Goal: Task Accomplishment & Management: Complete application form

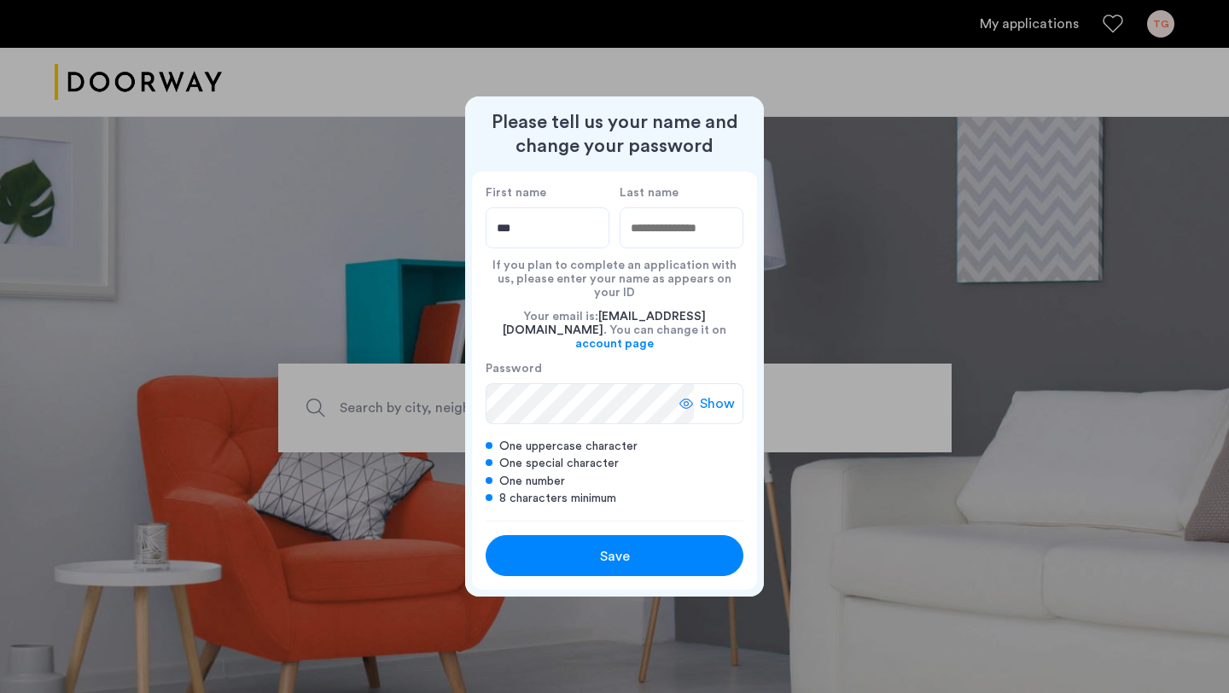
type input "***"
click at [696, 247] on input "Last name" at bounding box center [682, 227] width 124 height 41
type input "****"
click at [619, 546] on span "Save" at bounding box center [615, 556] width 30 height 20
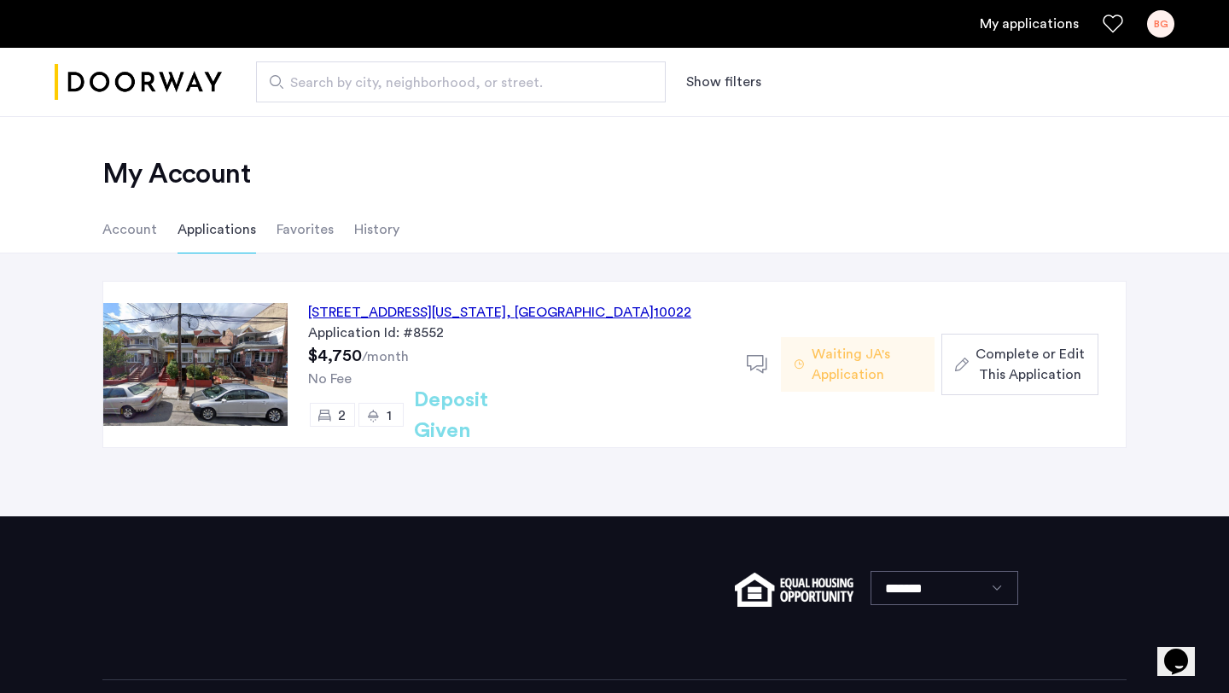
click at [1007, 368] on span "Complete or Edit This Application" at bounding box center [1029, 364] width 109 height 41
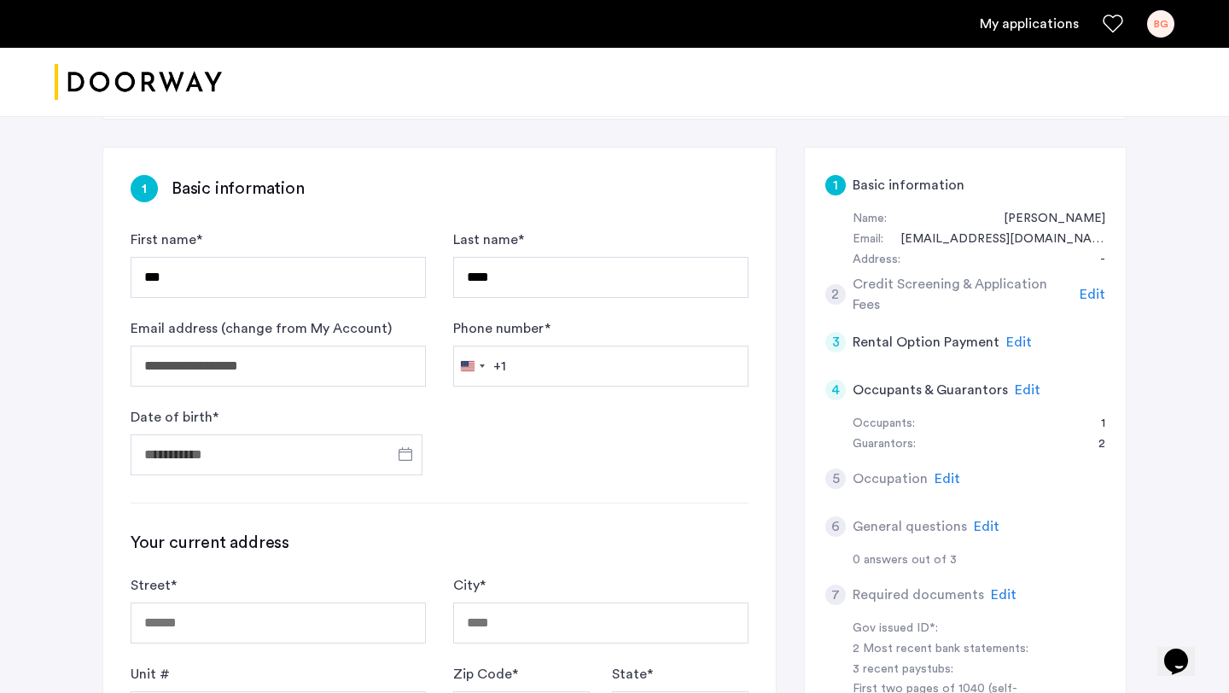
scroll to position [361, 0]
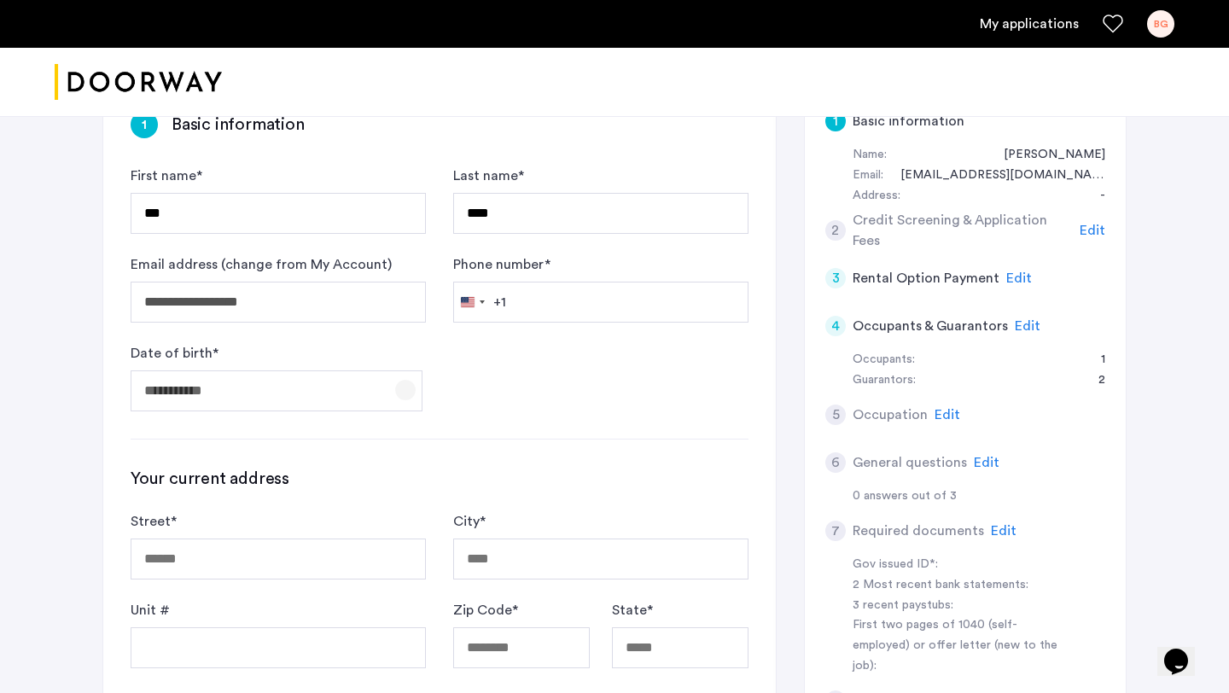
click at [411, 370] on span "Open calendar" at bounding box center [405, 390] width 41 height 41
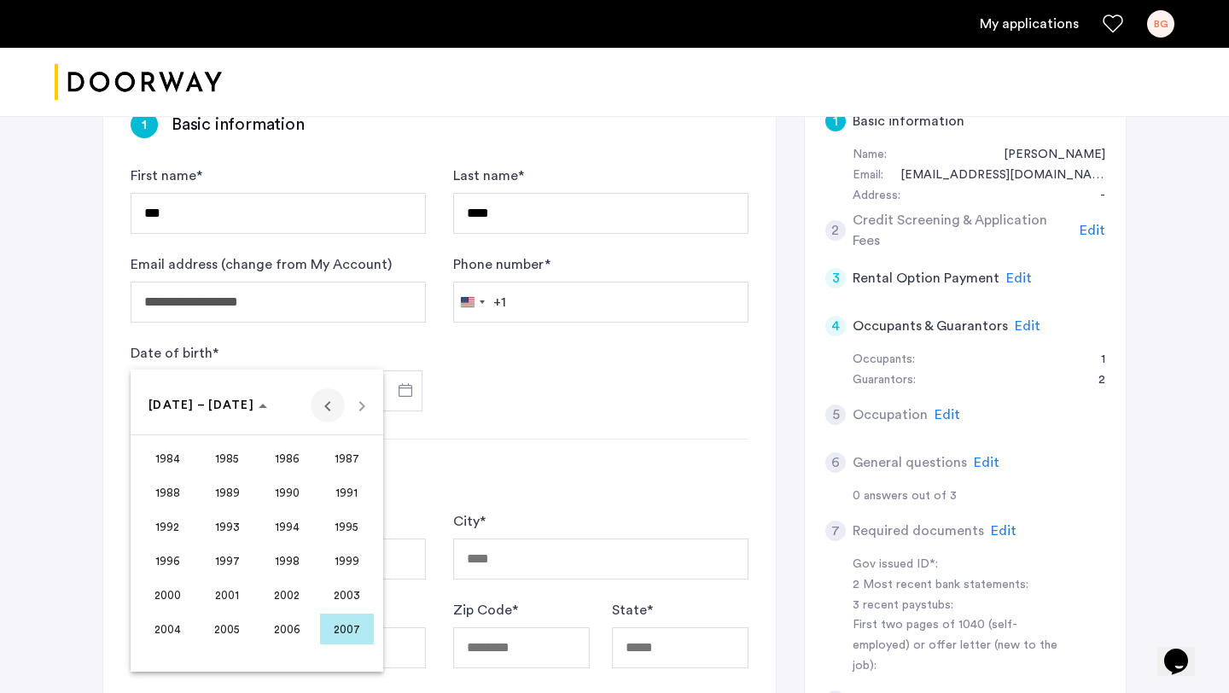
click at [323, 409] on span "Previous 24 years" at bounding box center [328, 405] width 34 height 34
click at [371, 410] on span "Next 24 years" at bounding box center [362, 405] width 34 height 34
click at [236, 523] on span "1969" at bounding box center [228, 526] width 54 height 31
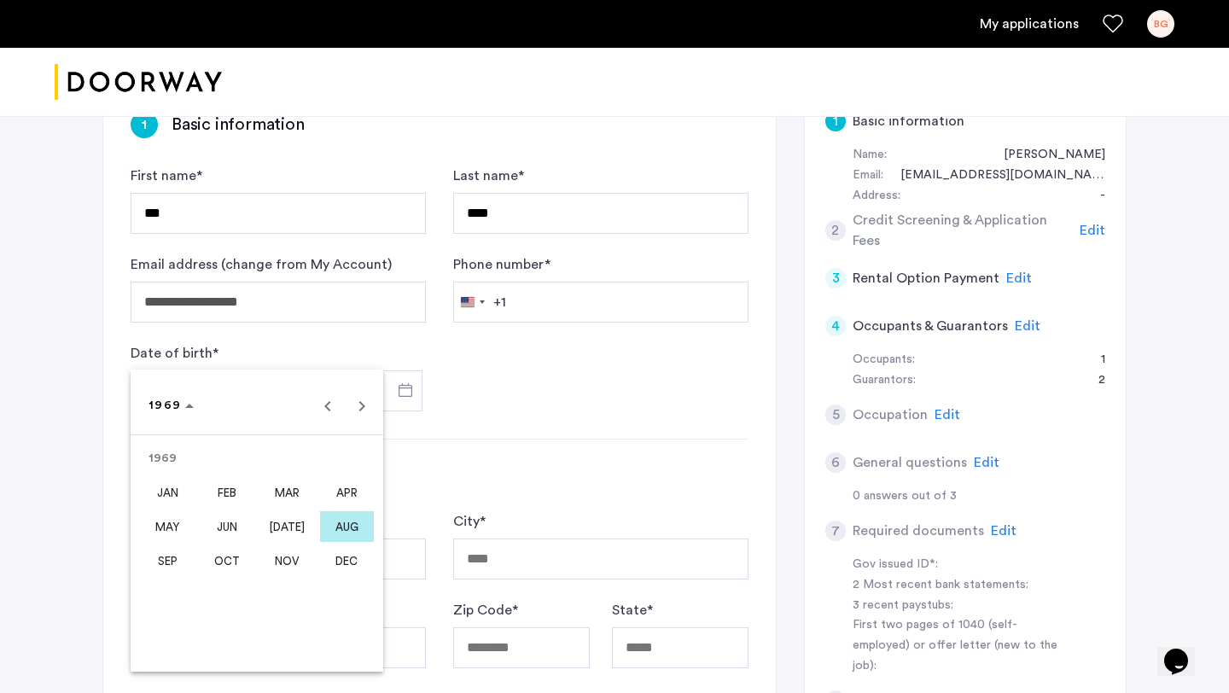
click at [344, 527] on span "AUG" at bounding box center [347, 526] width 54 height 31
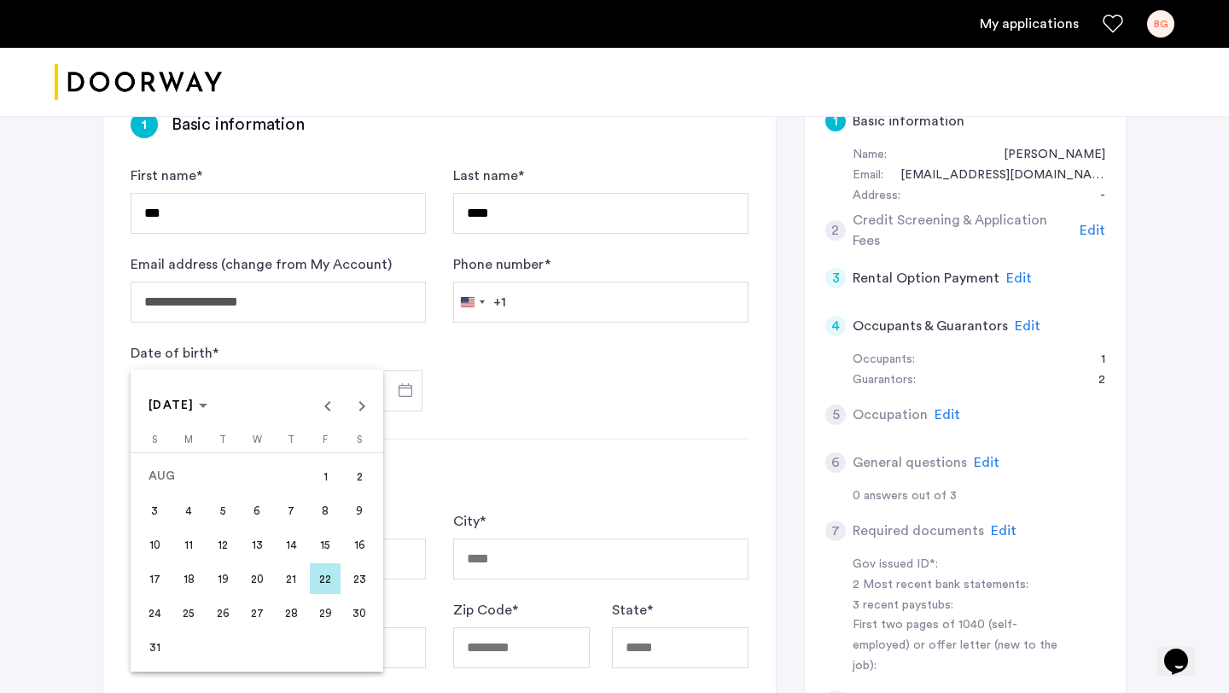
click at [296, 575] on span "21" at bounding box center [291, 578] width 31 height 31
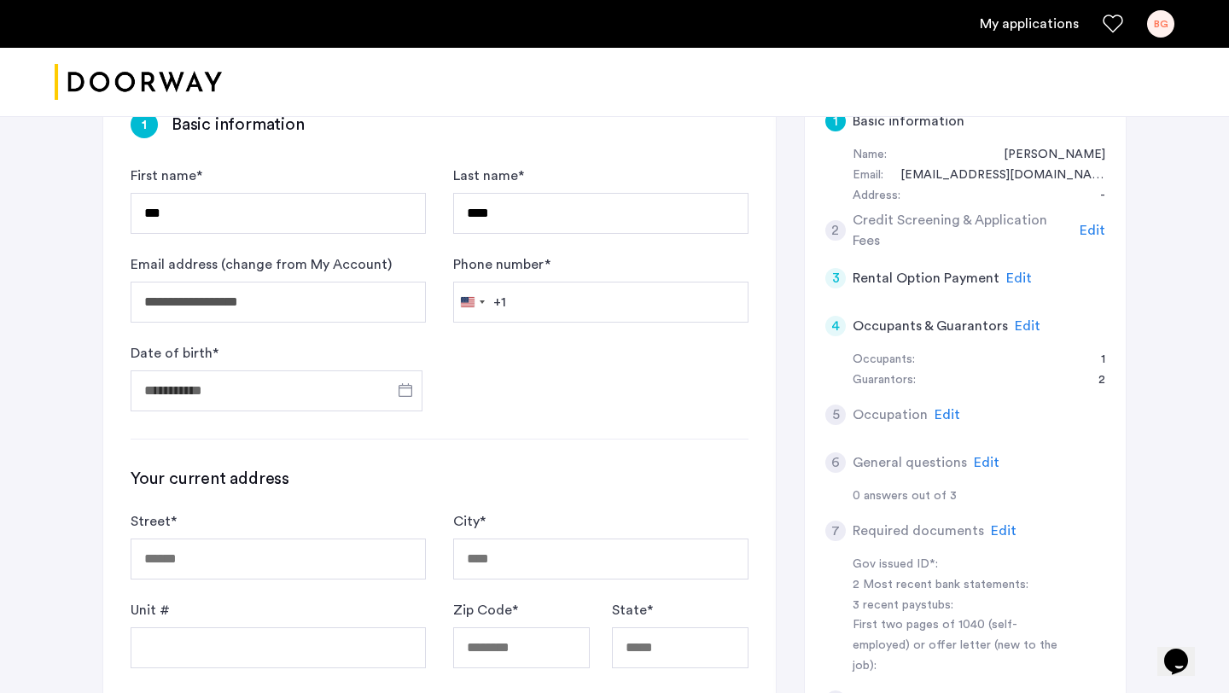
type input "**********"
click at [562, 282] on input "Phone number *" at bounding box center [600, 302] width 295 height 41
type input "**********"
click at [480, 306] on form "**********" at bounding box center [440, 289] width 618 height 246
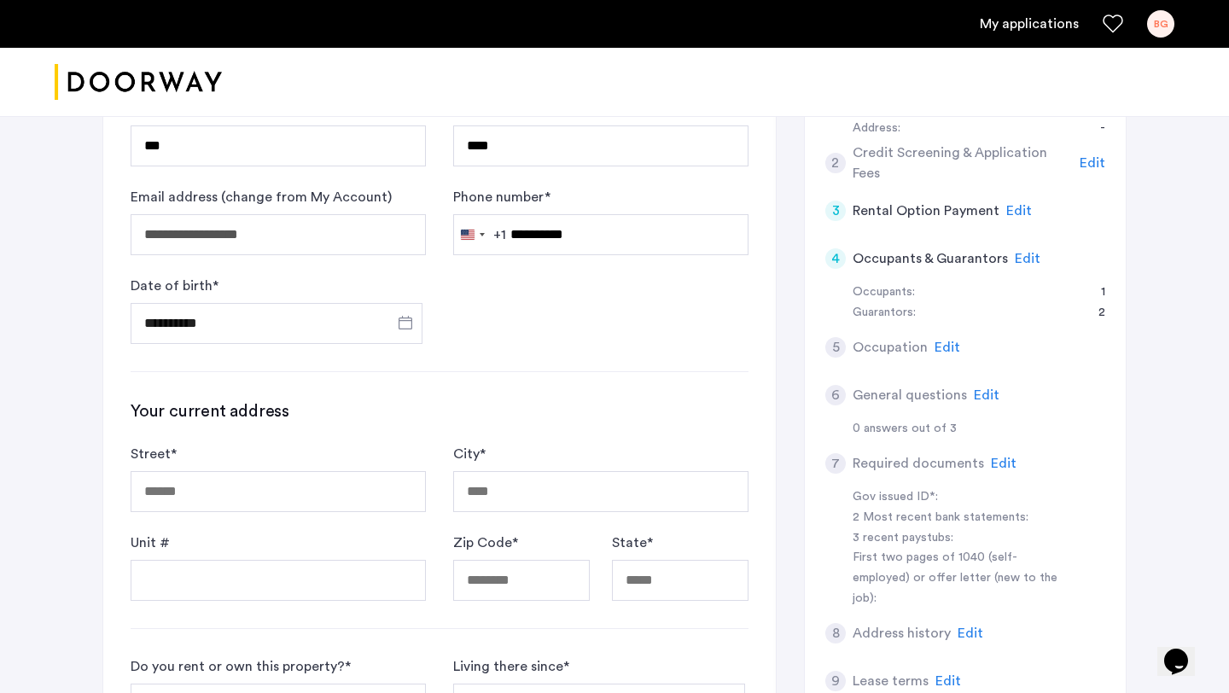
scroll to position [437, 0]
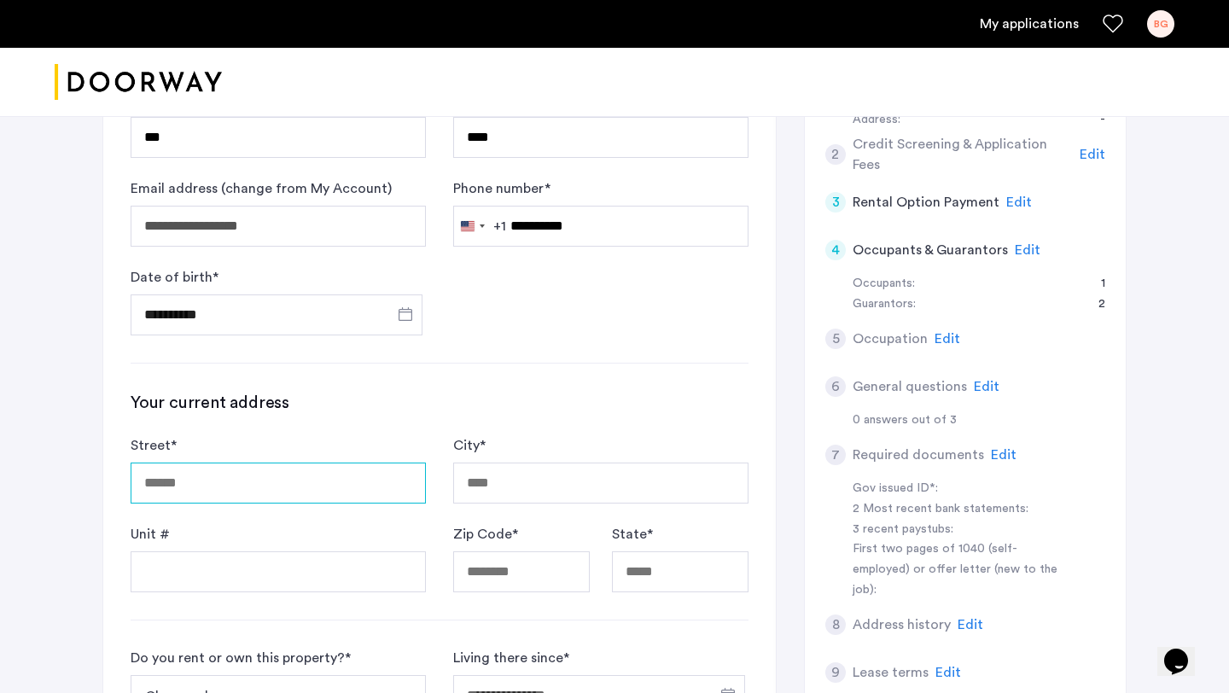
click at [333, 463] on input "Street *" at bounding box center [278, 483] width 295 height 41
type input "**********"
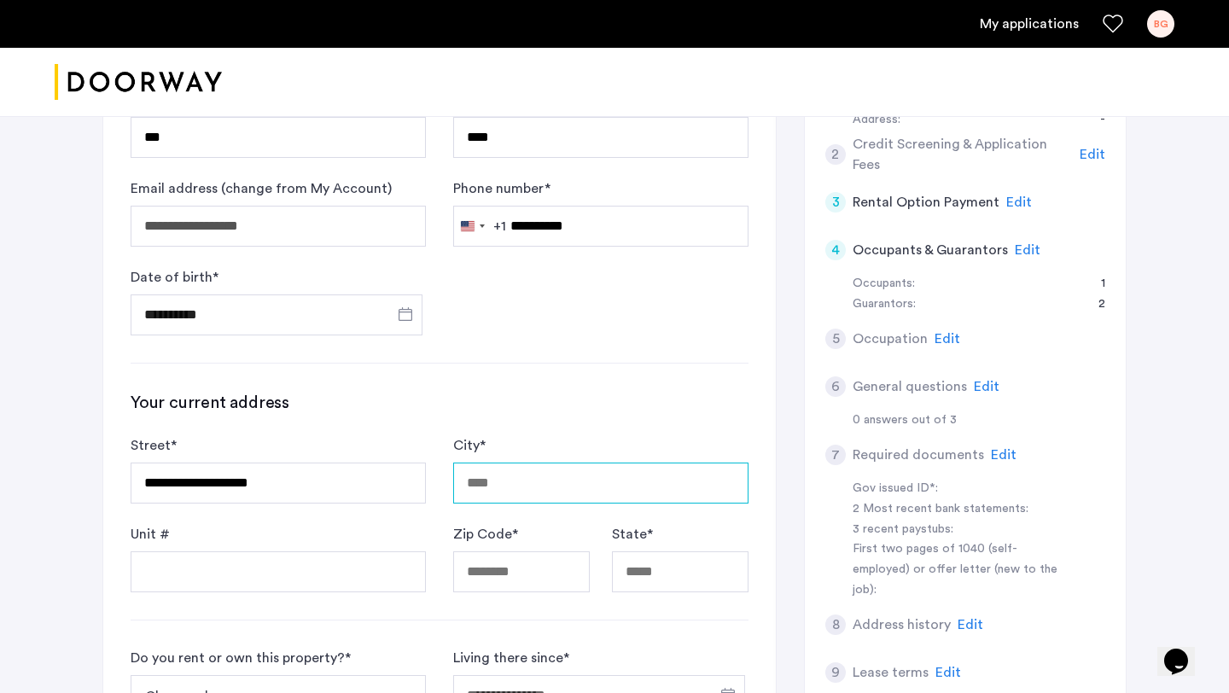
type input "*******"
type input "*****"
type input "**"
click at [177, 463] on input "**********" at bounding box center [278, 483] width 295 height 41
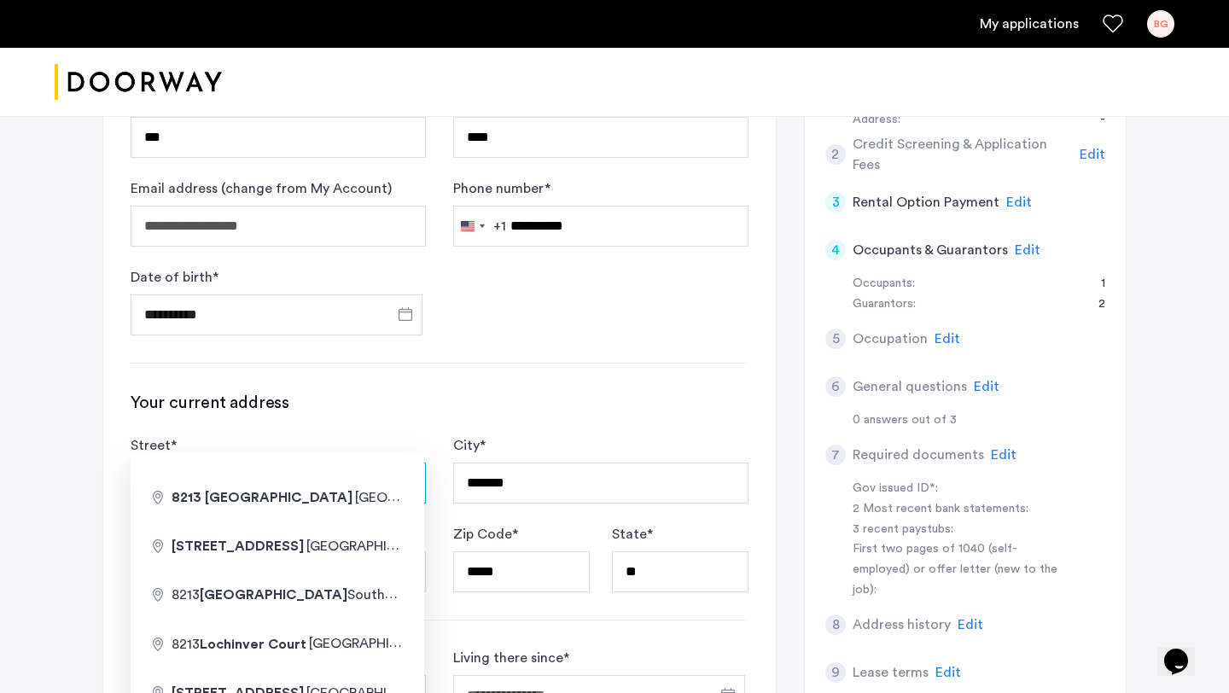
click at [300, 463] on input "**********" at bounding box center [278, 483] width 295 height 41
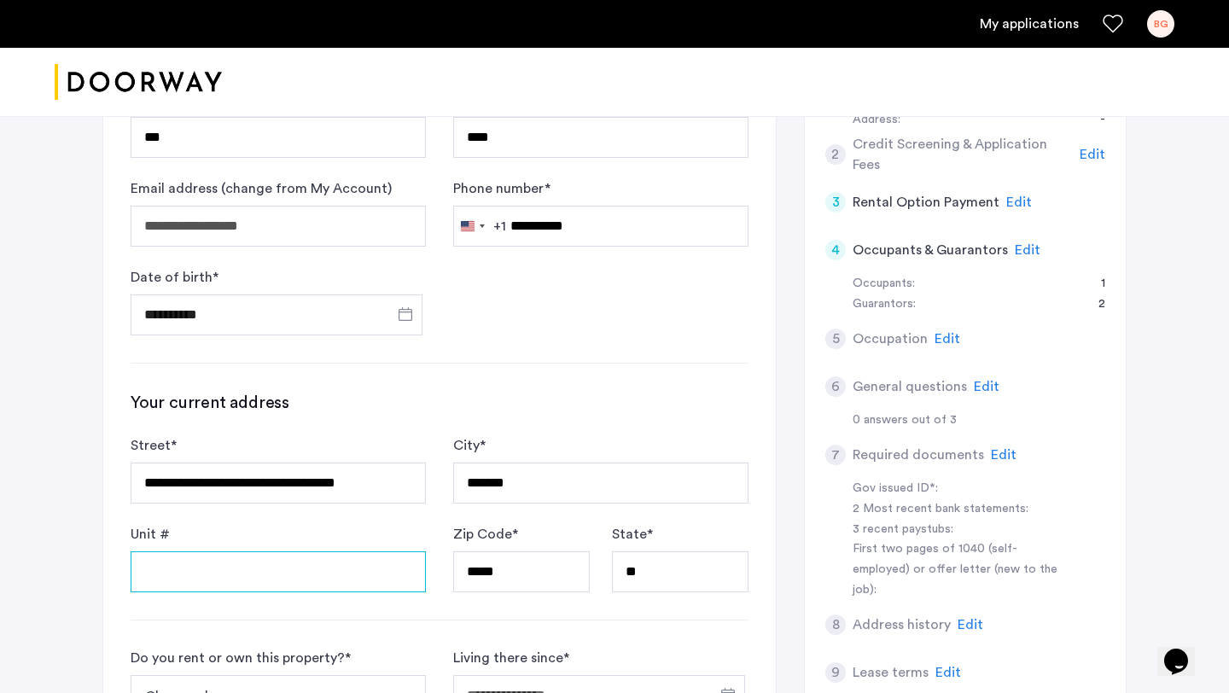
type input "**********"
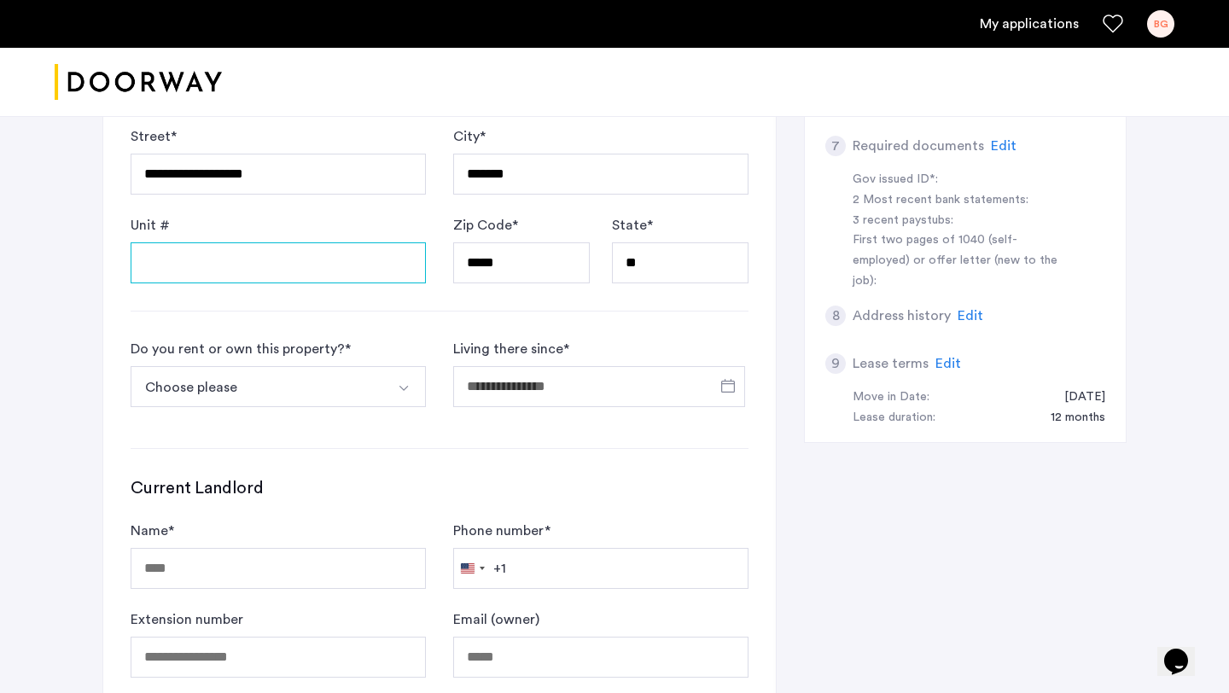
scroll to position [753, 0]
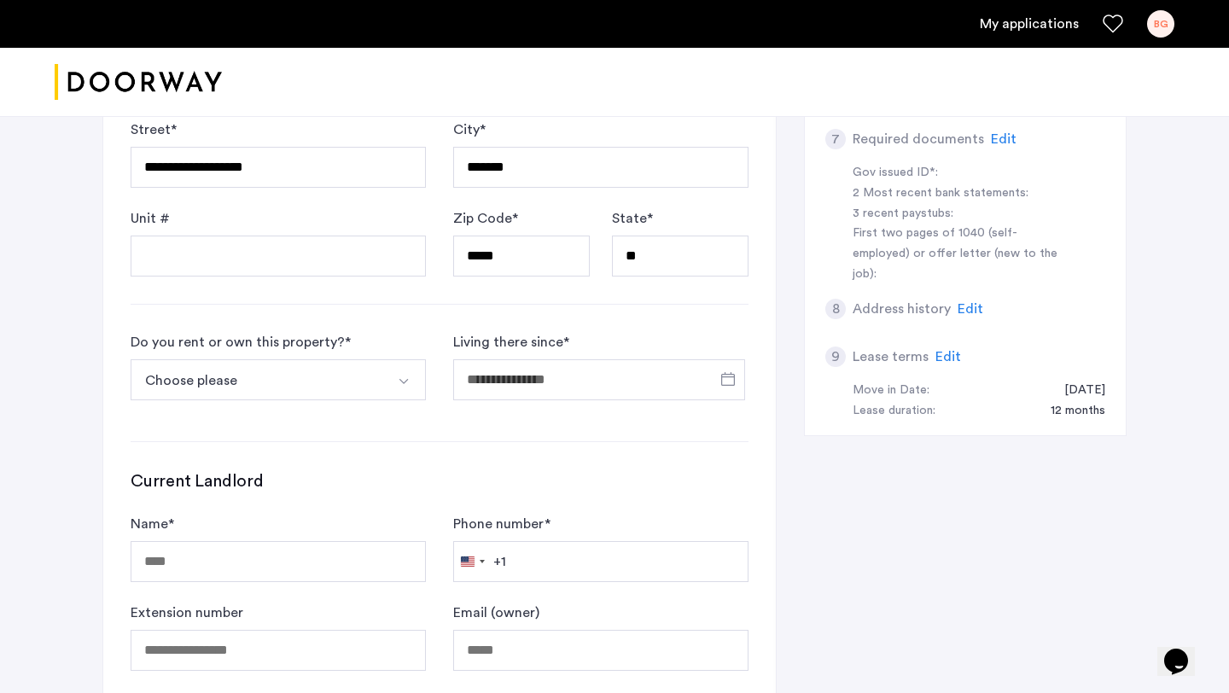
click at [342, 359] on button "Choose please" at bounding box center [258, 379] width 255 height 41
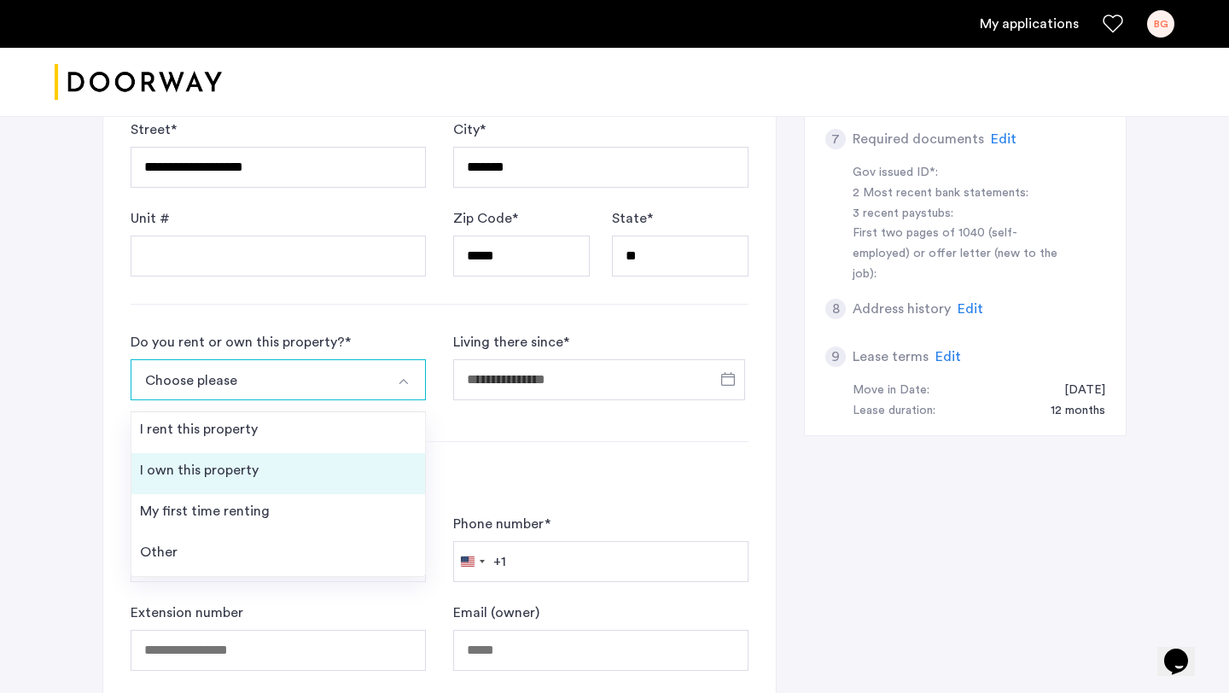
click at [275, 453] on li "I own this property" at bounding box center [278, 473] width 294 height 41
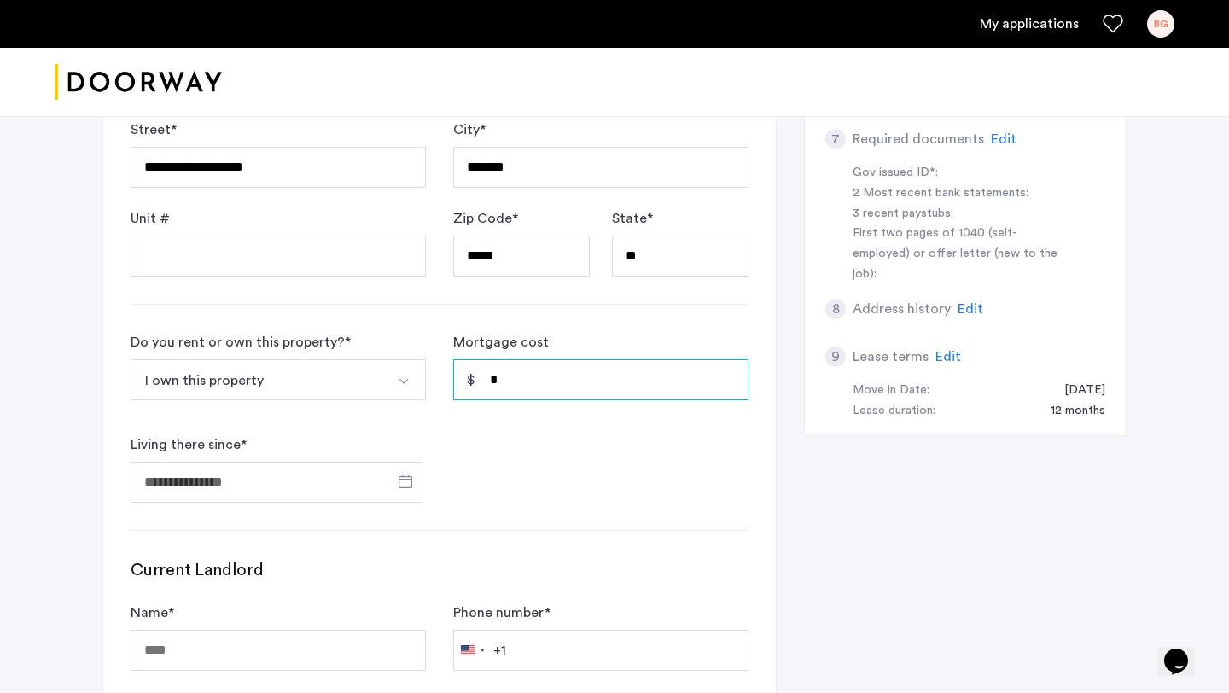
click at [588, 359] on input "*" at bounding box center [600, 379] width 295 height 41
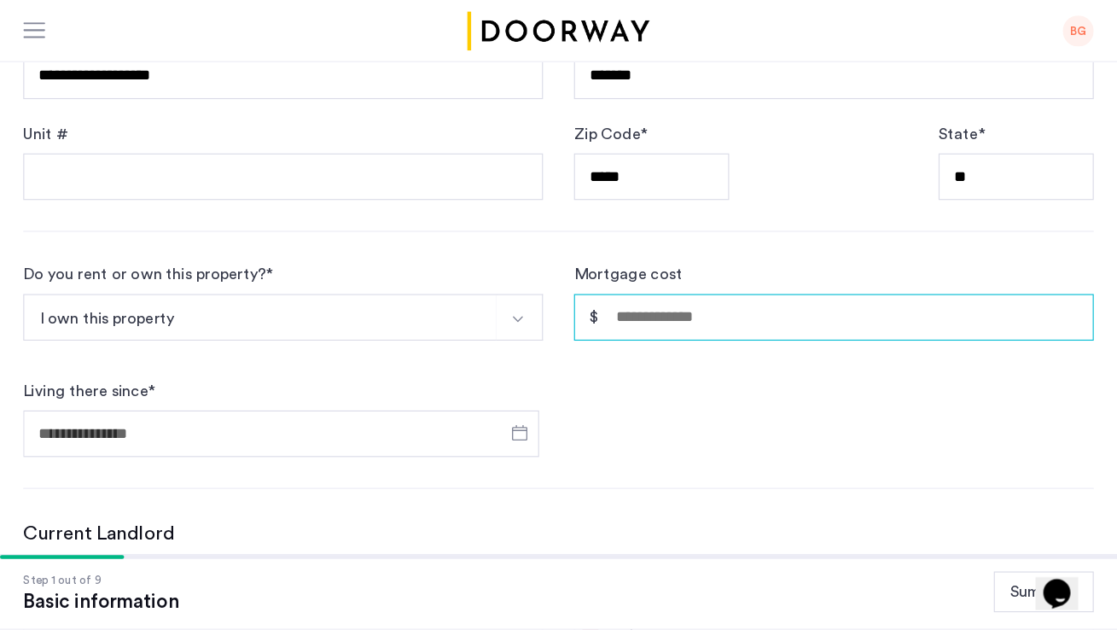
scroll to position [752, 0]
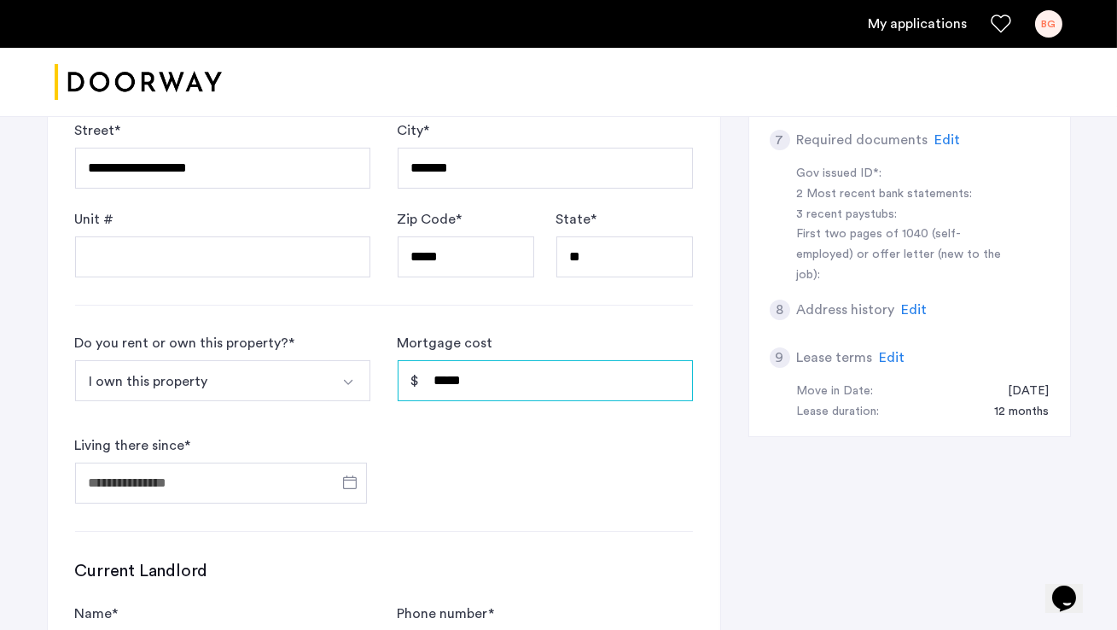
type input "*****"
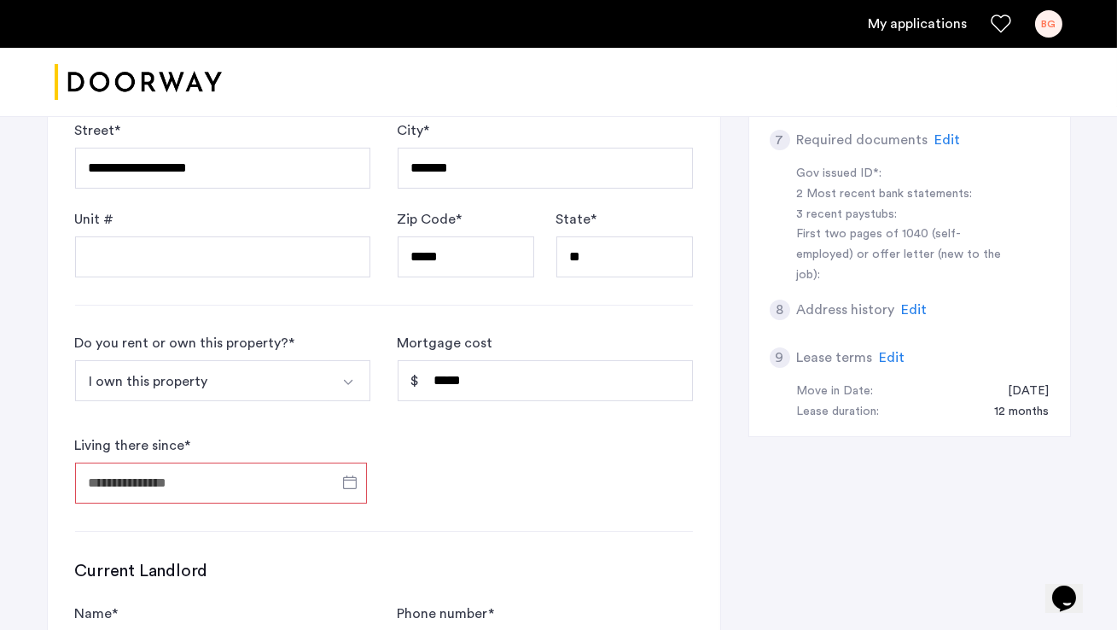
click at [201, 463] on input "Living there since *" at bounding box center [221, 483] width 292 height 41
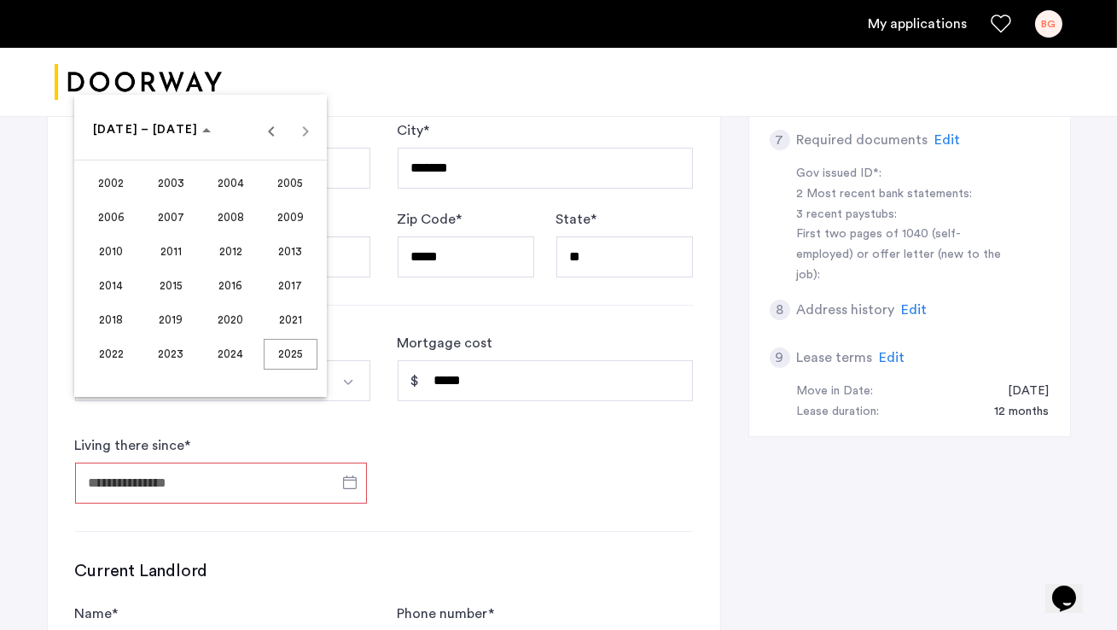
click at [280, 183] on span "2005" at bounding box center [291, 183] width 54 height 31
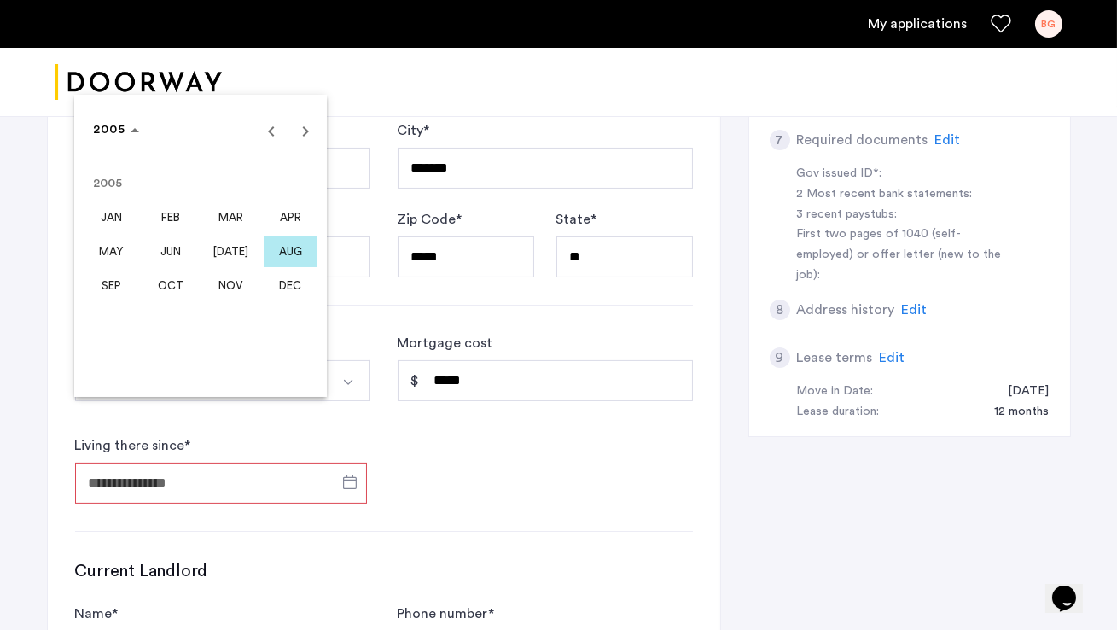
click at [289, 219] on span "APR" at bounding box center [291, 217] width 54 height 31
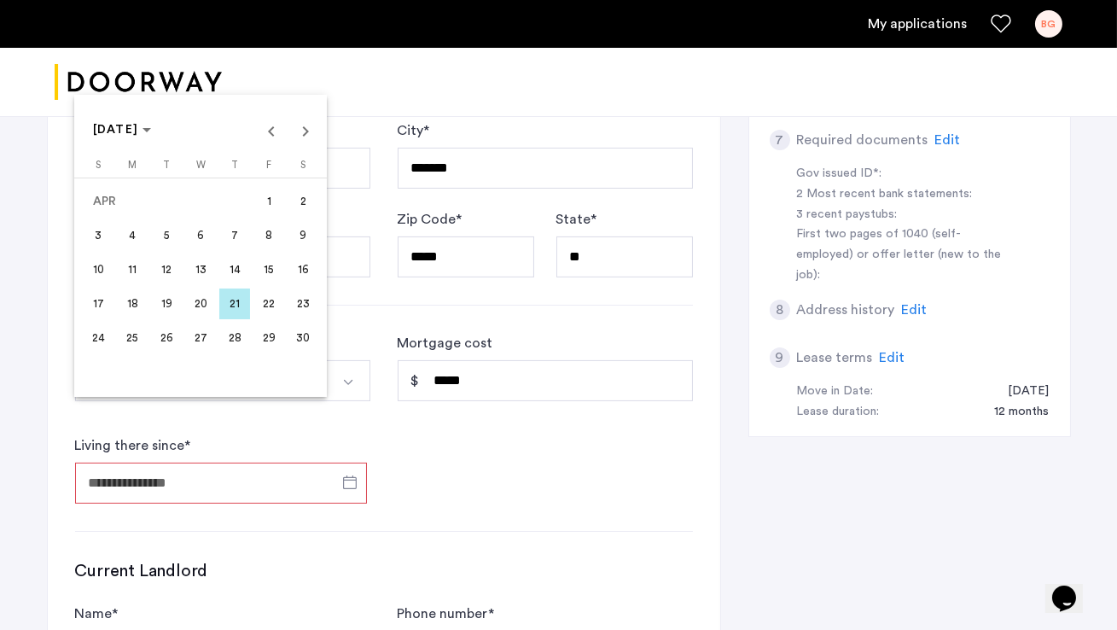
click at [268, 274] on span "15" at bounding box center [268, 269] width 31 height 31
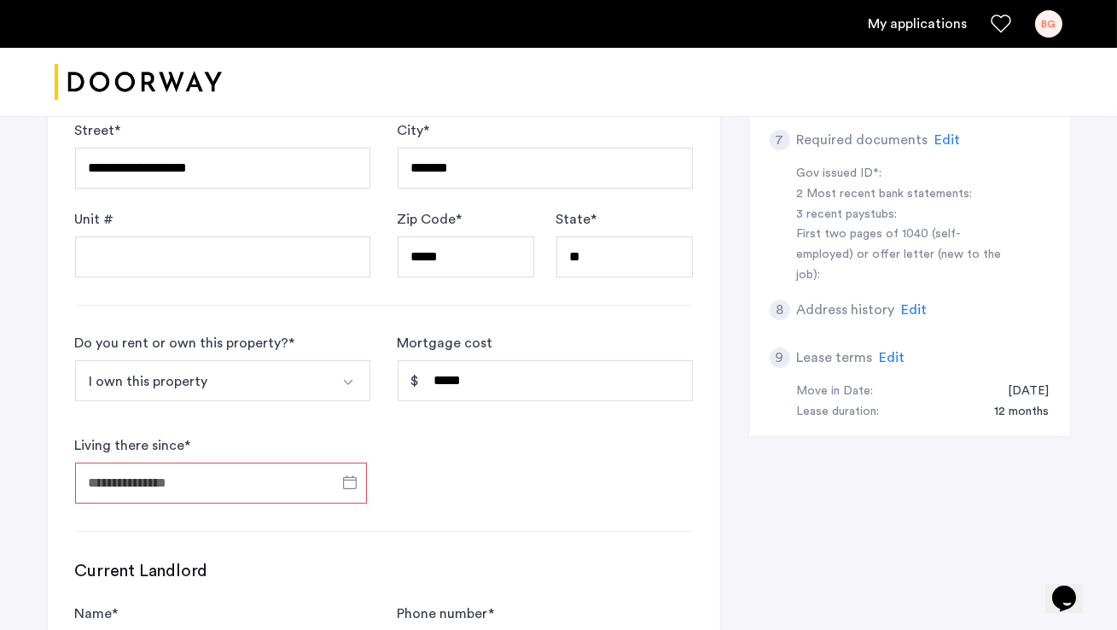
type input "**********"
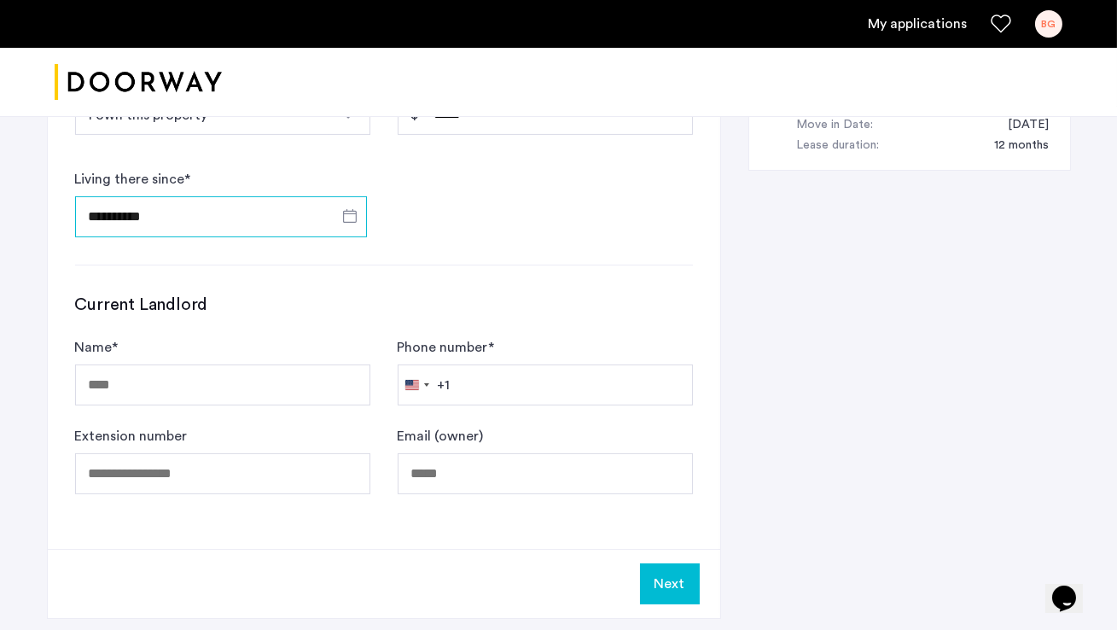
scroll to position [1032, 0]
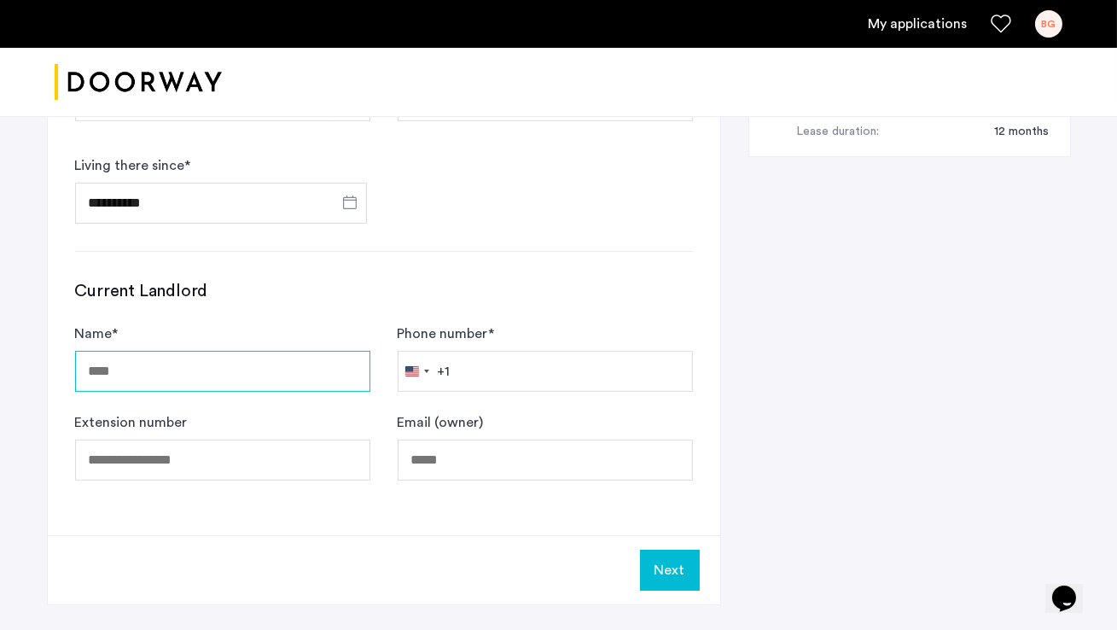
click at [108, 351] on input "Name *" at bounding box center [222, 371] width 295 height 41
type input "**********"
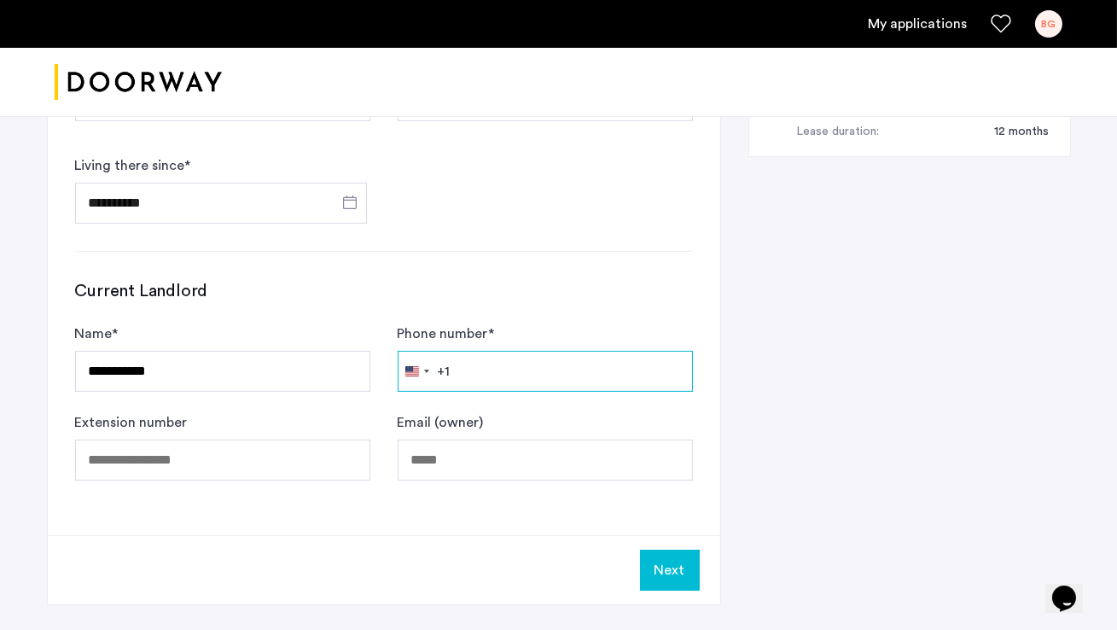
click at [471, 351] on input "Phone number *" at bounding box center [545, 371] width 295 height 41
type input "**********"
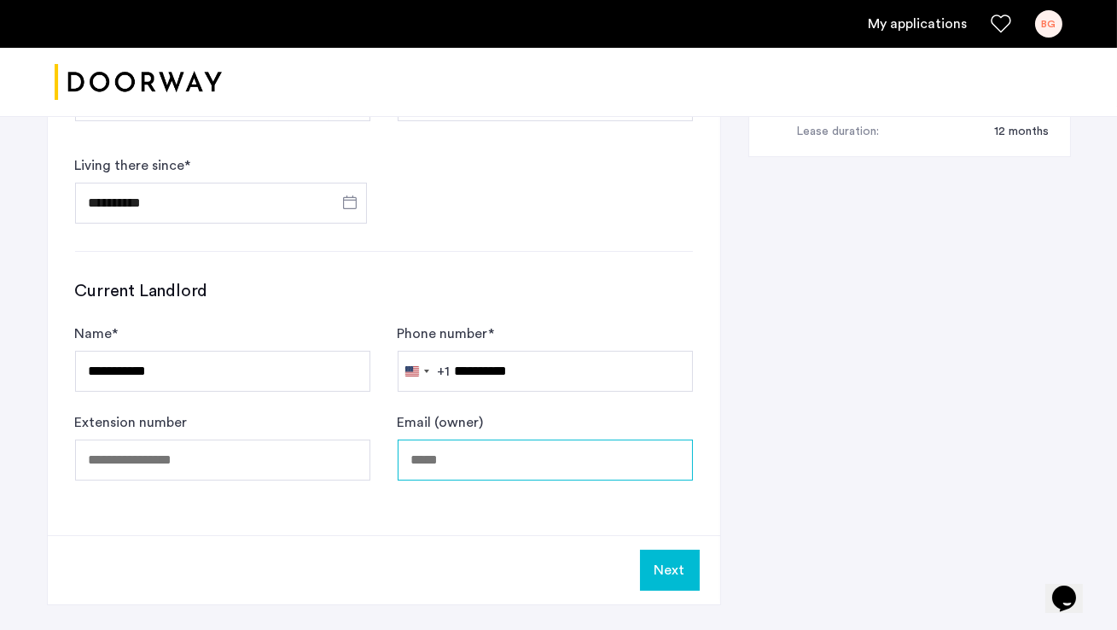
click at [439, 440] on input "Email (owner)" at bounding box center [545, 460] width 295 height 41
type input "**********"
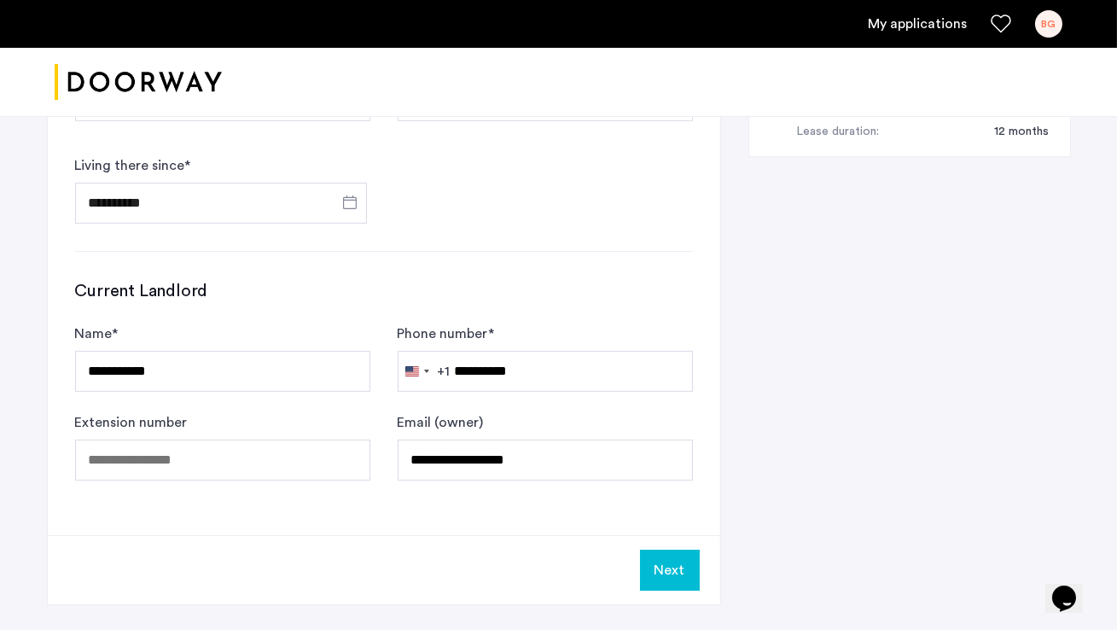
click at [655, 550] on button "Next" at bounding box center [670, 570] width 60 height 41
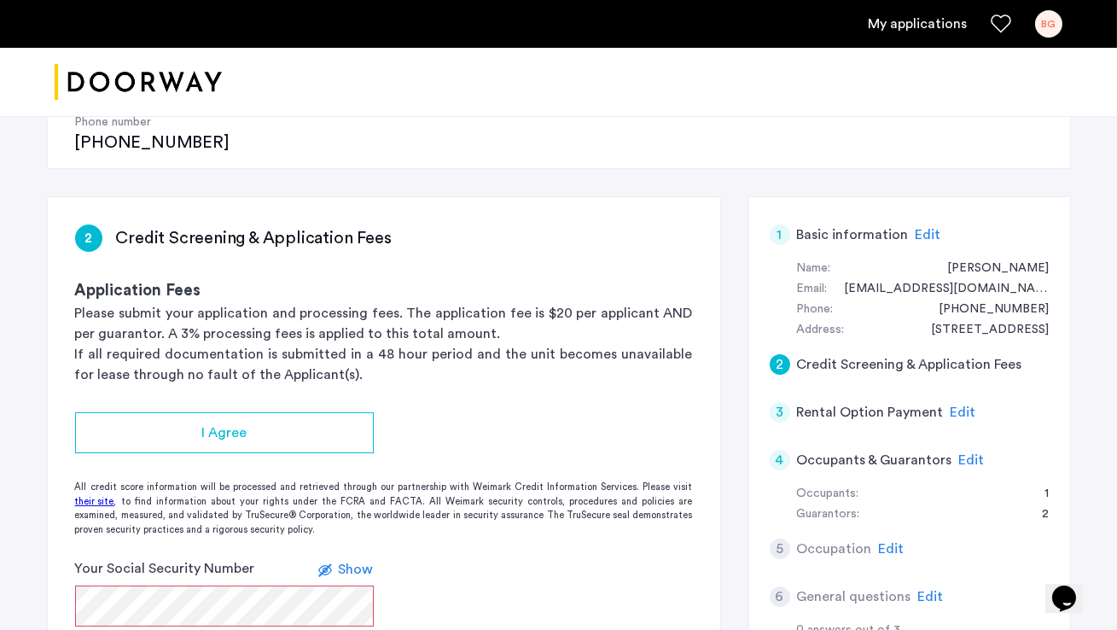
scroll to position [279, 0]
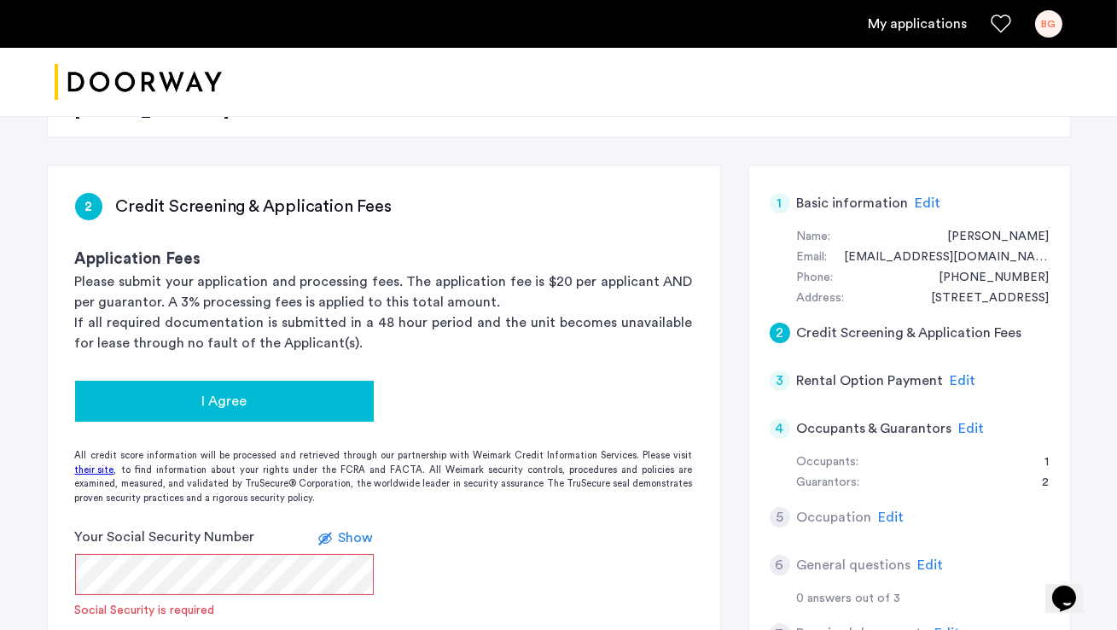
click at [221, 391] on span "I Agree" at bounding box center [223, 401] width 45 height 20
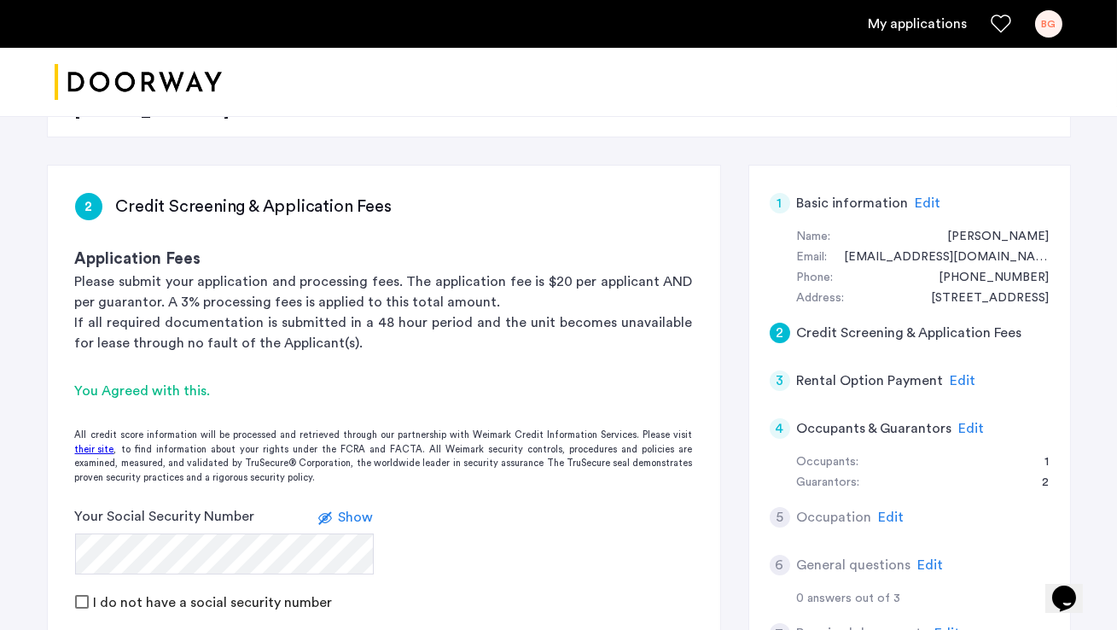
click at [559, 568] on app-credit-screening "2 Credit Screening & Application Fees Application Fees Please submit your appli…" at bounding box center [384, 533] width 673 height 734
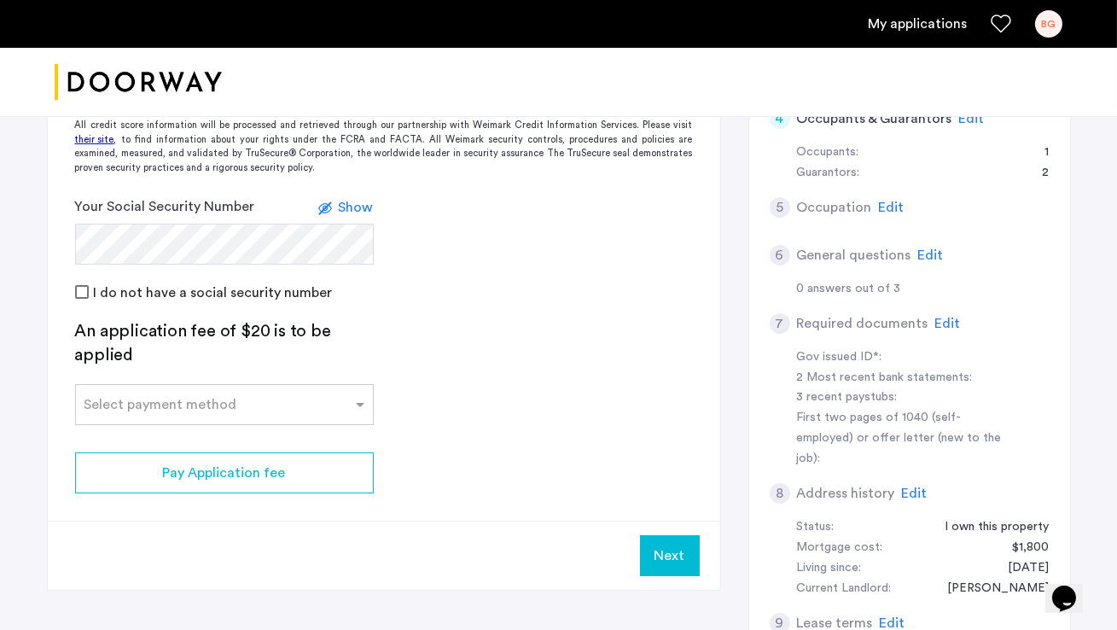
scroll to position [620, 0]
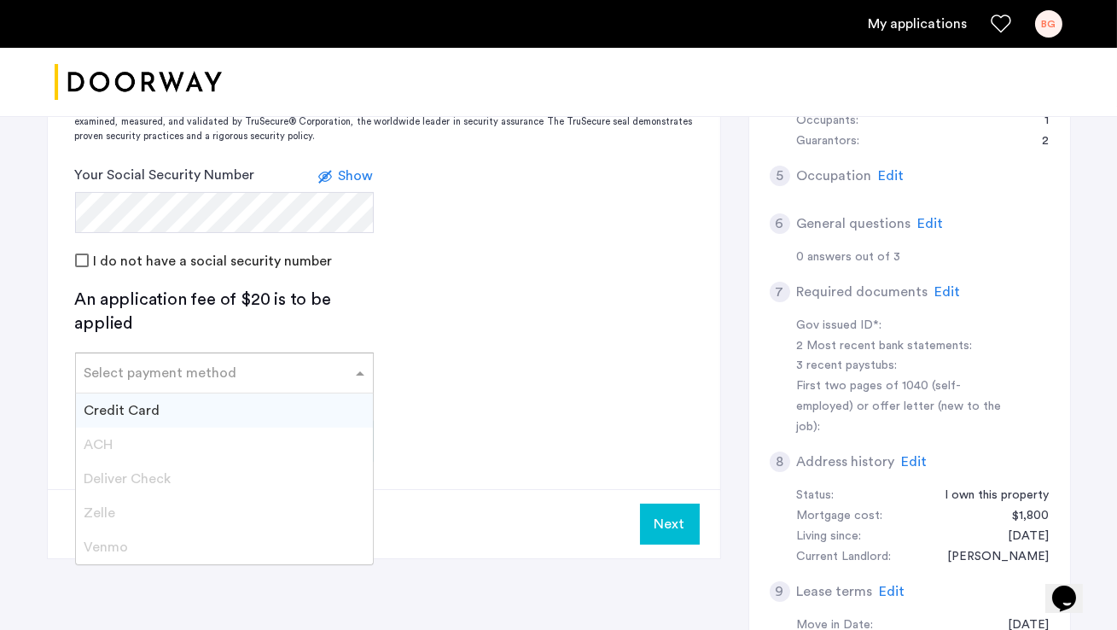
click at [358, 363] on span at bounding box center [362, 373] width 21 height 20
click at [263, 393] on div "Credit Card" at bounding box center [224, 410] width 297 height 34
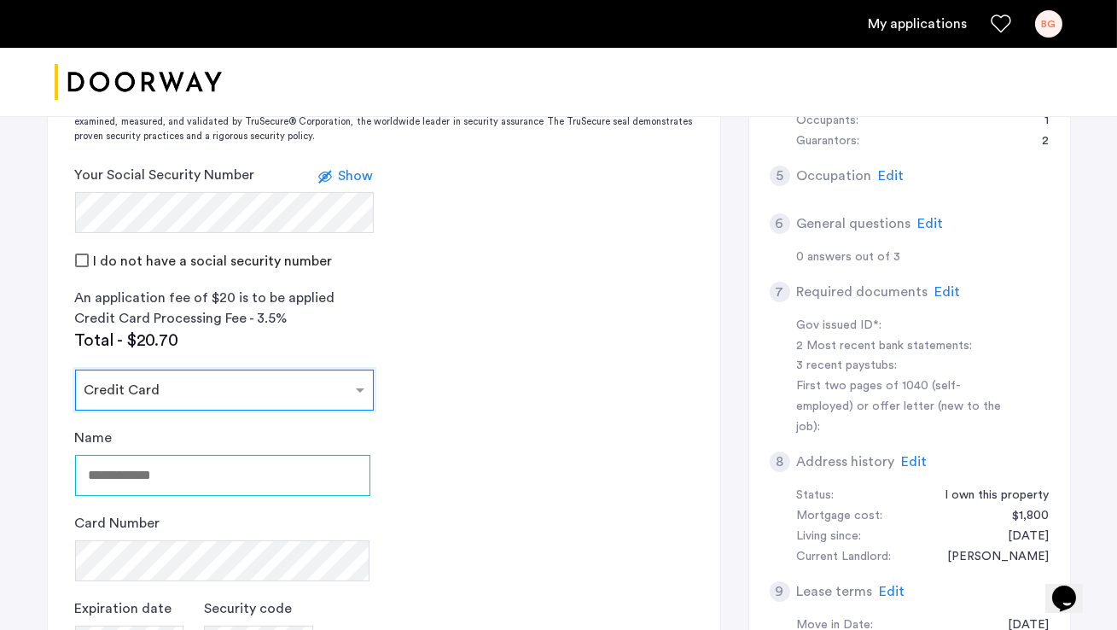
click at [218, 455] on input "Name" at bounding box center [222, 475] width 295 height 41
type input "**********"
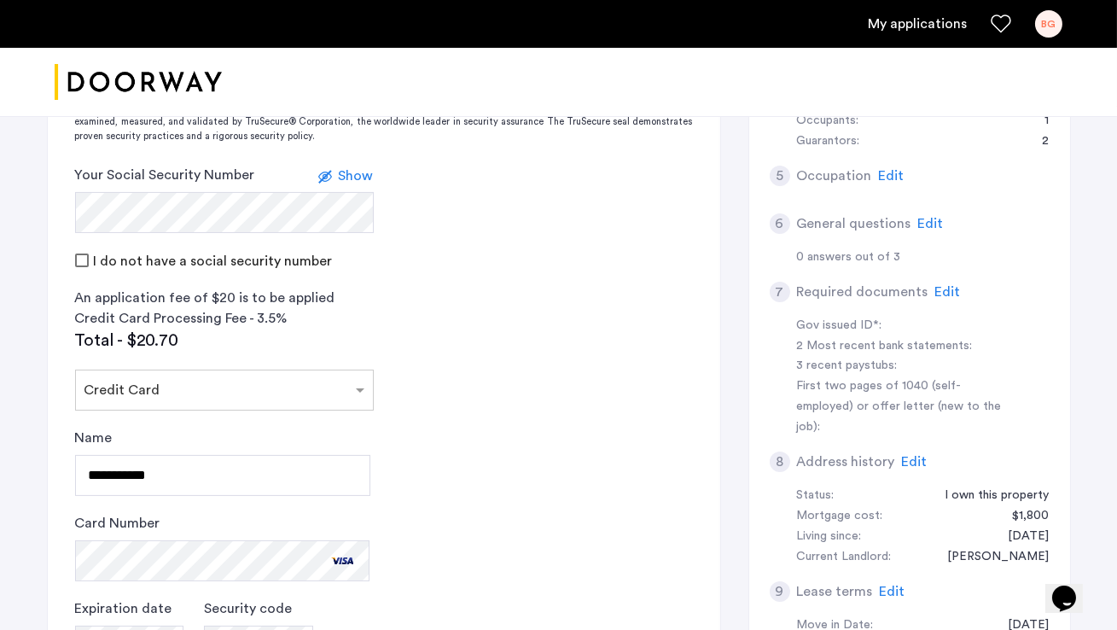
click at [440, 553] on app-credit-screening "2 Credit Screening & Application Fees Application Fees Please submit your appli…" at bounding box center [384, 344] width 673 height 1040
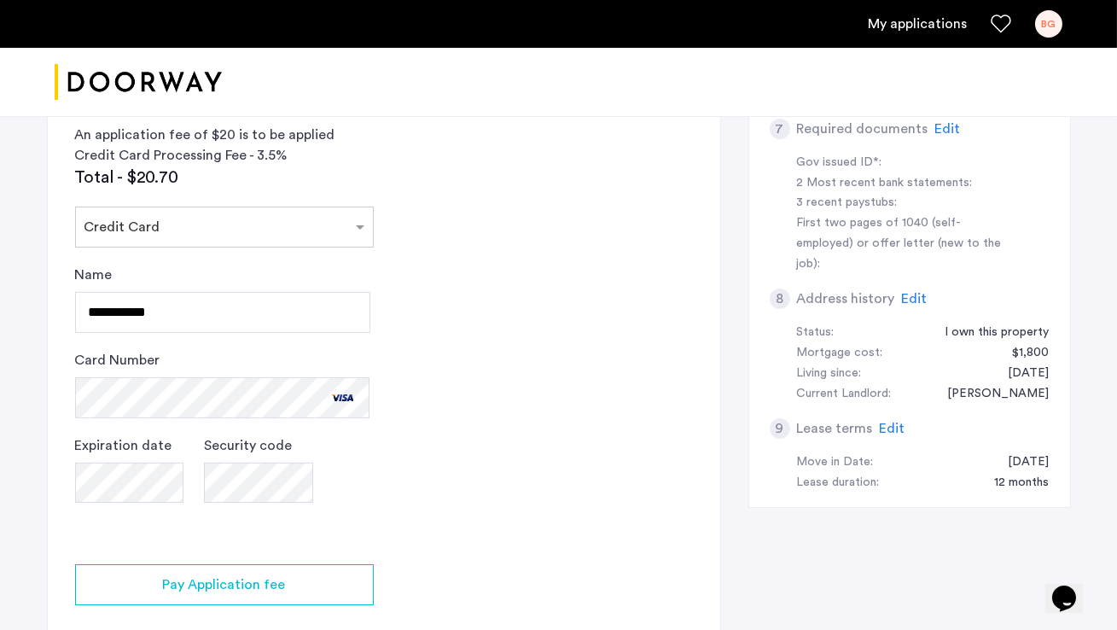
scroll to position [806, 0]
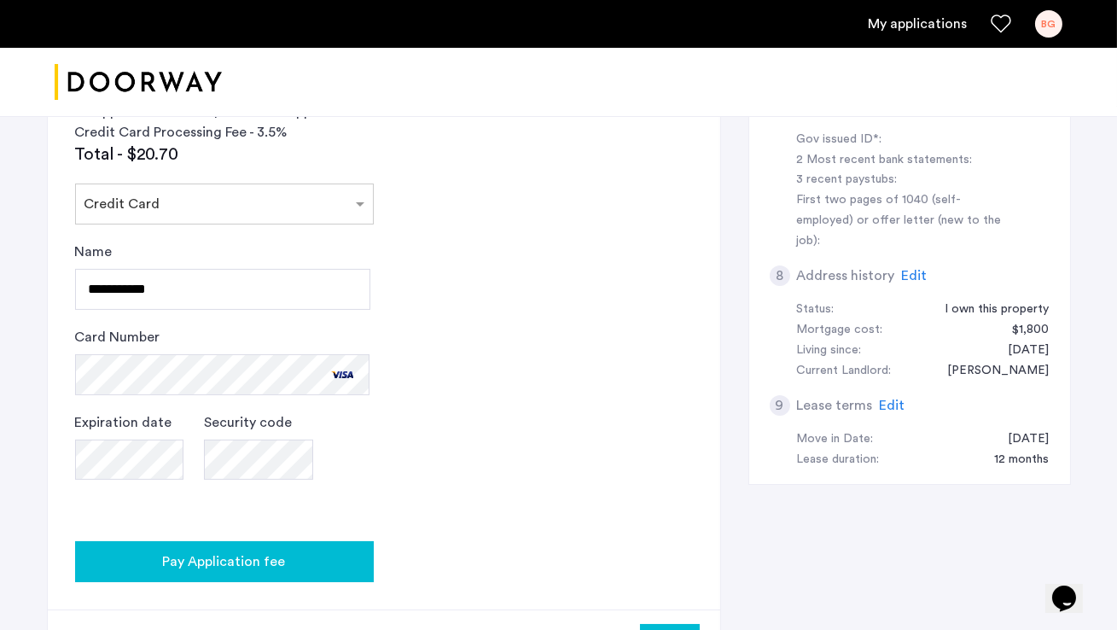
click at [179, 551] on span "Pay Application fee" at bounding box center [224, 561] width 123 height 20
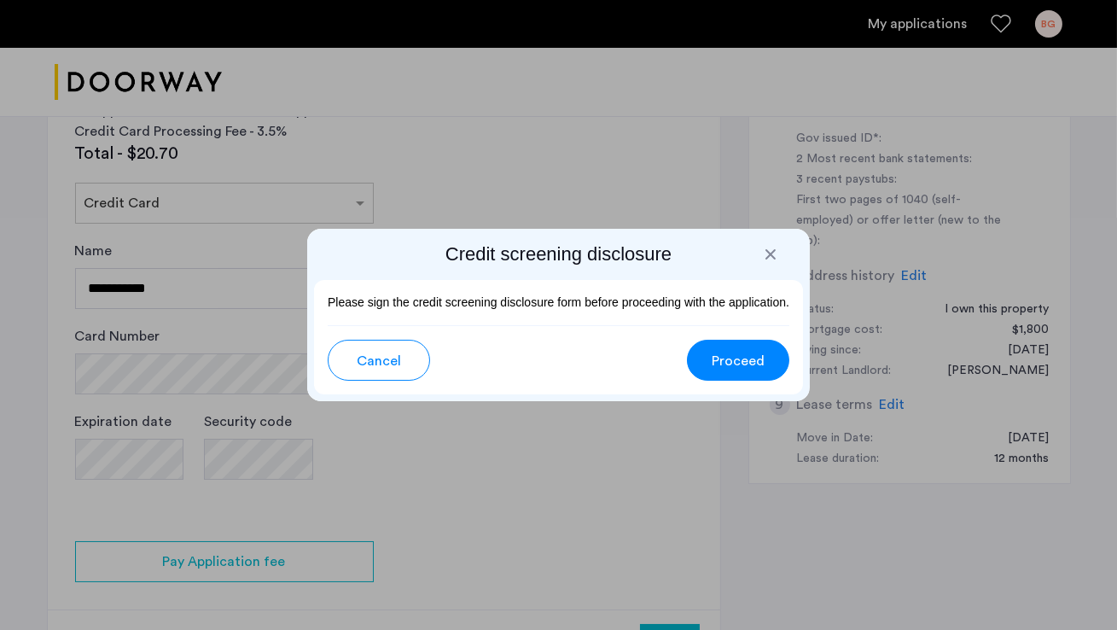
click at [730, 365] on span "Proceed" at bounding box center [738, 361] width 53 height 20
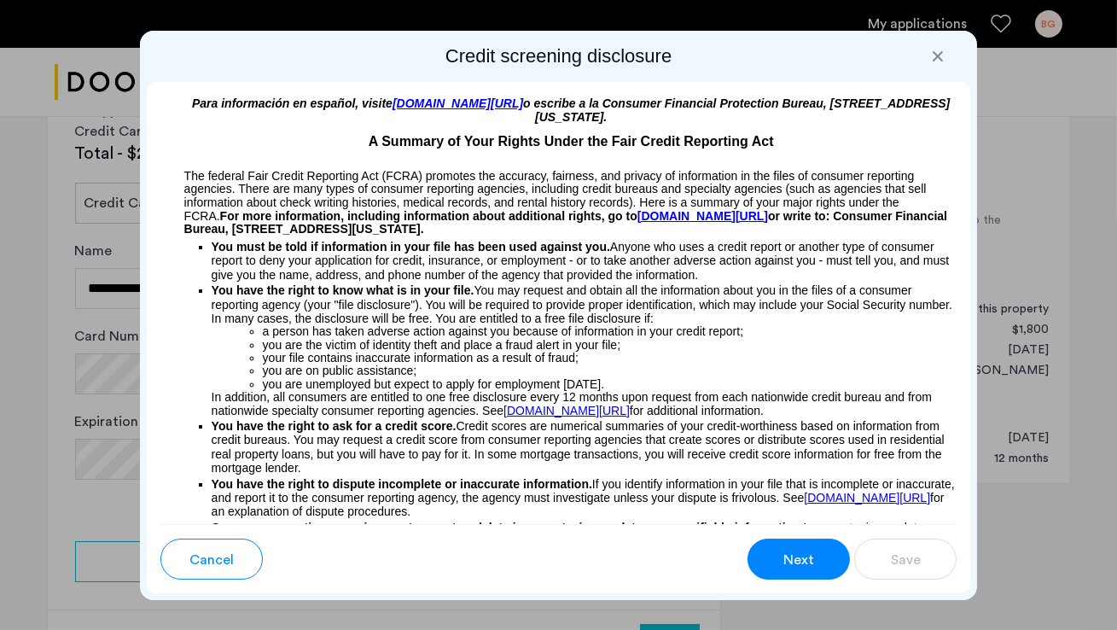
click at [795, 566] on span "Next" at bounding box center [798, 560] width 31 height 20
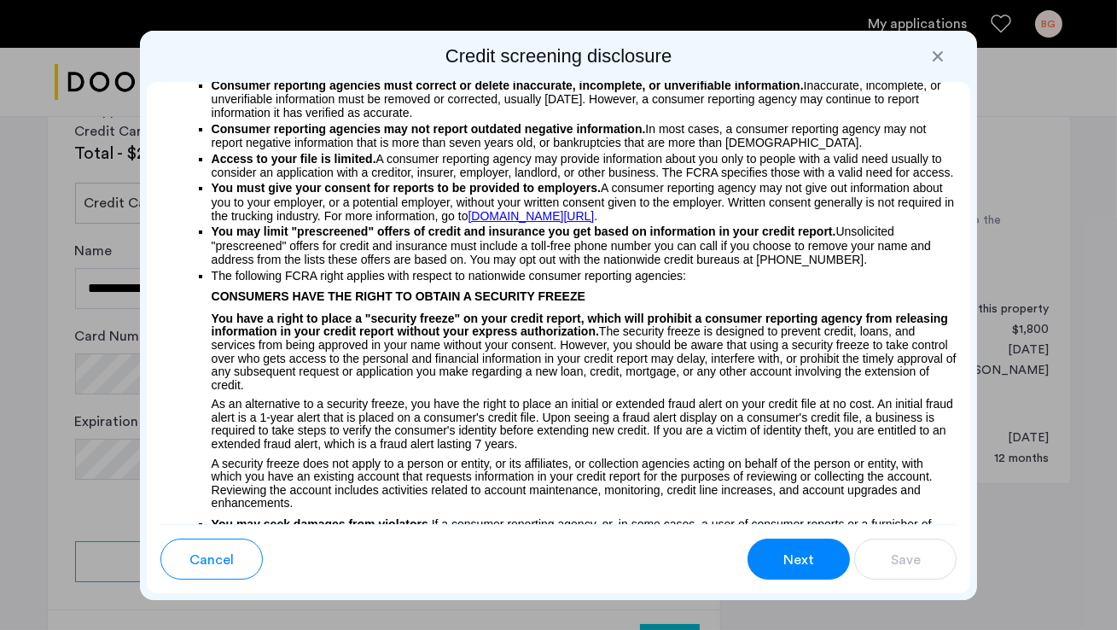
click at [795, 566] on span "Next" at bounding box center [798, 560] width 31 height 20
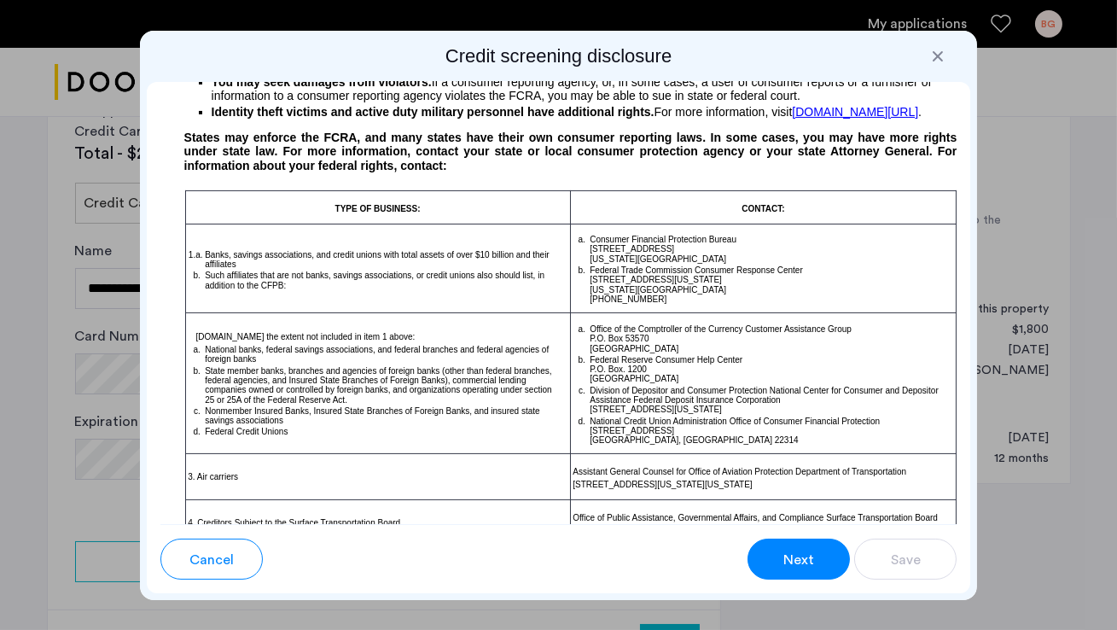
click at [795, 566] on span "Next" at bounding box center [798, 560] width 31 height 20
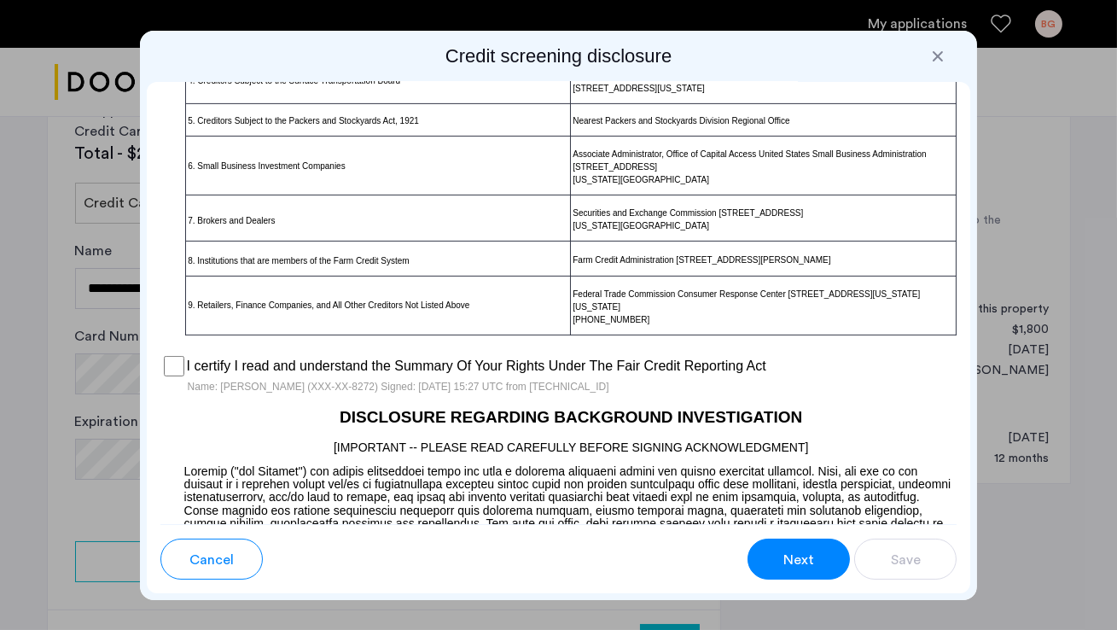
click at [789, 557] on span "Next" at bounding box center [798, 560] width 31 height 20
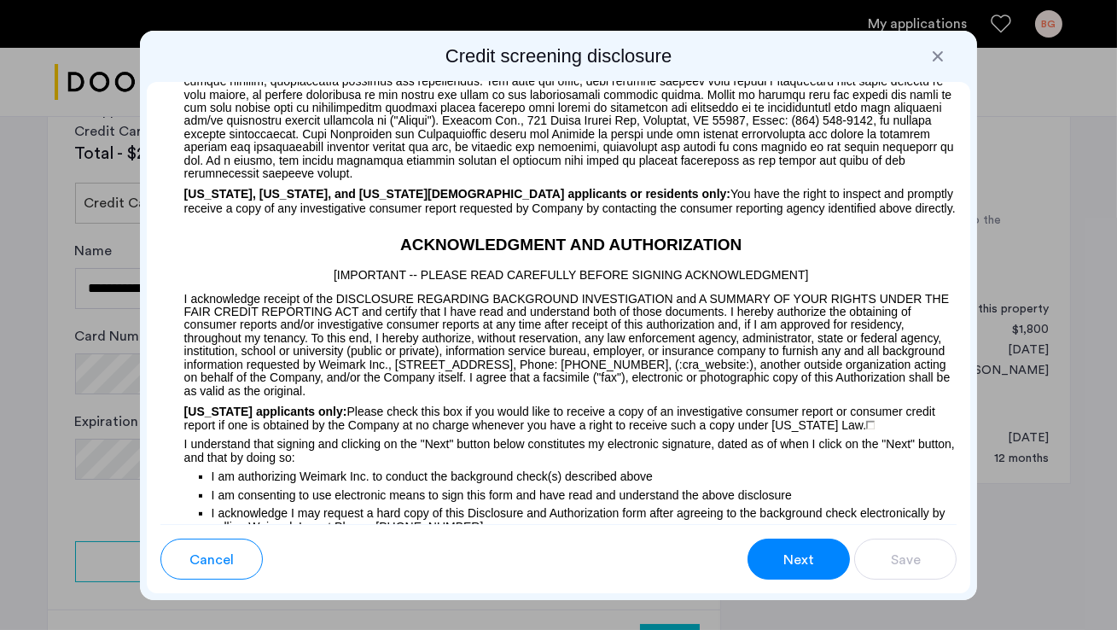
click at [789, 557] on span "Next" at bounding box center [798, 560] width 31 height 20
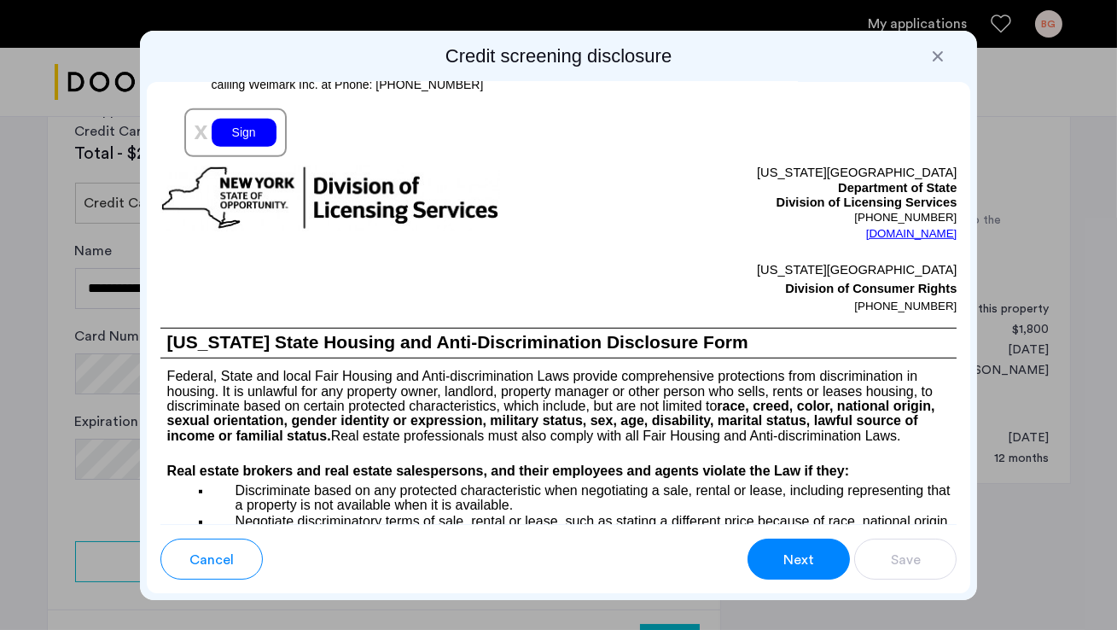
click at [255, 139] on div "Sign" at bounding box center [244, 133] width 65 height 28
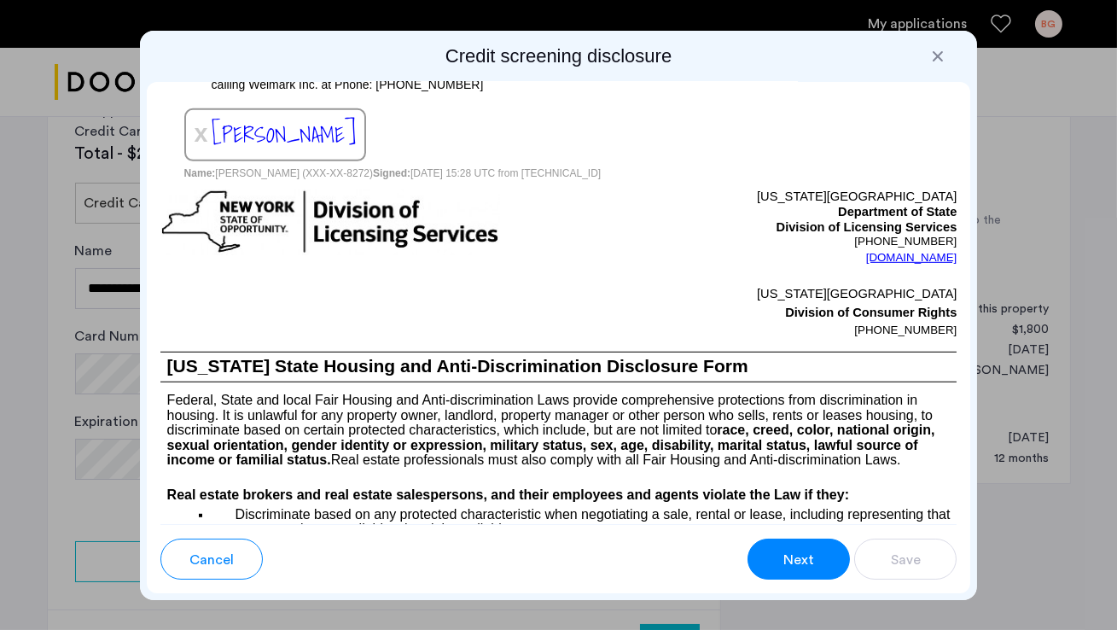
click at [791, 562] on span "Next" at bounding box center [798, 560] width 31 height 20
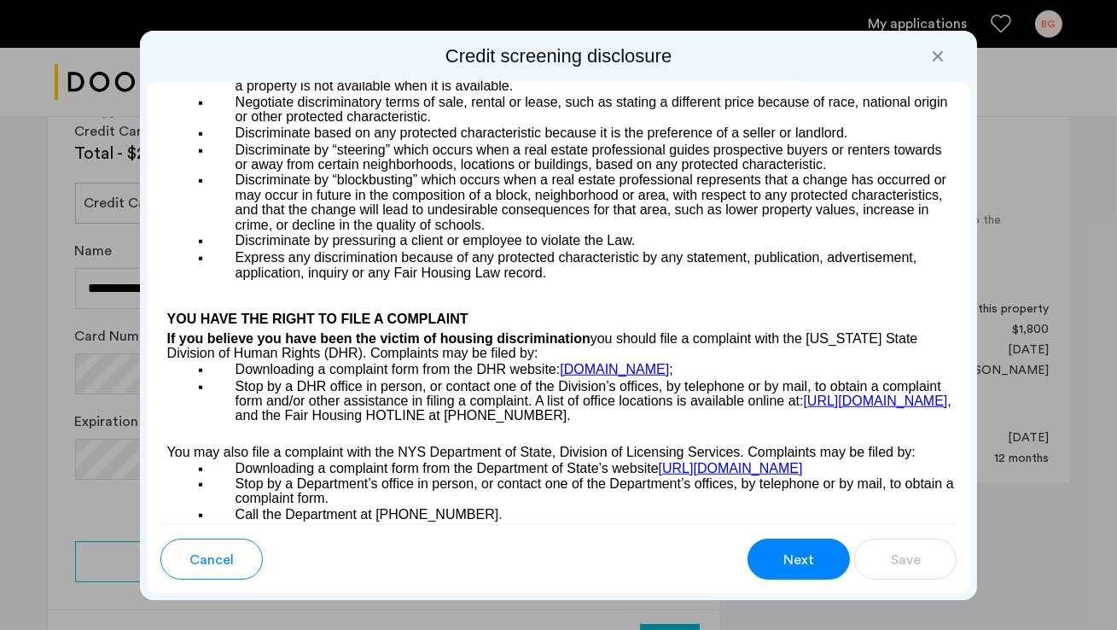
click at [791, 562] on span "Next" at bounding box center [798, 560] width 31 height 20
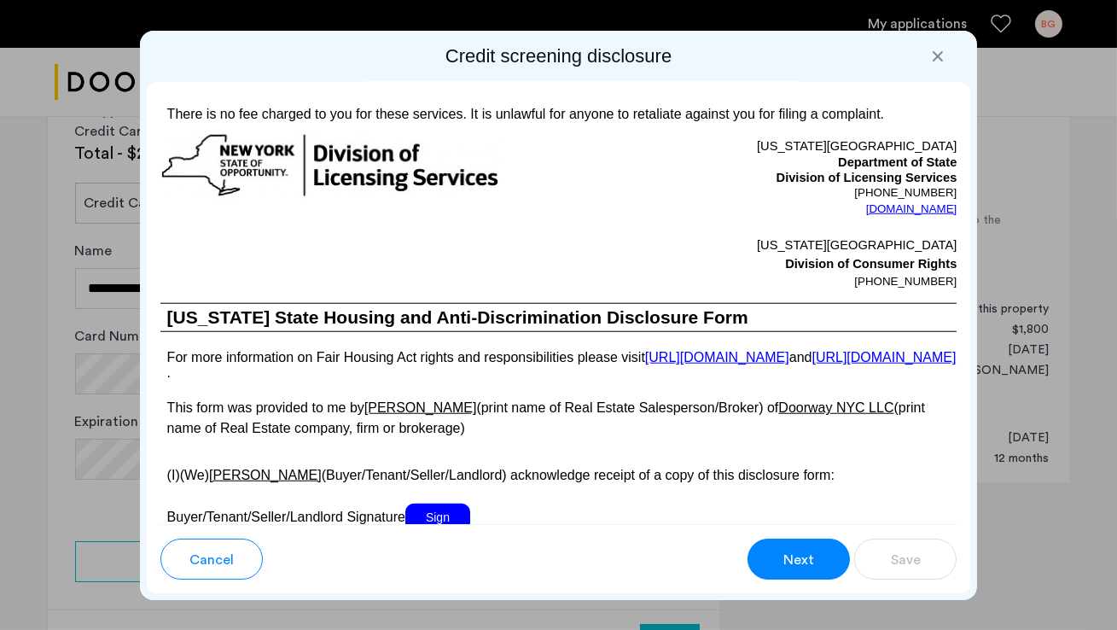
click at [791, 562] on span "Next" at bounding box center [798, 560] width 31 height 20
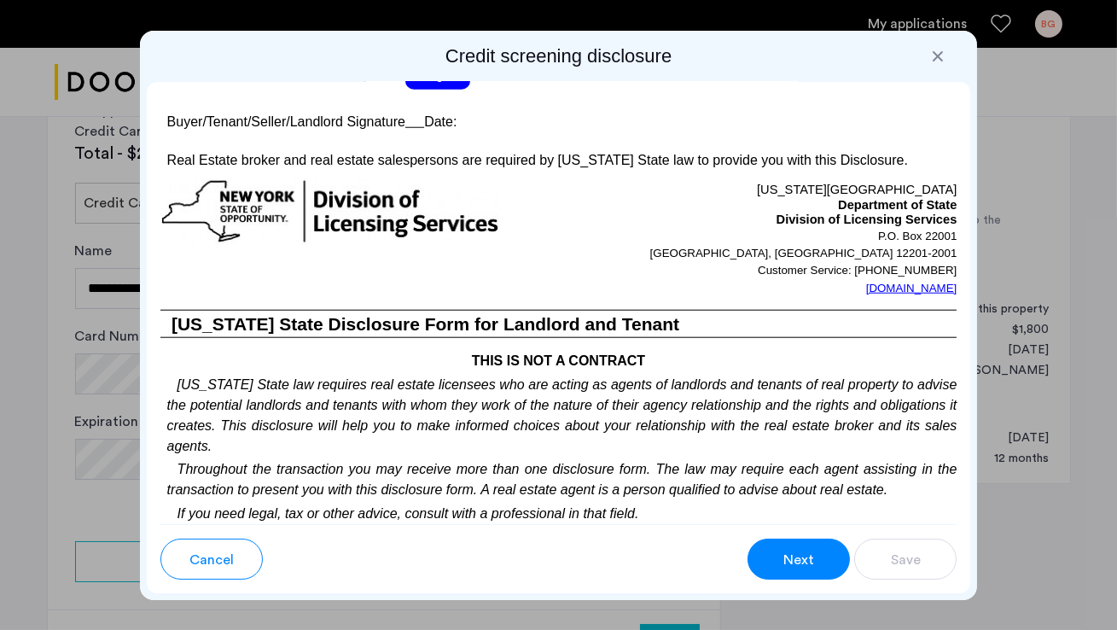
click at [462, 90] on span "Sign" at bounding box center [437, 75] width 65 height 28
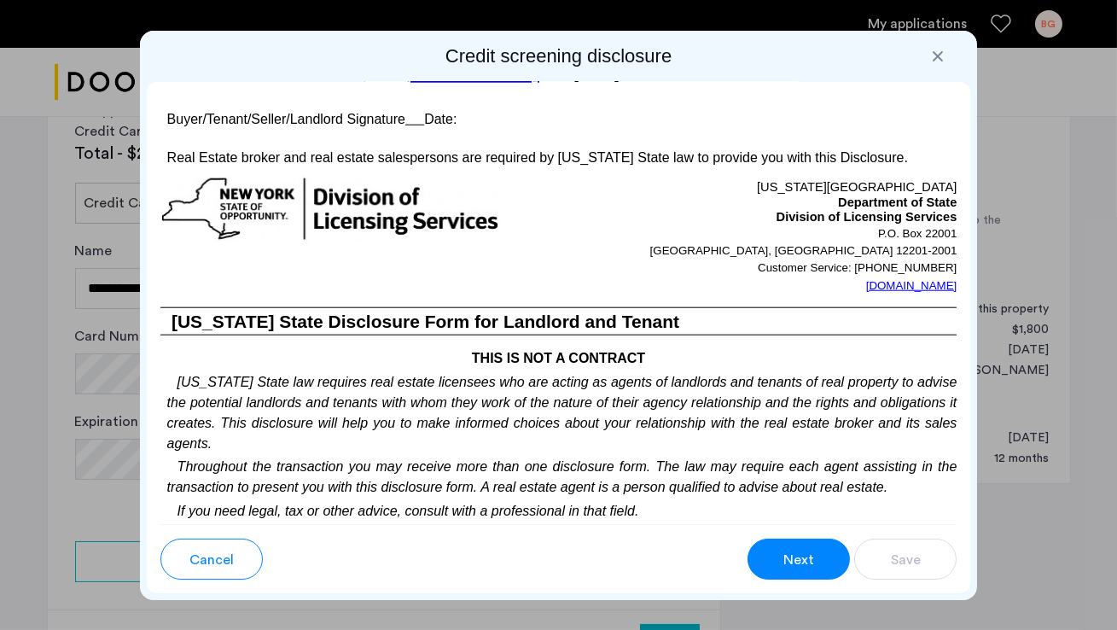
click at [786, 566] on span "Next" at bounding box center [798, 560] width 31 height 20
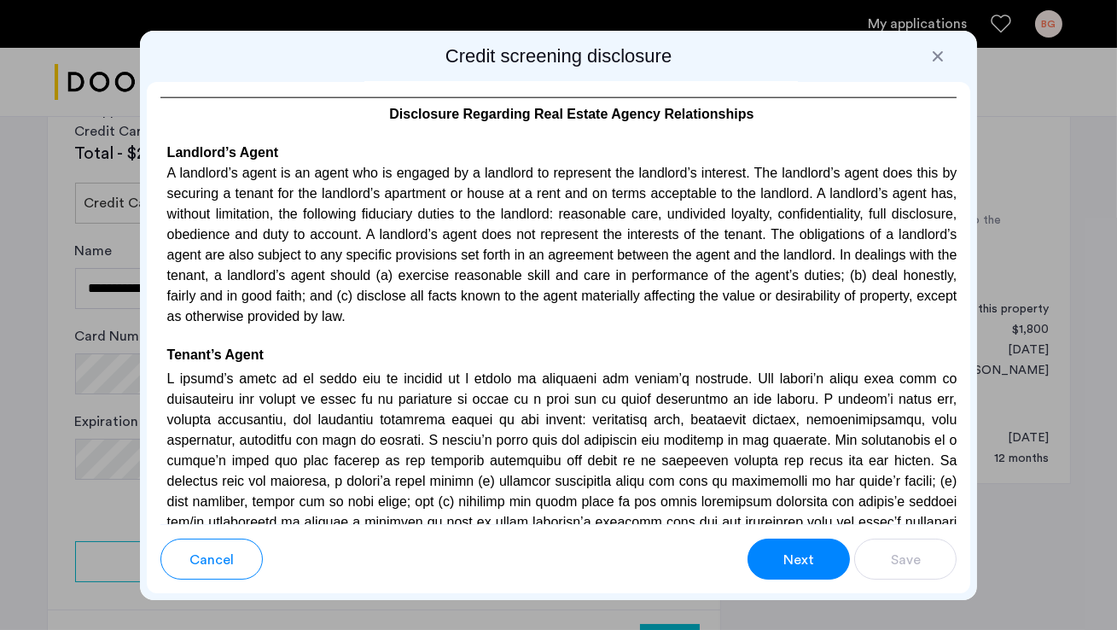
click at [786, 566] on span "Next" at bounding box center [798, 560] width 31 height 20
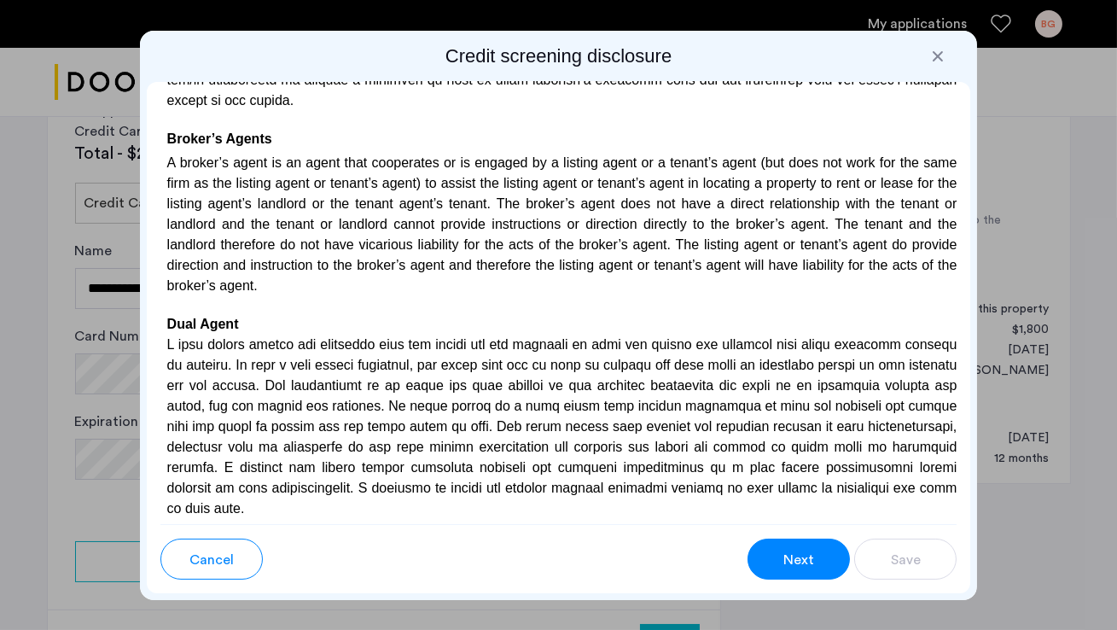
click at [786, 566] on span "Next" at bounding box center [798, 560] width 31 height 20
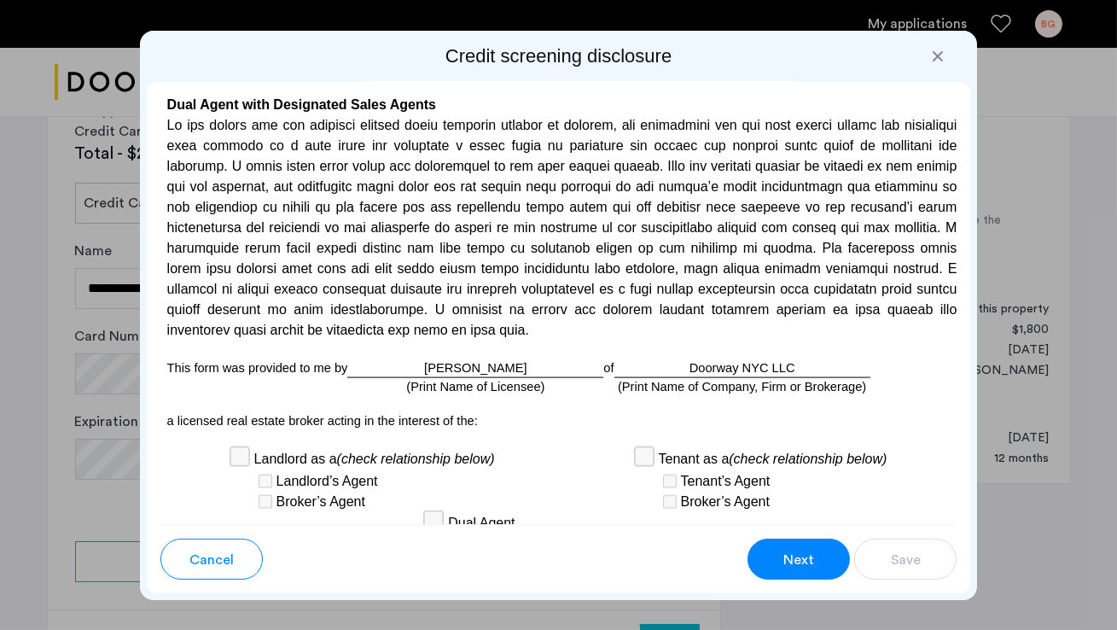
click at [786, 566] on span "Next" at bounding box center [798, 560] width 31 height 20
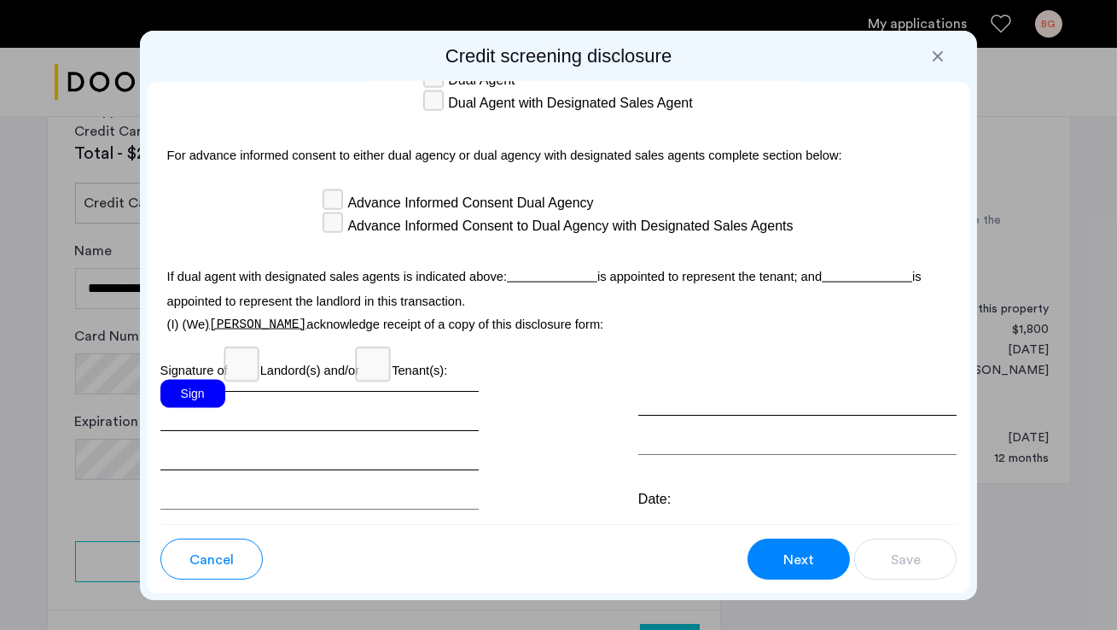
click at [202, 380] on div "Sign" at bounding box center [192, 394] width 65 height 28
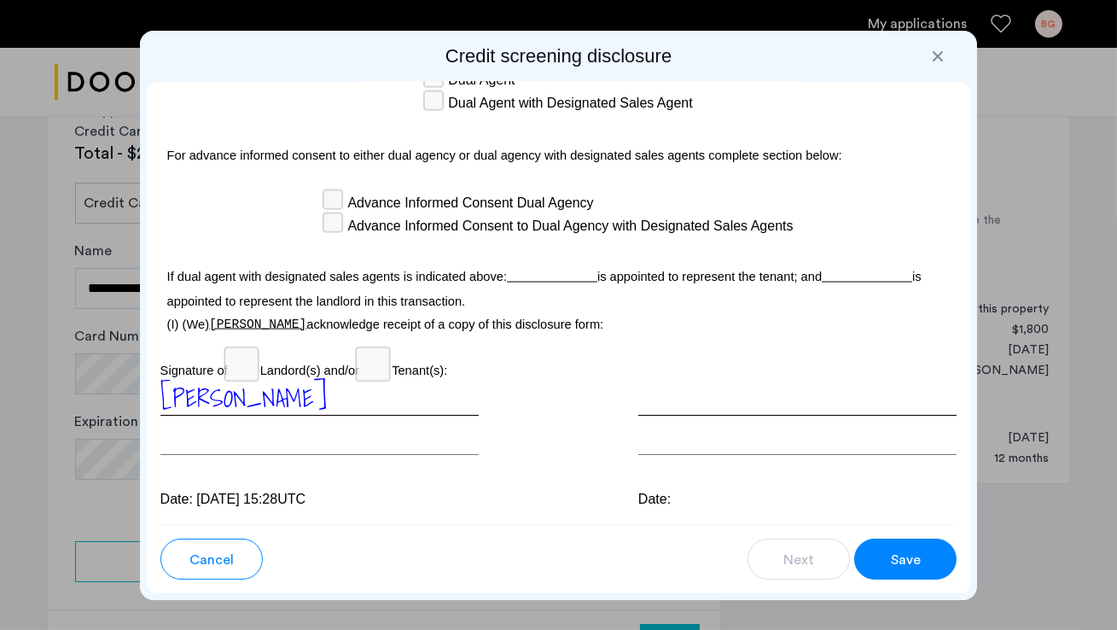
click at [895, 560] on span "Save" at bounding box center [906, 560] width 30 height 20
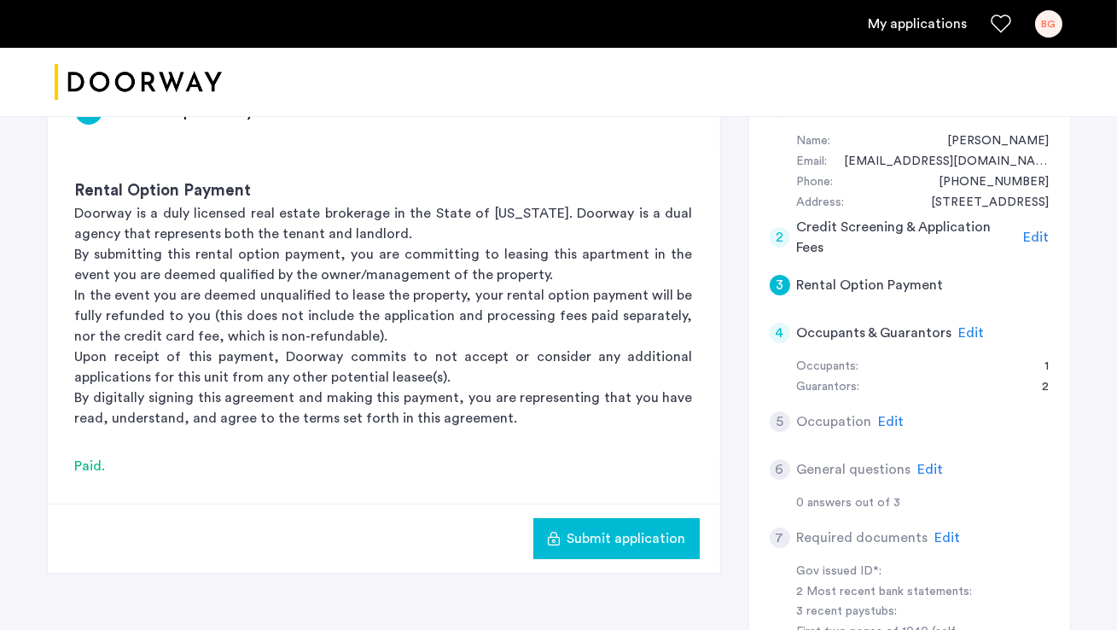
scroll to position [403, 0]
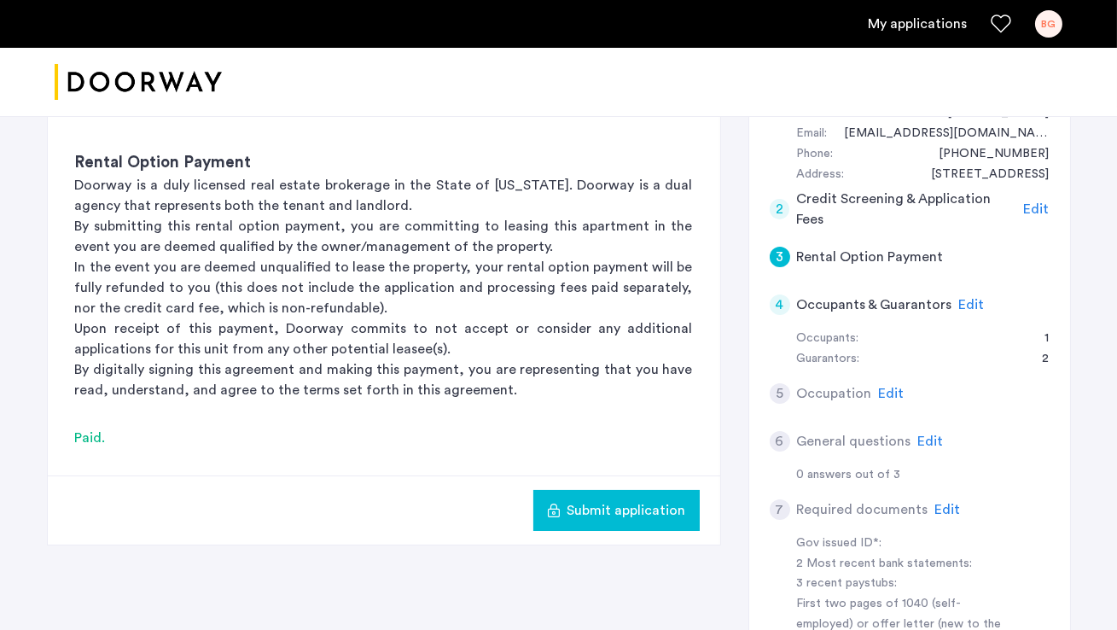
click at [891, 387] on span "Edit" at bounding box center [892, 394] width 26 height 14
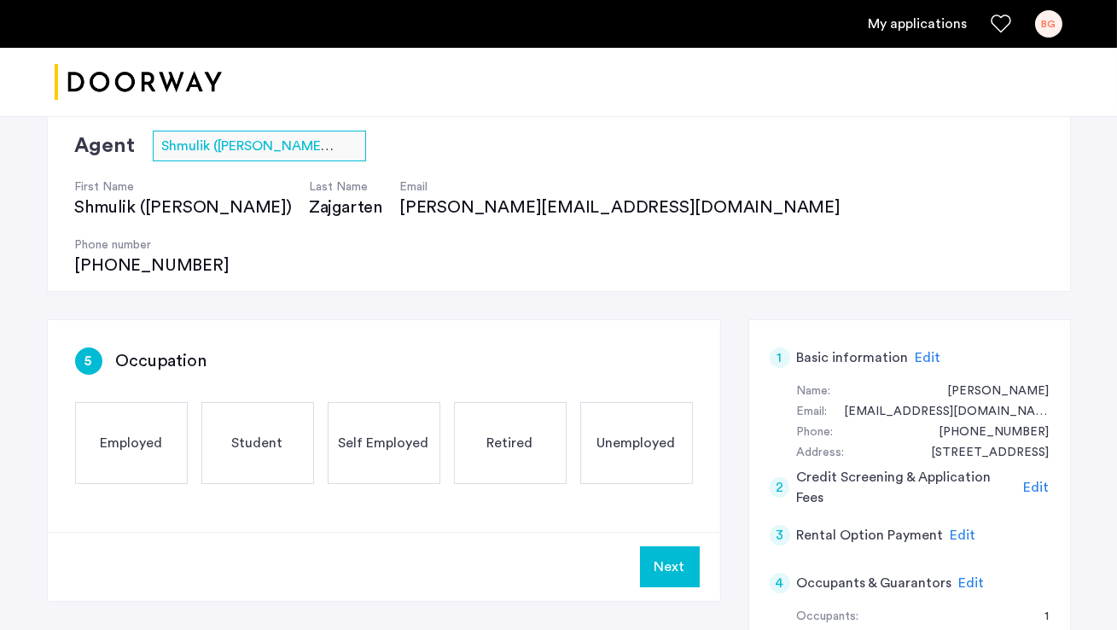
scroll to position [124, 0]
click at [106, 403] on div "Employed" at bounding box center [131, 444] width 113 height 82
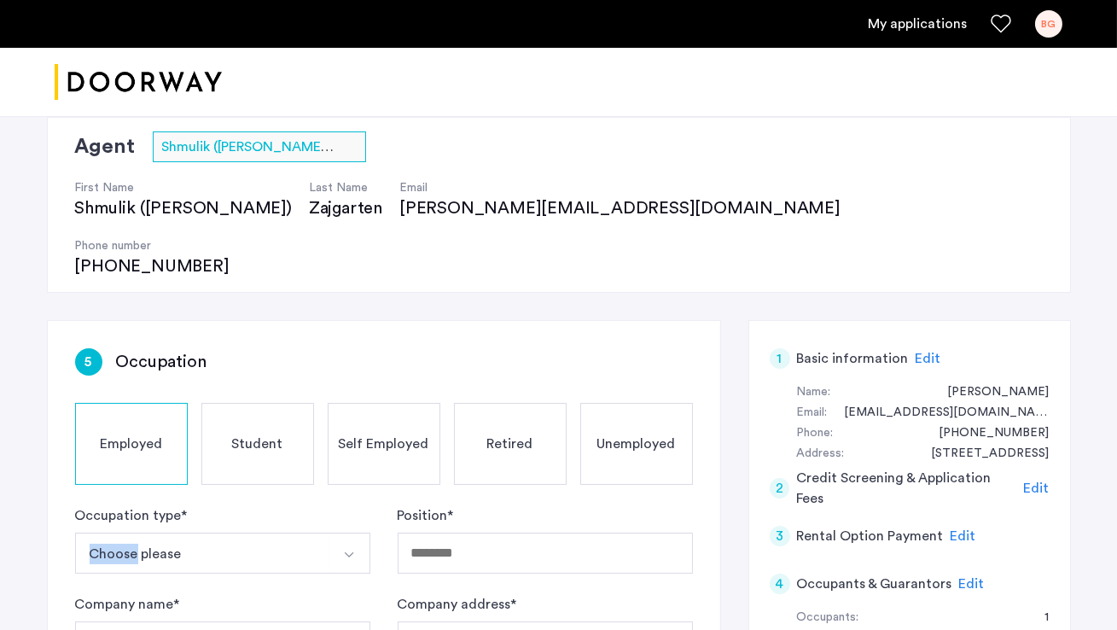
click at [352, 548] on img "Select option" at bounding box center [349, 555] width 14 height 14
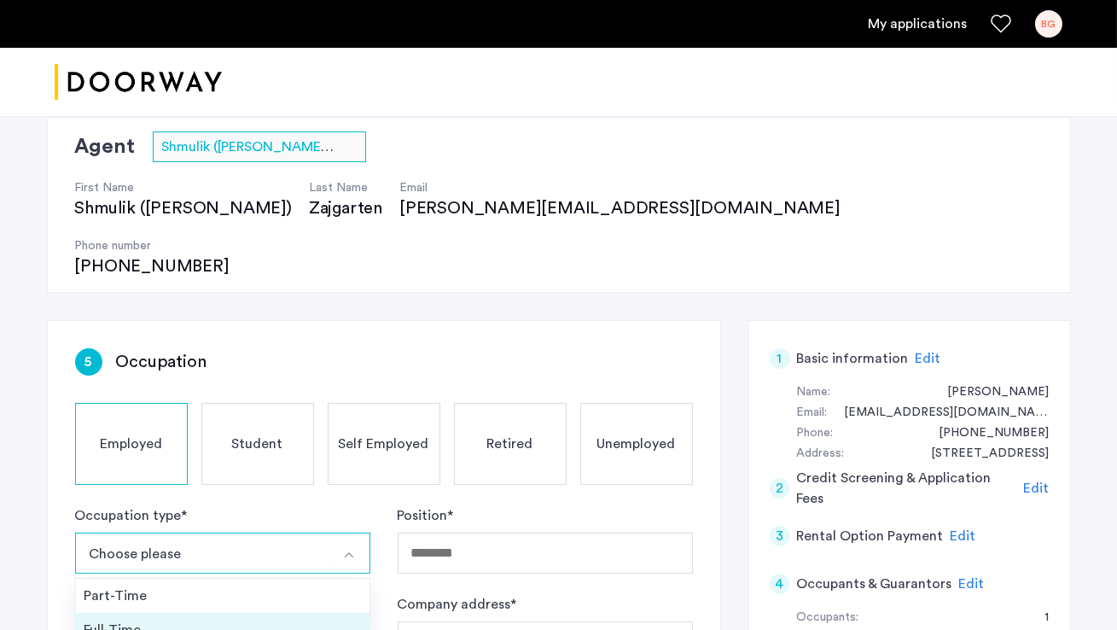
click at [125, 620] on div "Full-Time" at bounding box center [222, 630] width 277 height 20
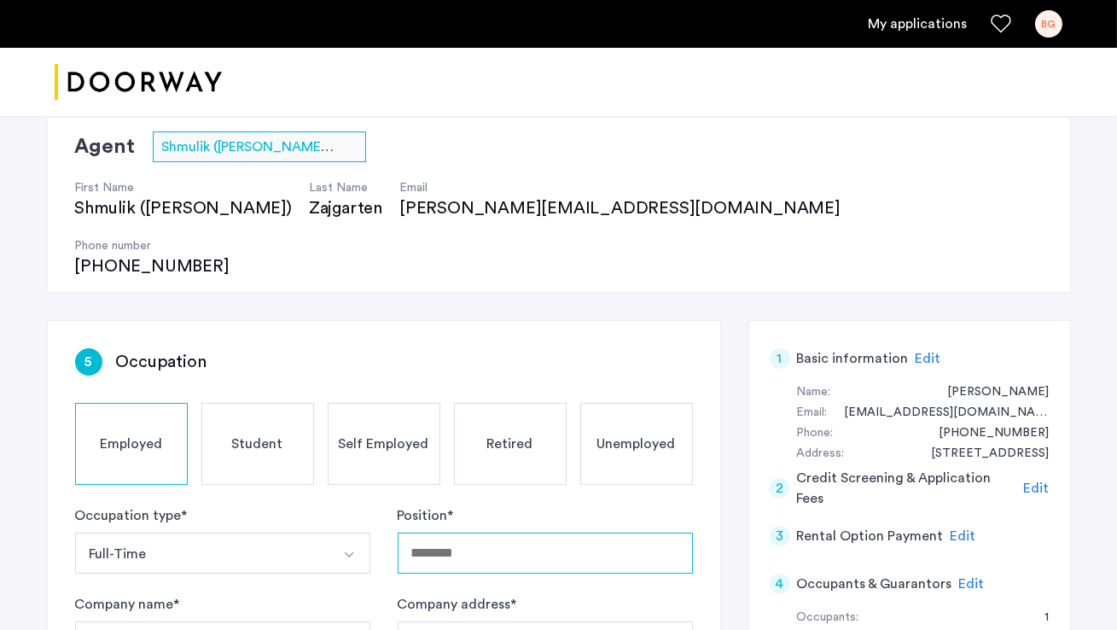
click at [563, 533] on input "Position *" at bounding box center [545, 553] width 295 height 41
type input "********"
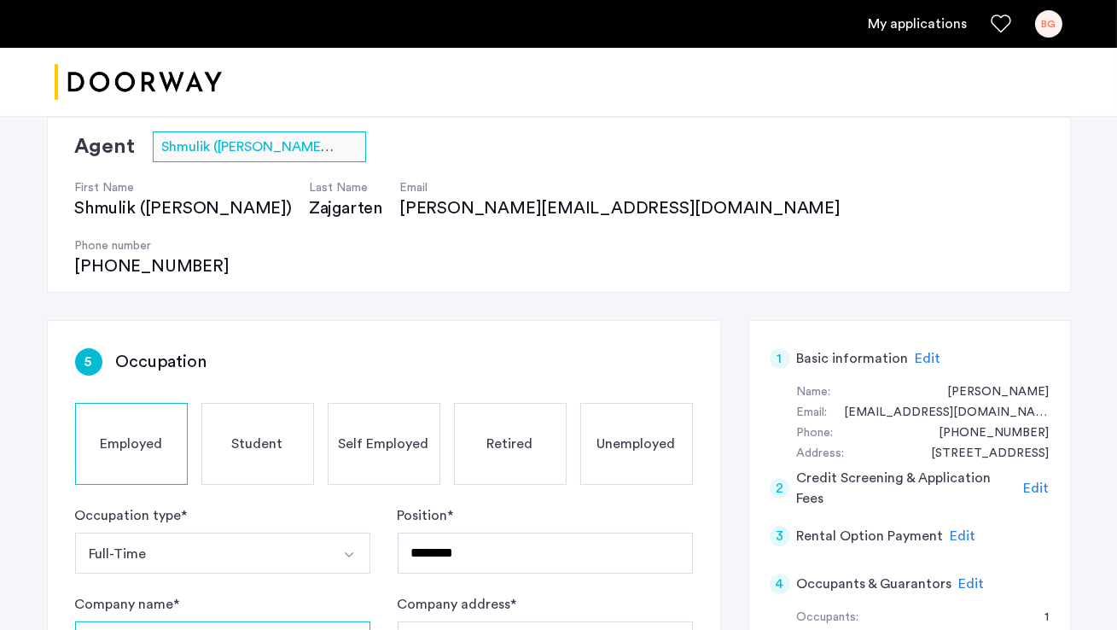
click at [294, 621] on input "Company name *" at bounding box center [222, 641] width 295 height 41
type input "**********"
click at [464, 621] on input "Company address *" at bounding box center [545, 641] width 295 height 41
type input "**********"
click at [592, 348] on div "5 Occupation" at bounding box center [384, 361] width 618 height 27
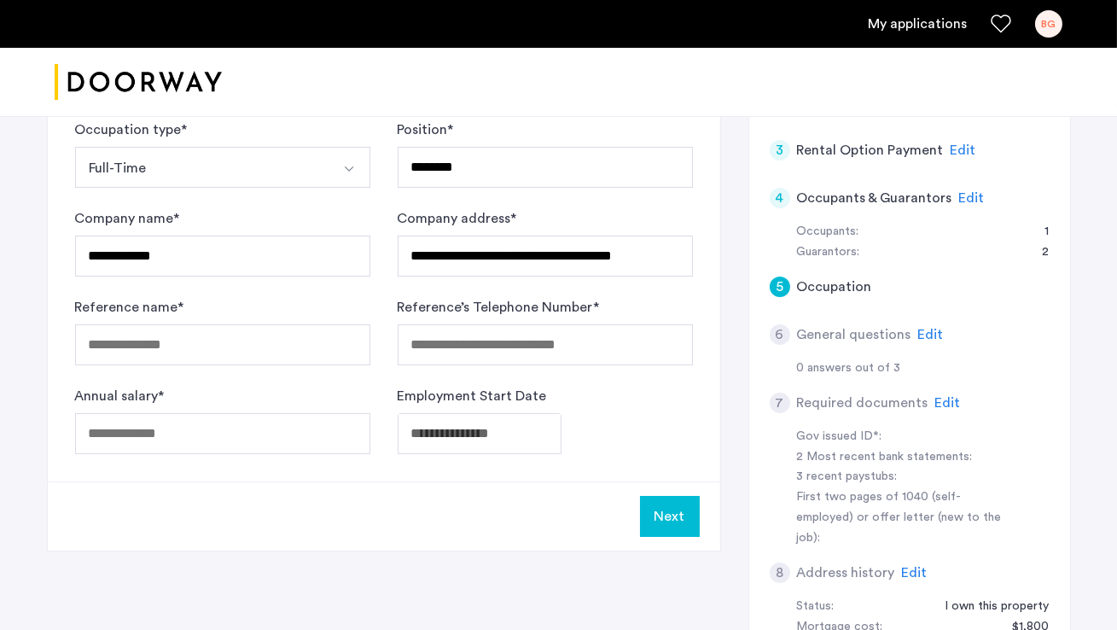
scroll to position [558, 0]
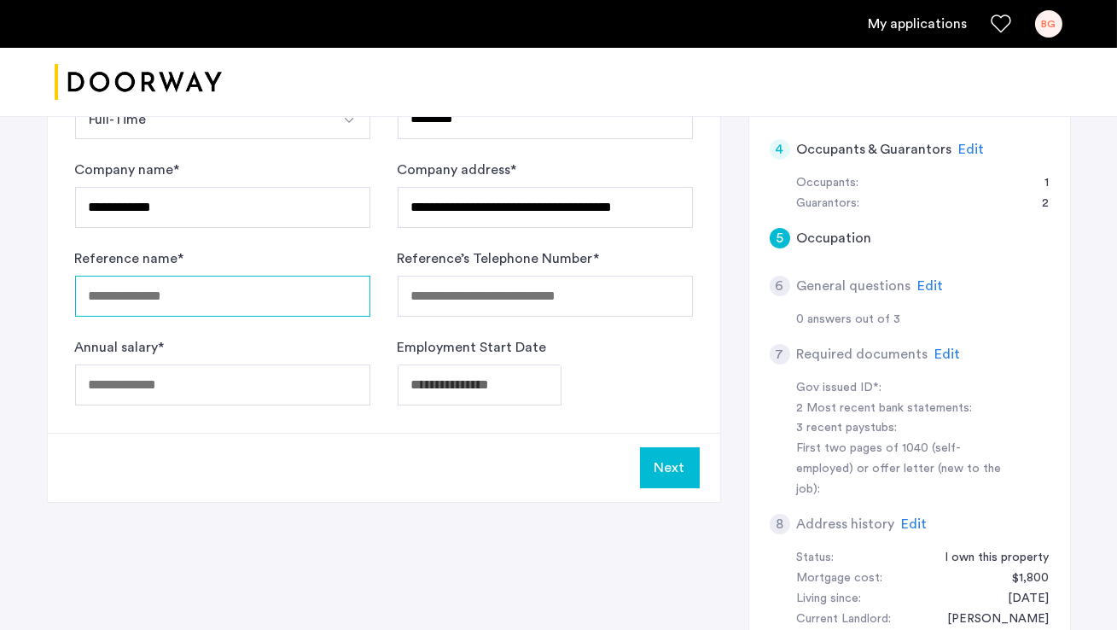
click at [132, 276] on input "Reference name *" at bounding box center [222, 296] width 295 height 41
type input "**********"
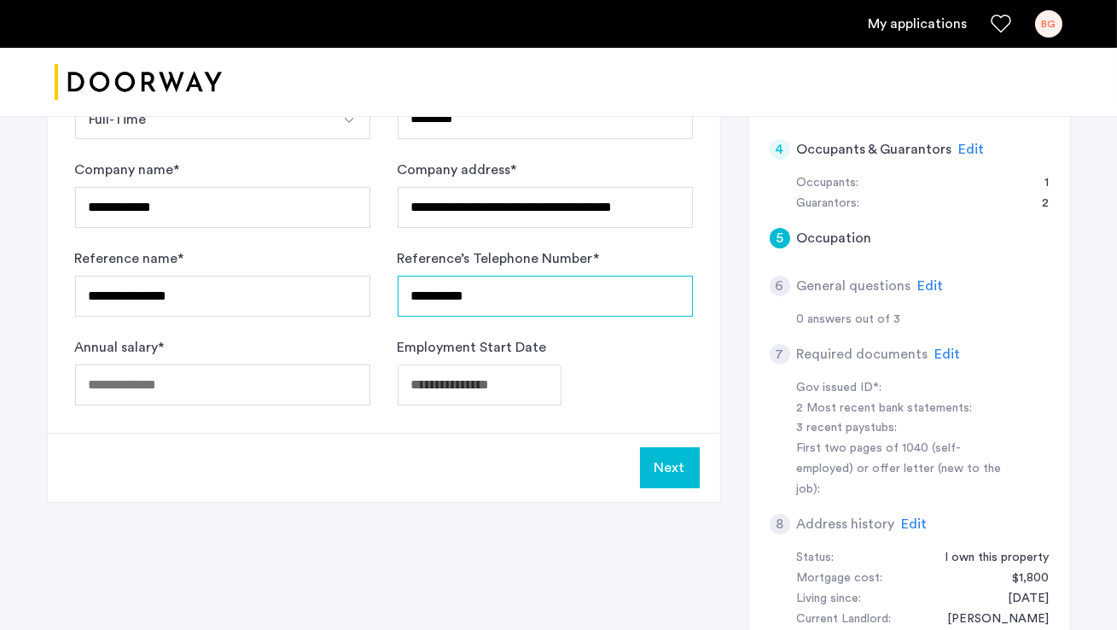
type input "**********"
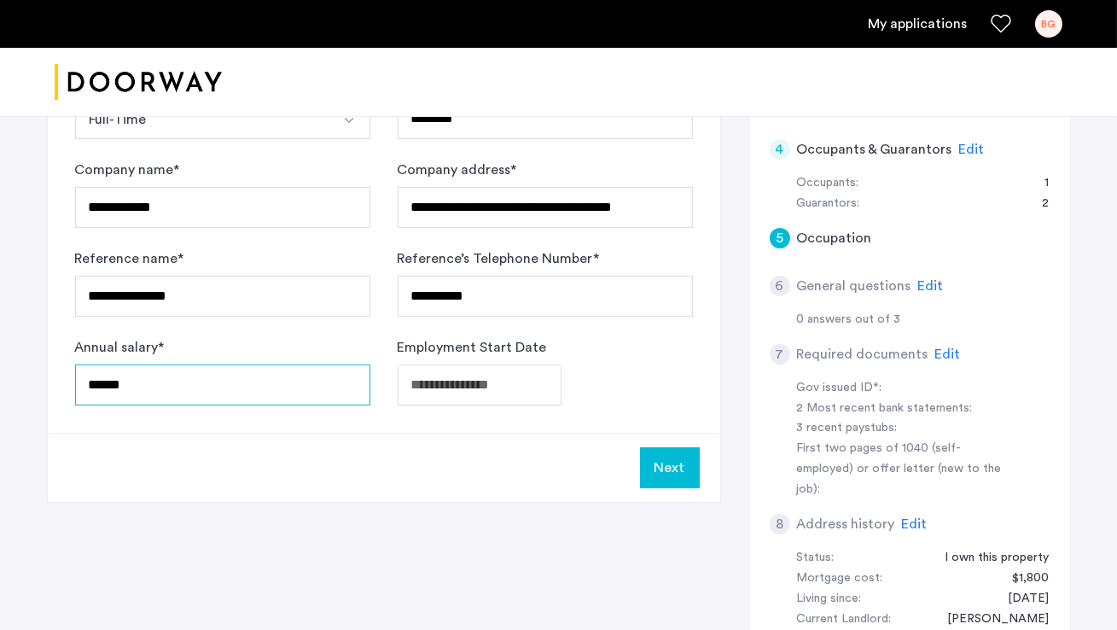
type input "******"
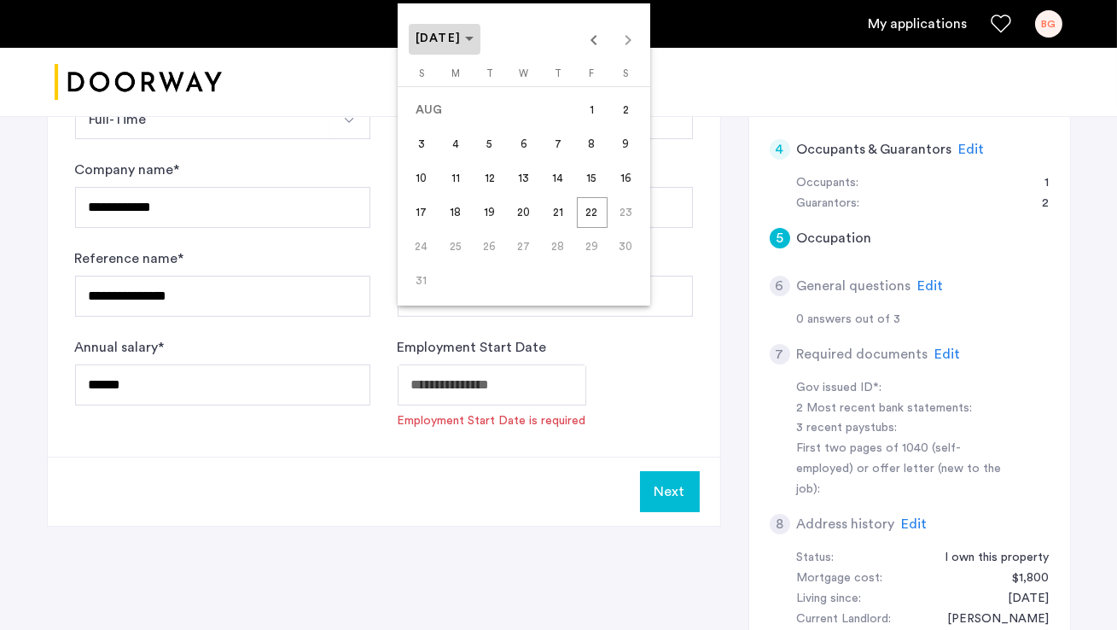
click at [475, 38] on span "[DATE]" at bounding box center [445, 39] width 59 height 15
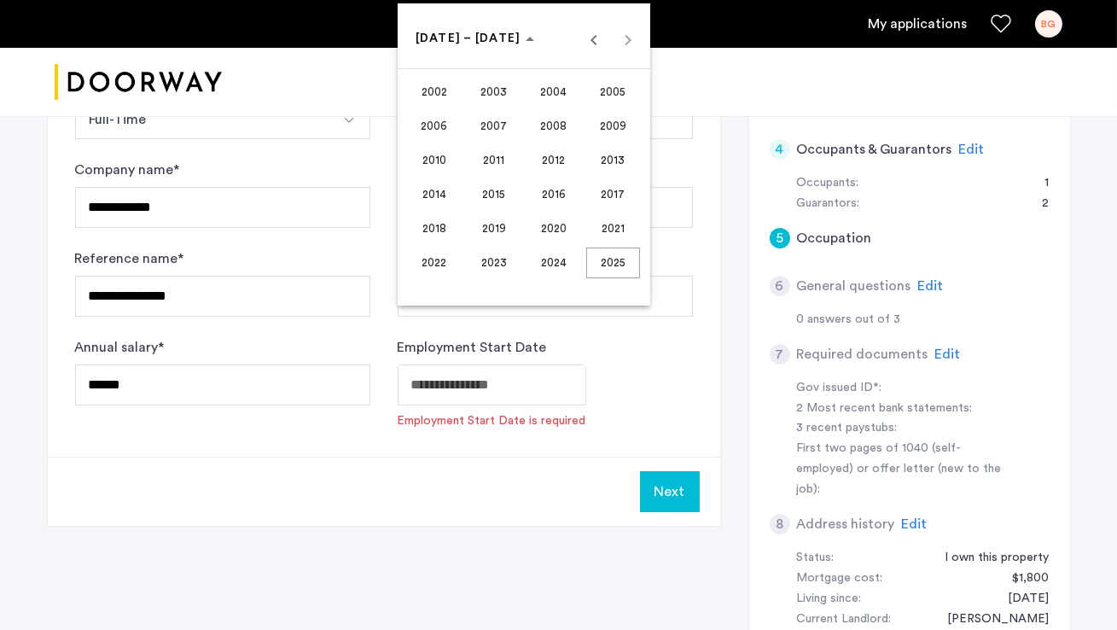
click at [441, 195] on span "2014" at bounding box center [434, 194] width 54 height 31
click at [498, 170] on span "JUN" at bounding box center [494, 160] width 54 height 31
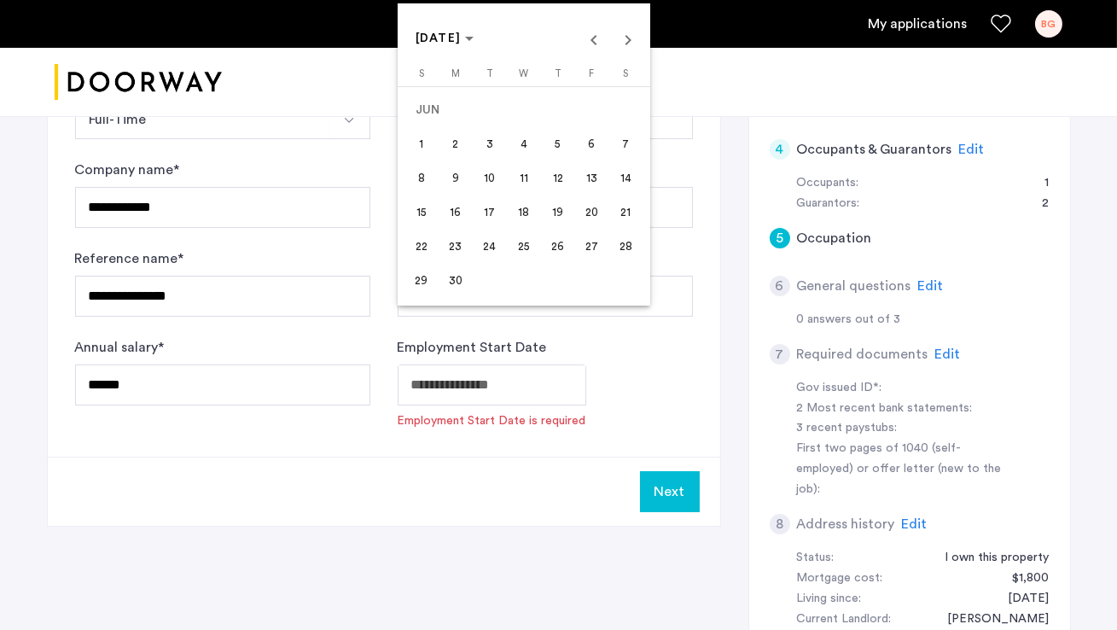
click at [450, 247] on span "23" at bounding box center [455, 246] width 31 height 31
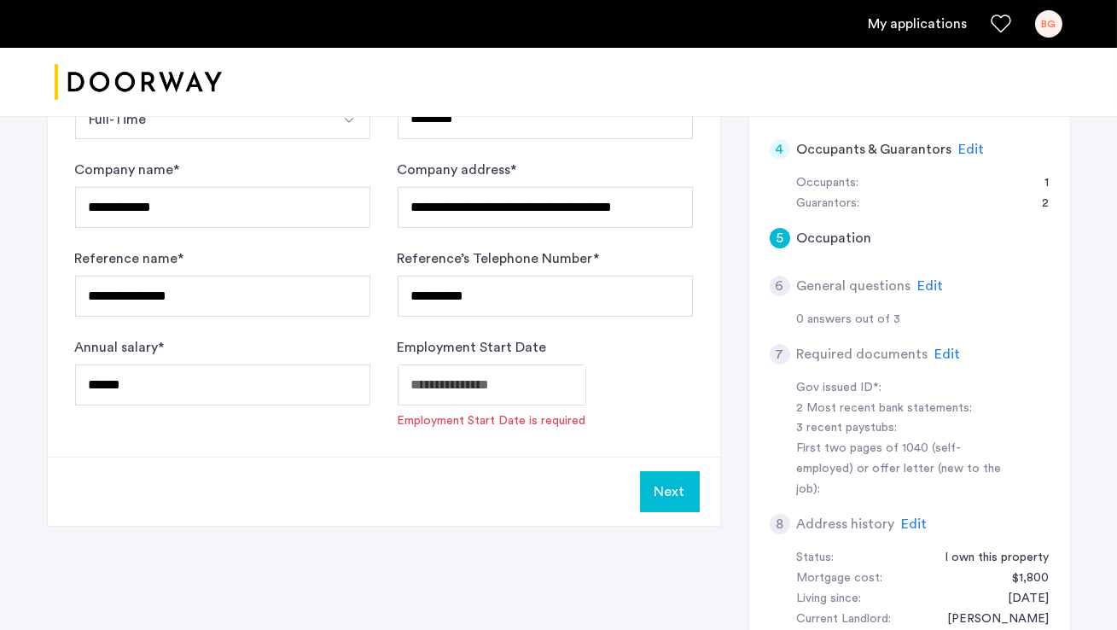
type input "**********"
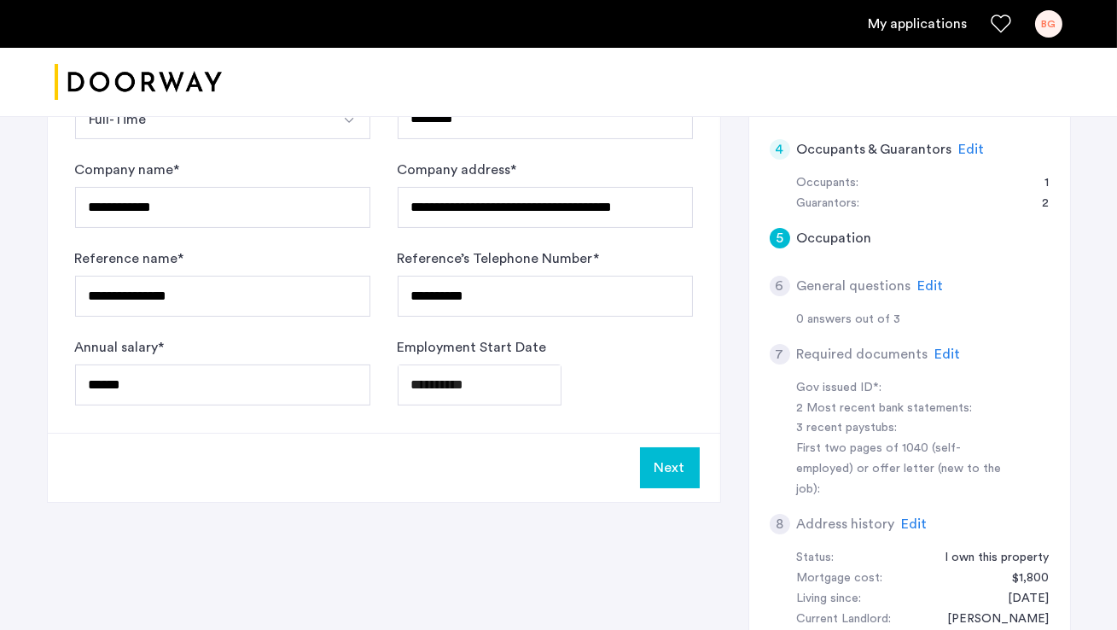
click at [664, 447] on button "Next" at bounding box center [670, 467] width 60 height 41
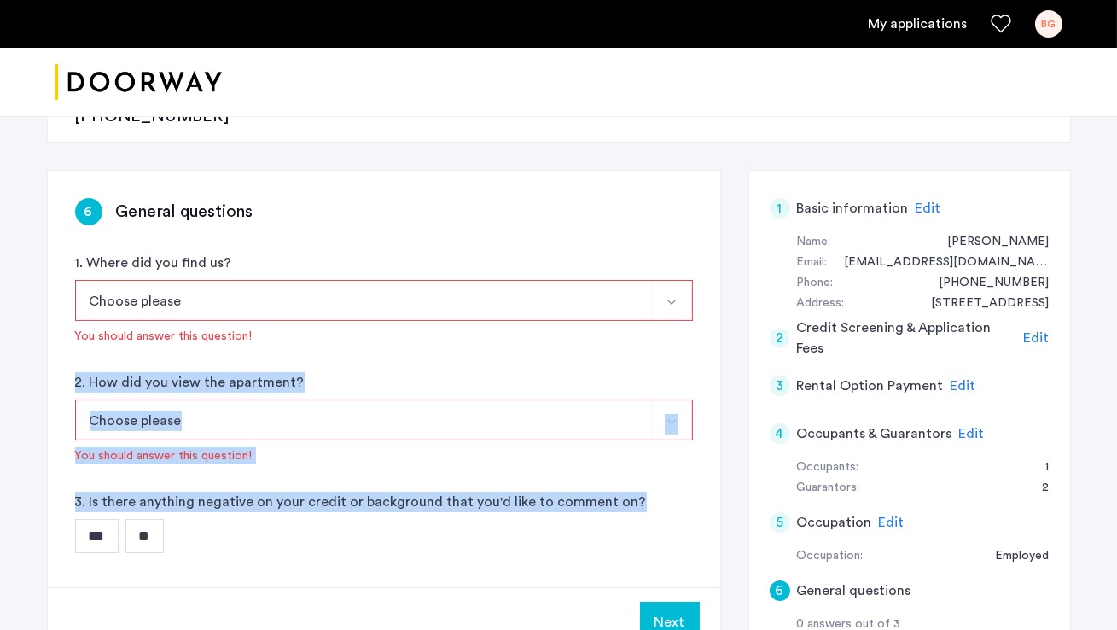
scroll to position [310, 0]
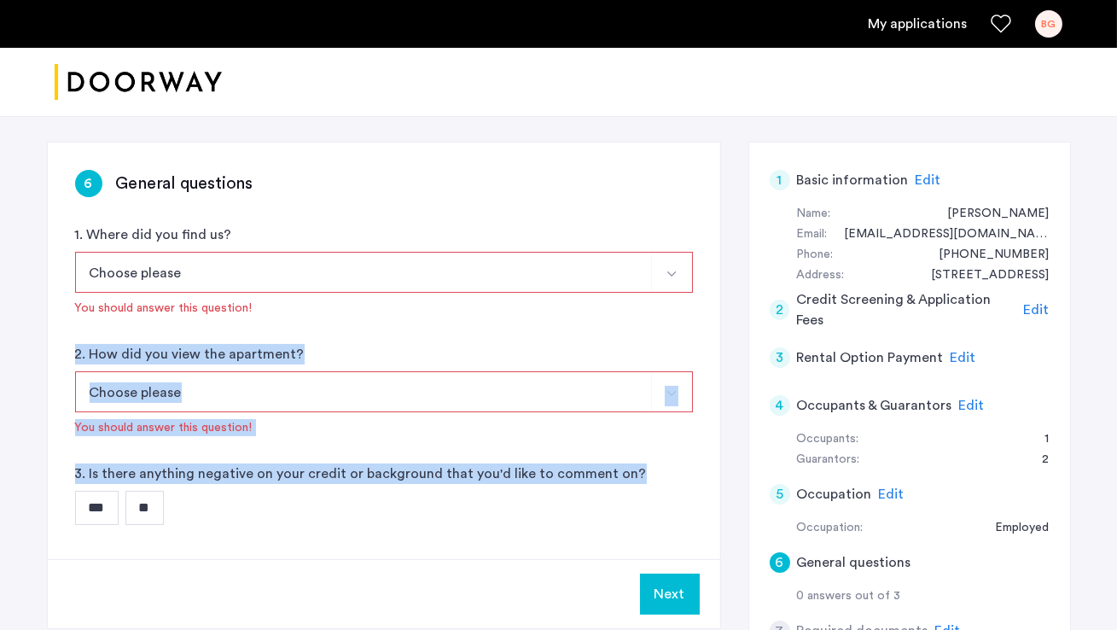
click at [611, 518] on app-general-questions "6 General questions 1. Where did you find us? Choose please [DOMAIN_NAME][URL][…" at bounding box center [384, 386] width 673 height 486
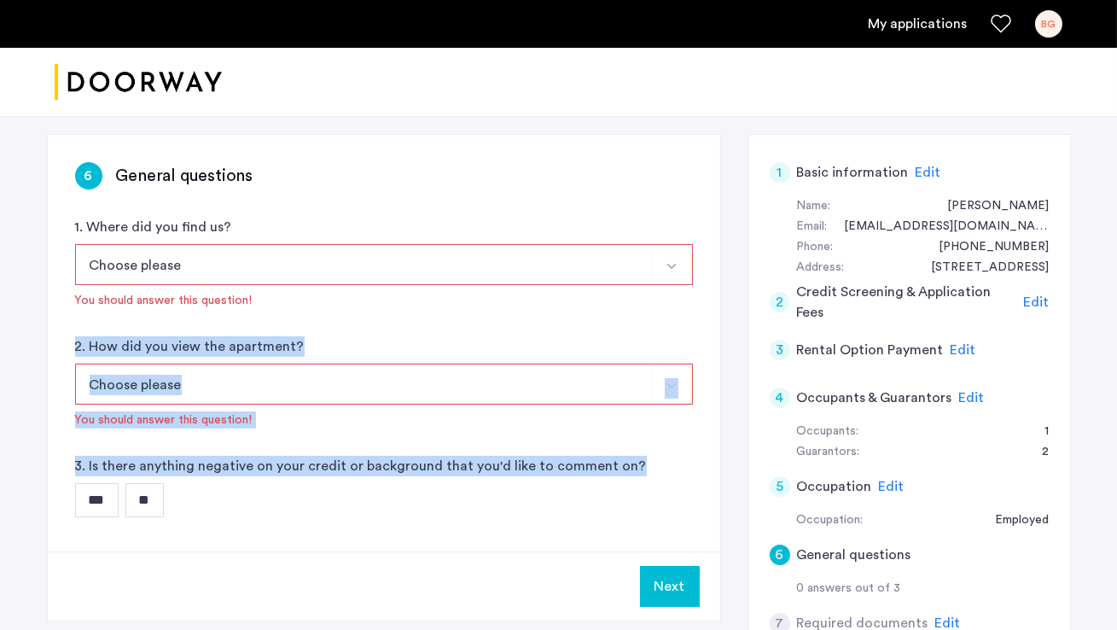
click at [672, 259] on img "Select option" at bounding box center [672, 266] width 14 height 14
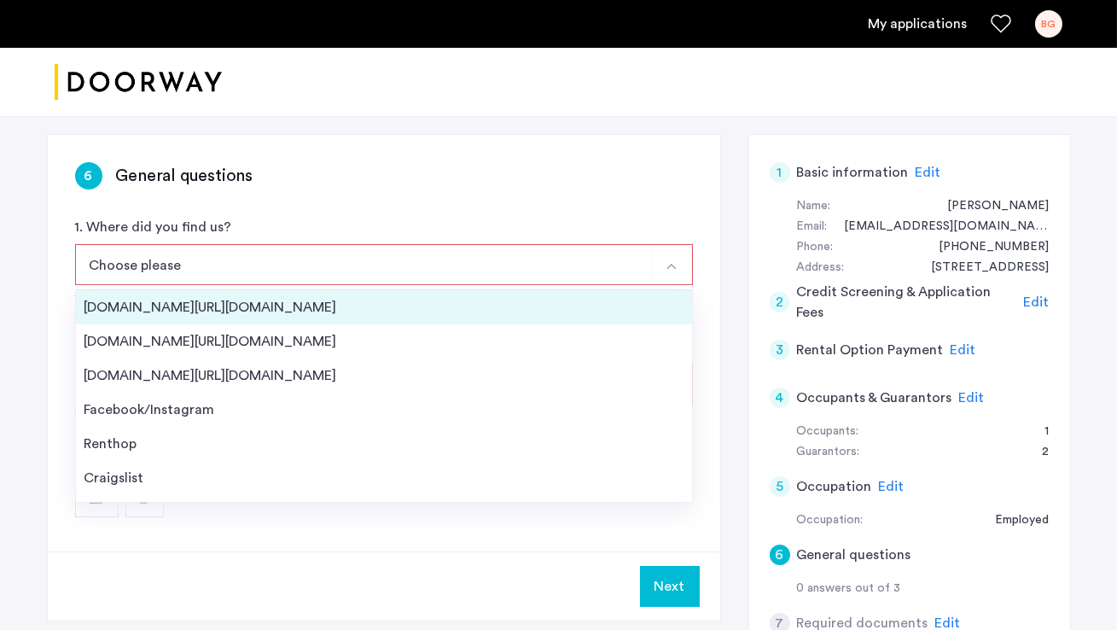
click at [520, 297] on div "[DOMAIN_NAME][URL][DOMAIN_NAME]" at bounding box center [383, 307] width 599 height 20
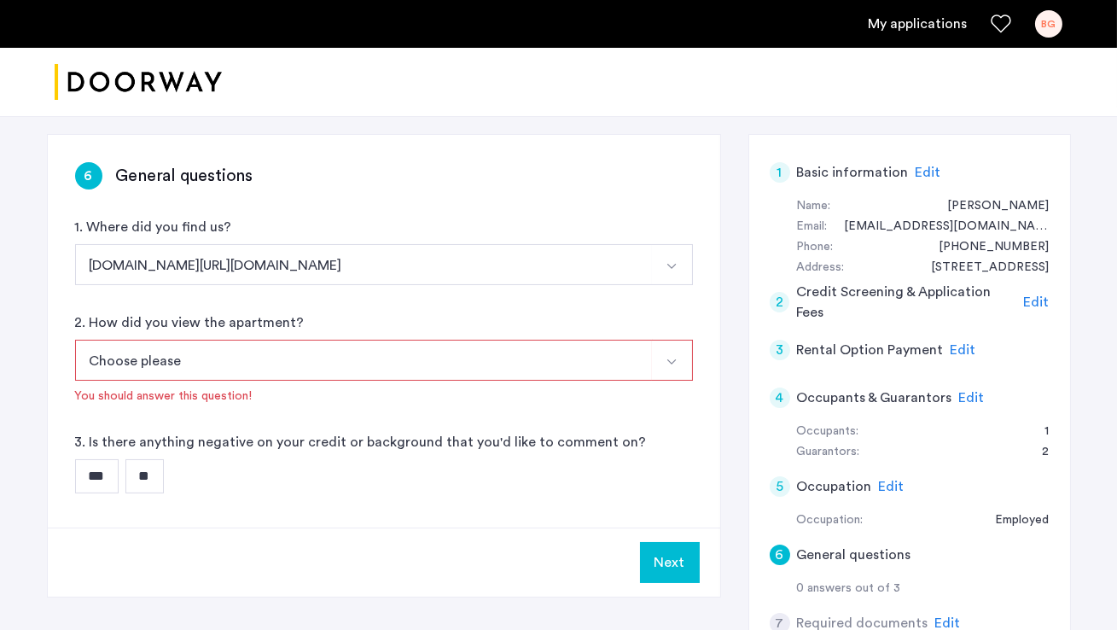
click at [676, 355] on img "Select option" at bounding box center [672, 362] width 14 height 14
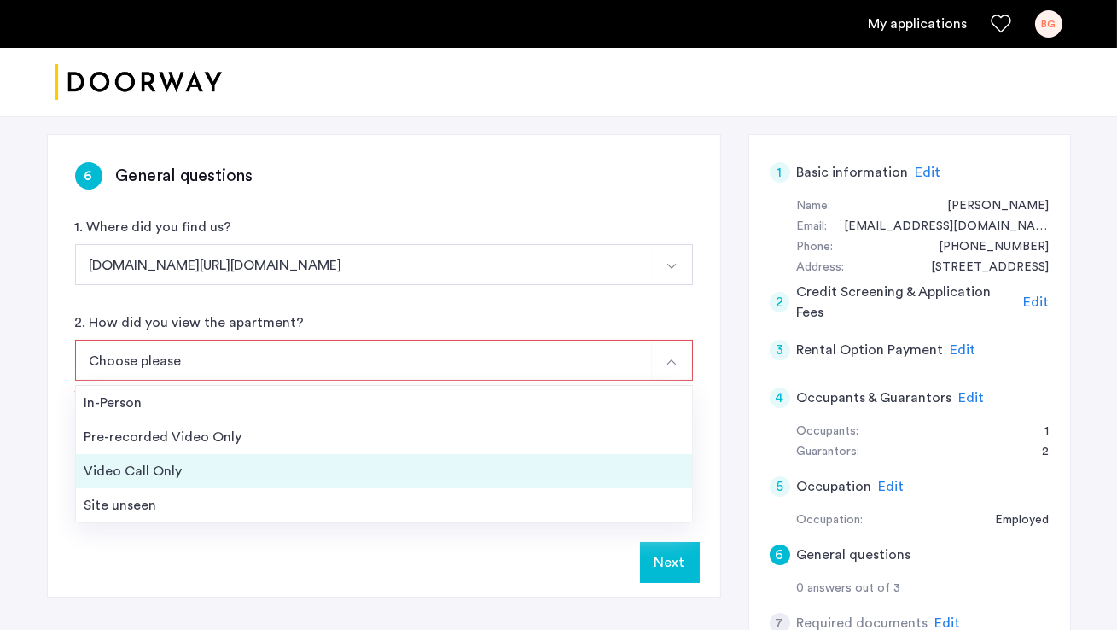
click at [294, 461] on div "Video Call Only" at bounding box center [383, 471] width 599 height 20
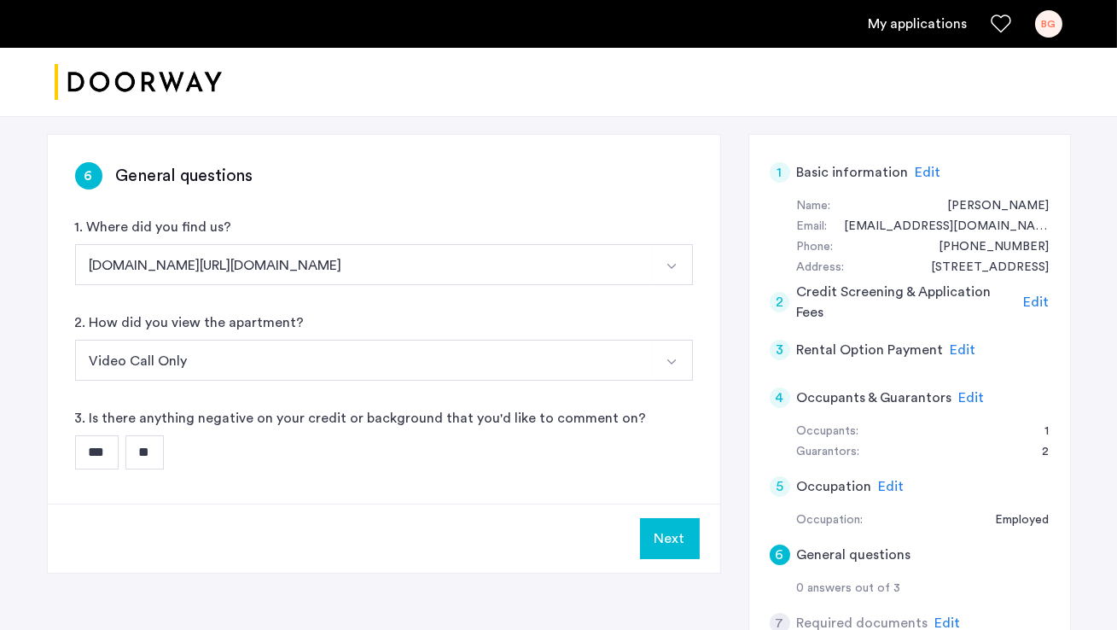
click at [163, 435] on input "**" at bounding box center [144, 452] width 38 height 34
click at [668, 518] on button "Next" at bounding box center [670, 538] width 60 height 41
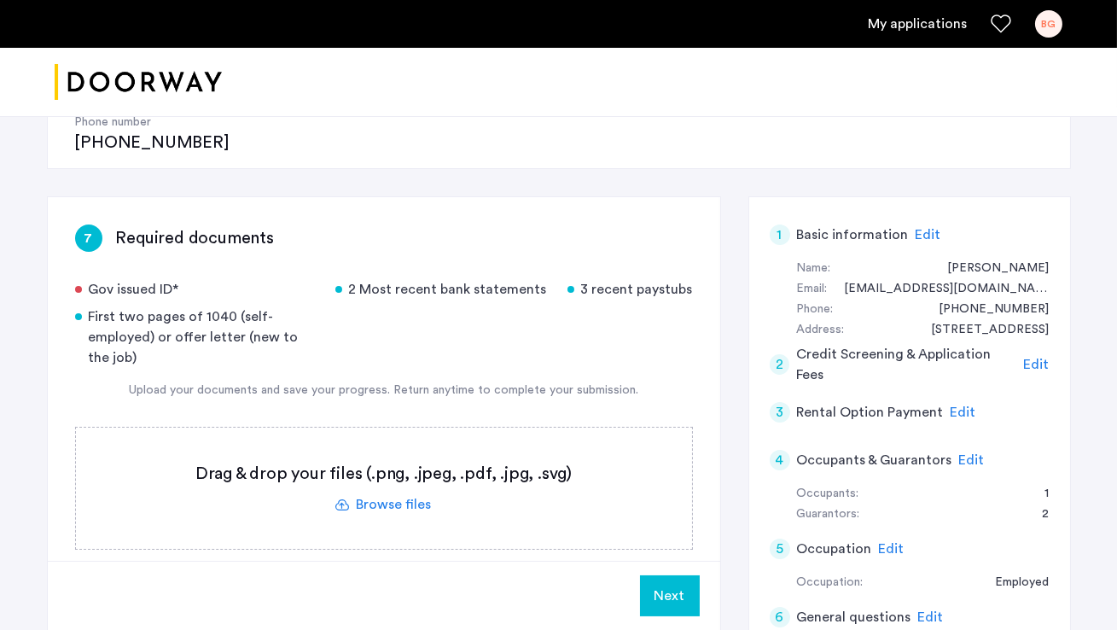
scroll to position [279, 0]
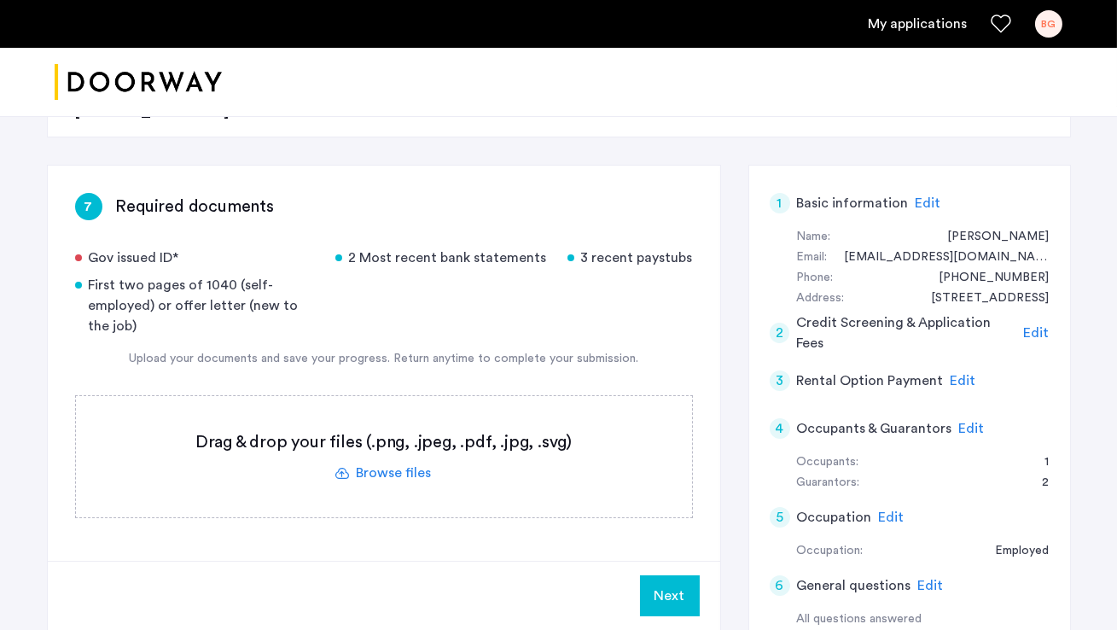
click at [422, 417] on label at bounding box center [384, 456] width 616 height 121
click at [0, 0] on input "file" at bounding box center [0, 0] width 0 height 0
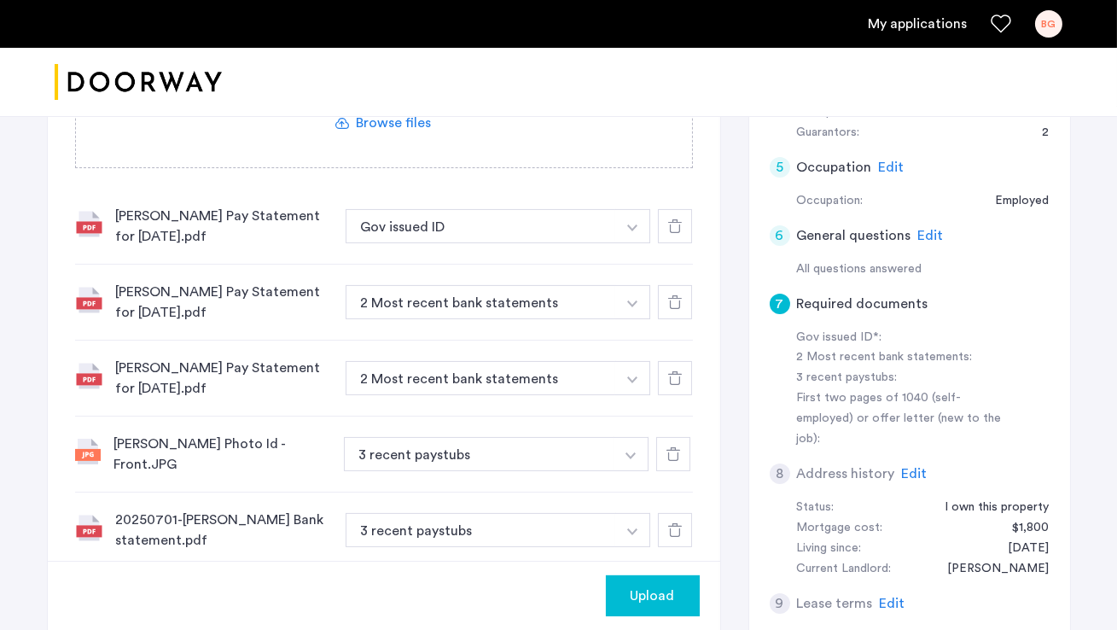
scroll to position [645, 0]
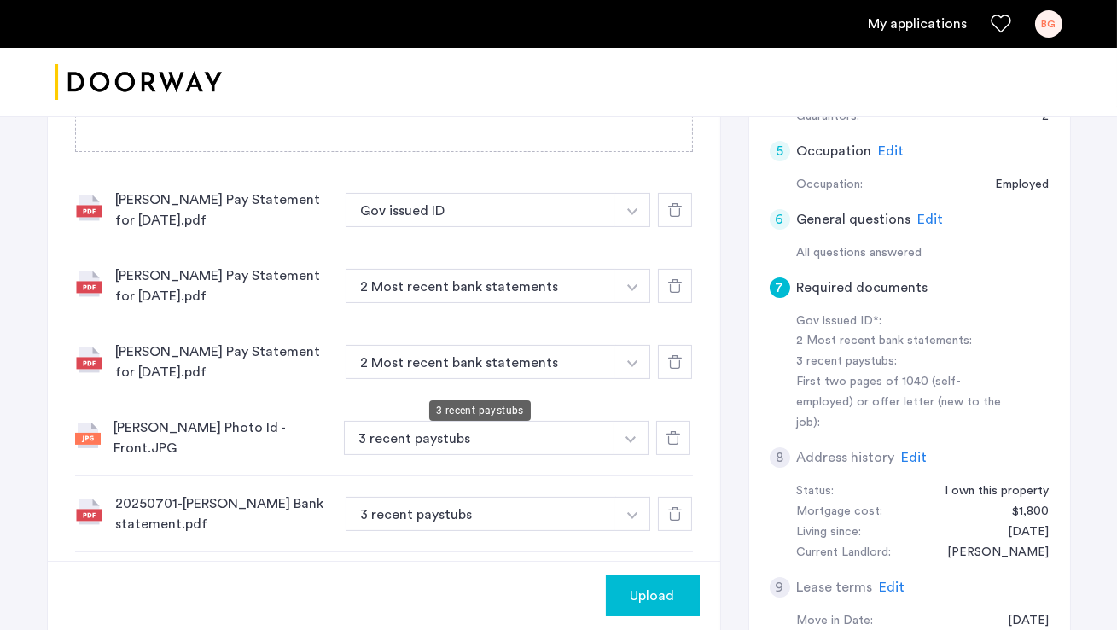
click at [459, 421] on button "3 recent paystubs" at bounding box center [479, 438] width 271 height 34
click at [632, 215] on img "button" at bounding box center [632, 211] width 10 height 7
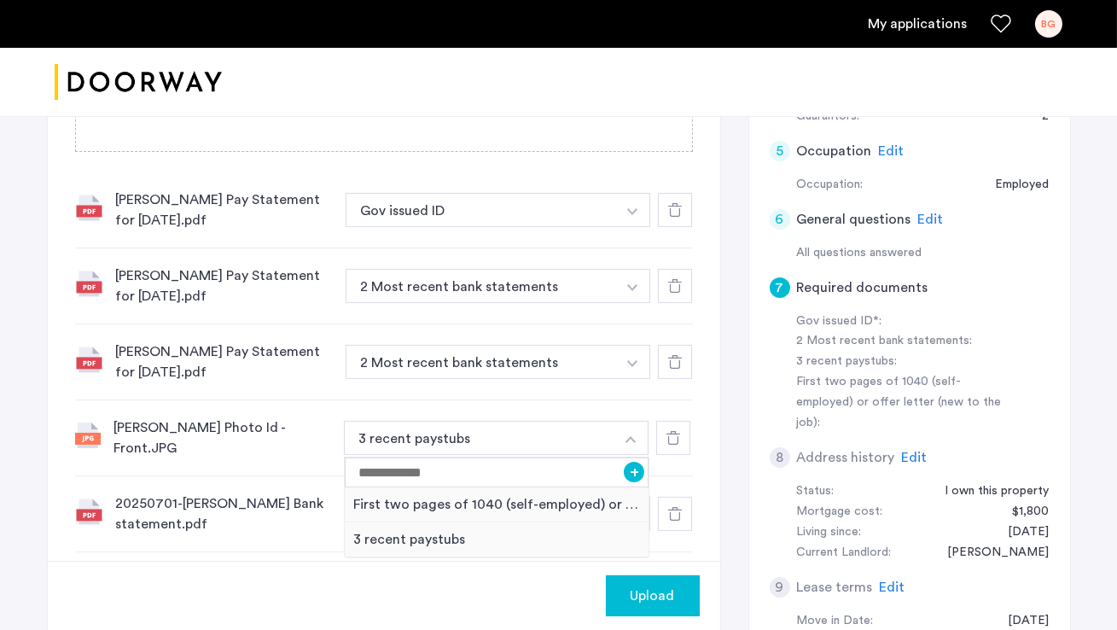
click at [618, 193] on button "button" at bounding box center [632, 210] width 35 height 34
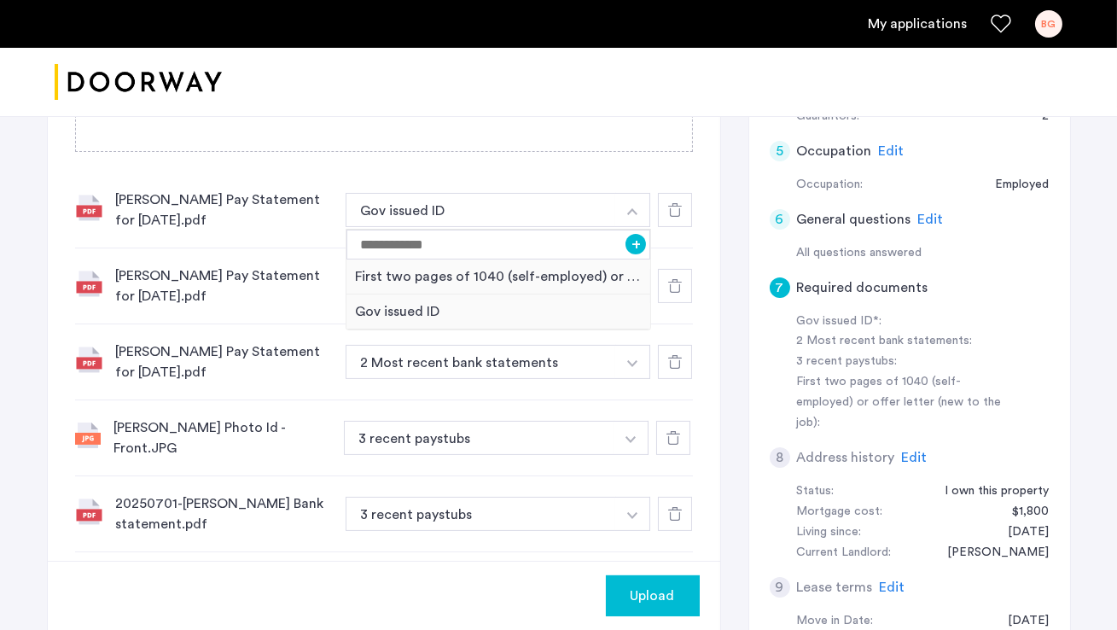
click at [673, 203] on icon at bounding box center [675, 210] width 14 height 14
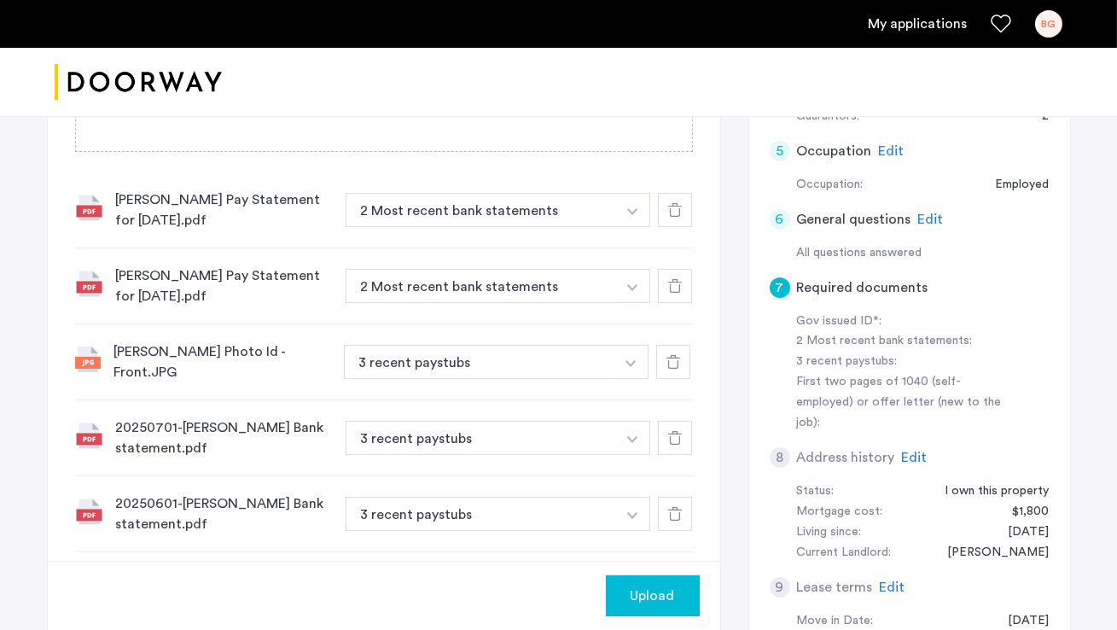
click at [678, 203] on icon at bounding box center [675, 210] width 14 height 14
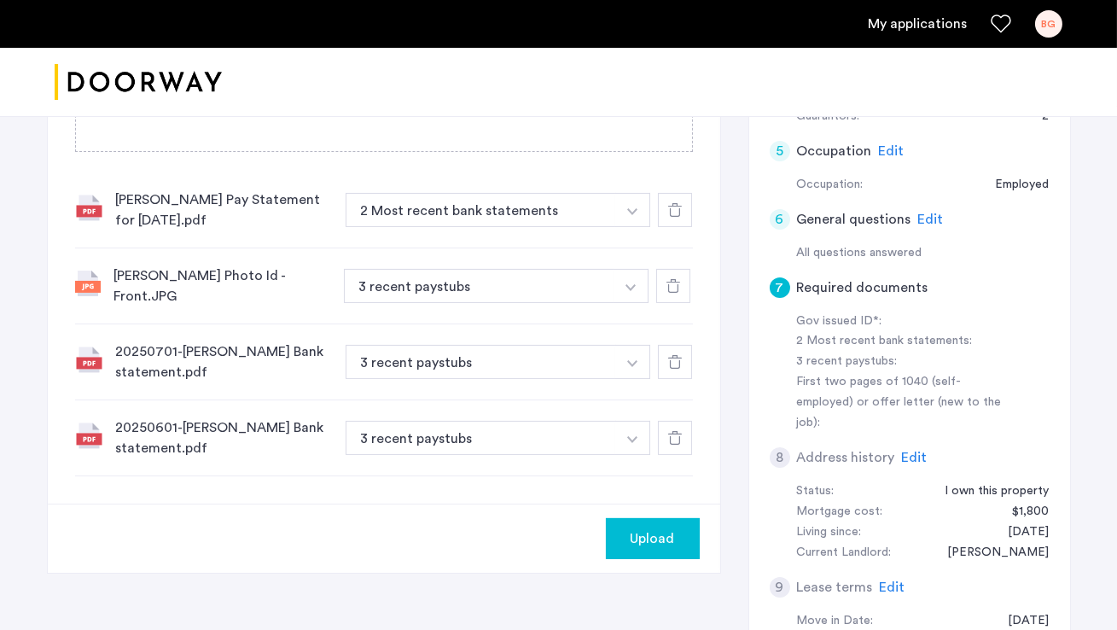
click at [678, 203] on icon at bounding box center [675, 210] width 14 height 14
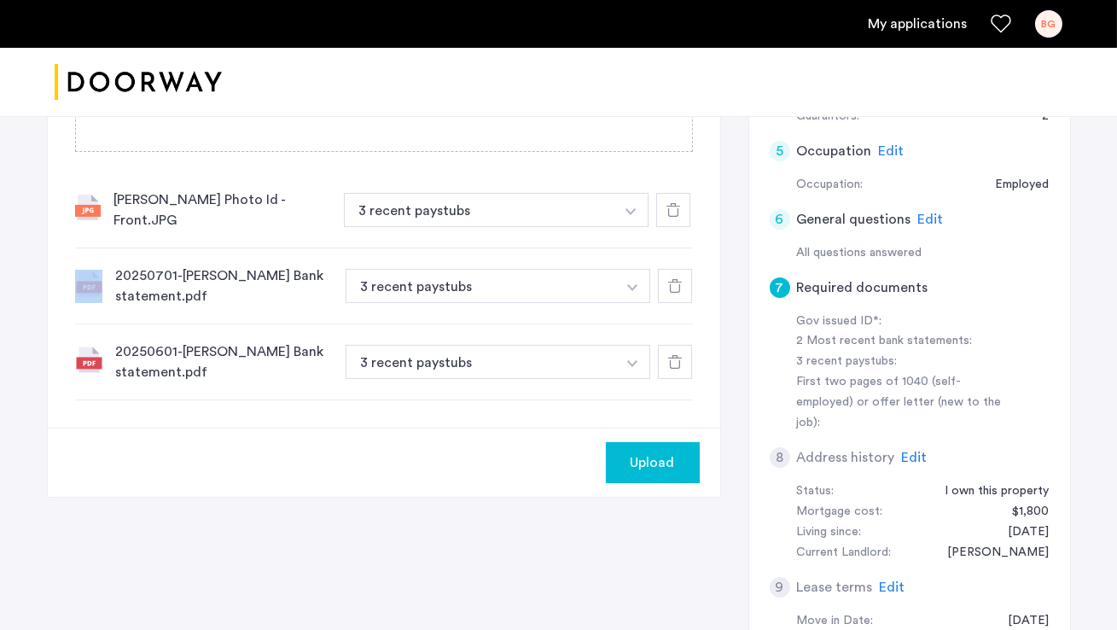
click at [678, 203] on icon at bounding box center [674, 210] width 14 height 14
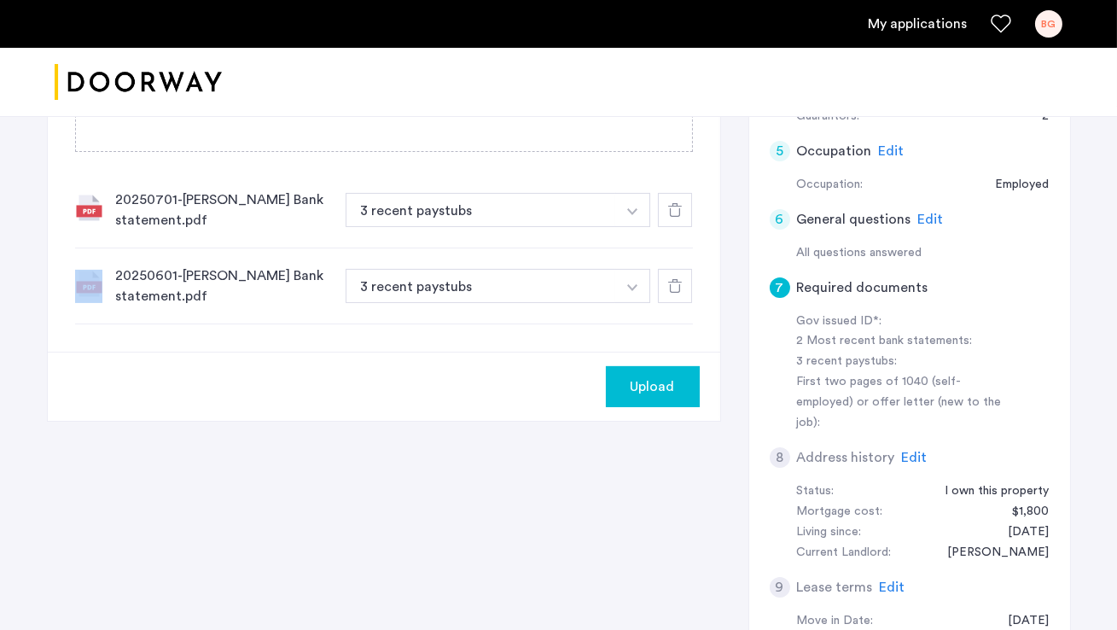
click at [678, 203] on icon at bounding box center [675, 210] width 14 height 14
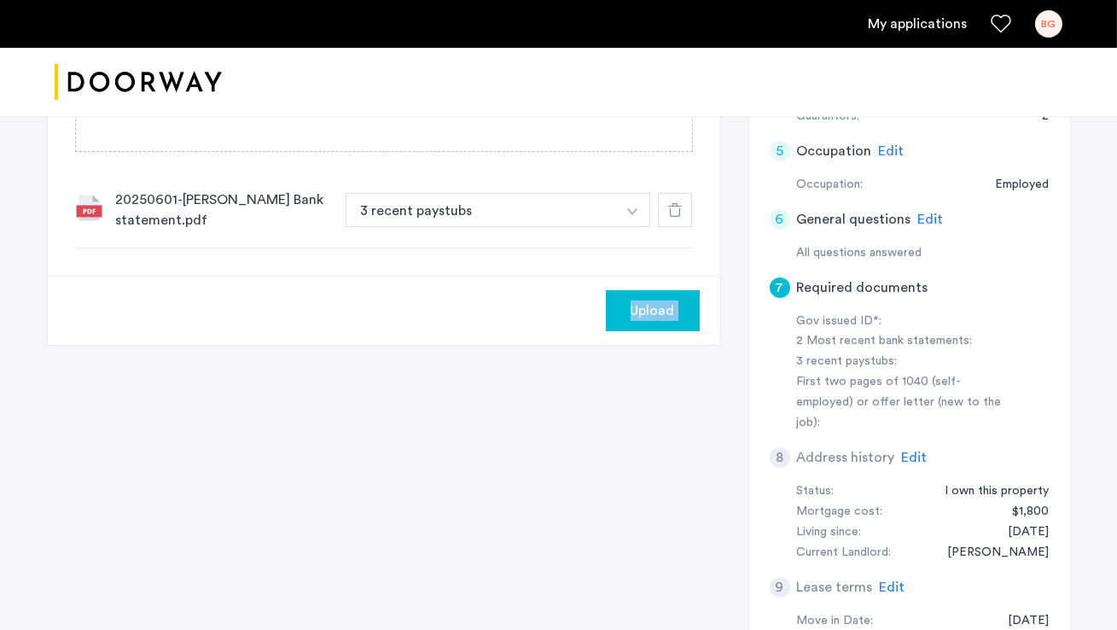
click at [678, 203] on icon at bounding box center [675, 210] width 14 height 14
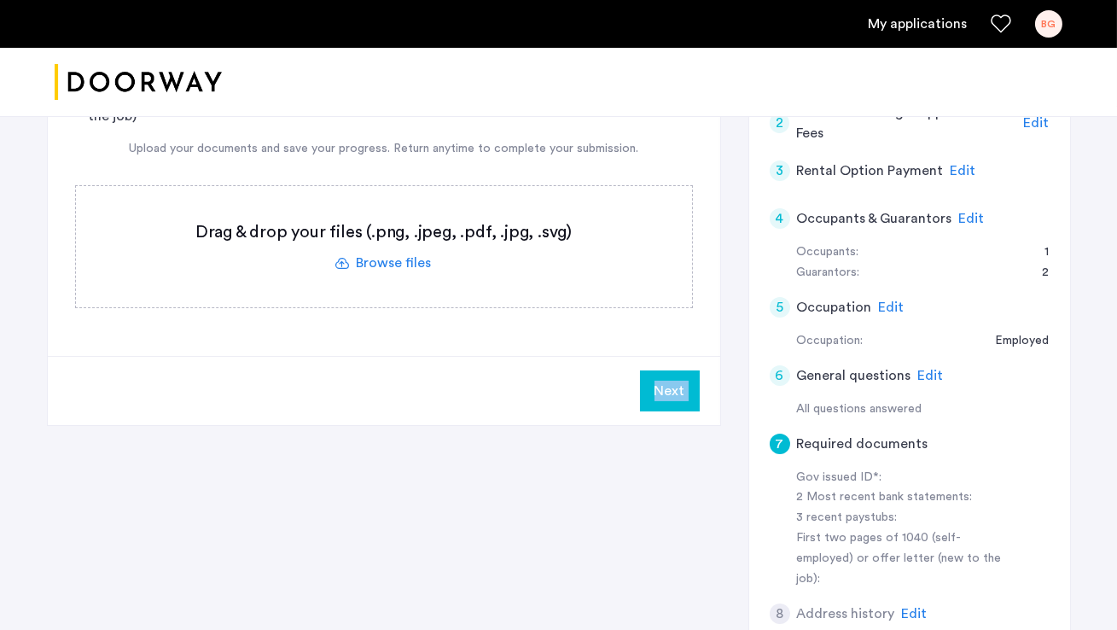
scroll to position [474, 0]
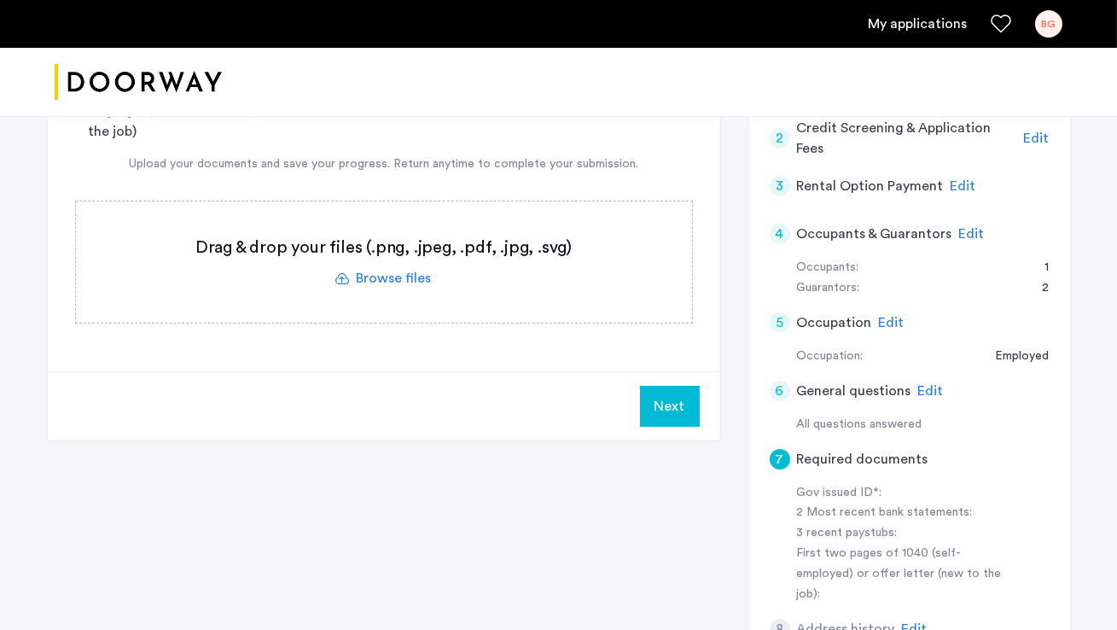
click at [376, 218] on label at bounding box center [384, 261] width 616 height 121
click at [0, 0] on input "file" at bounding box center [0, 0] width 0 height 0
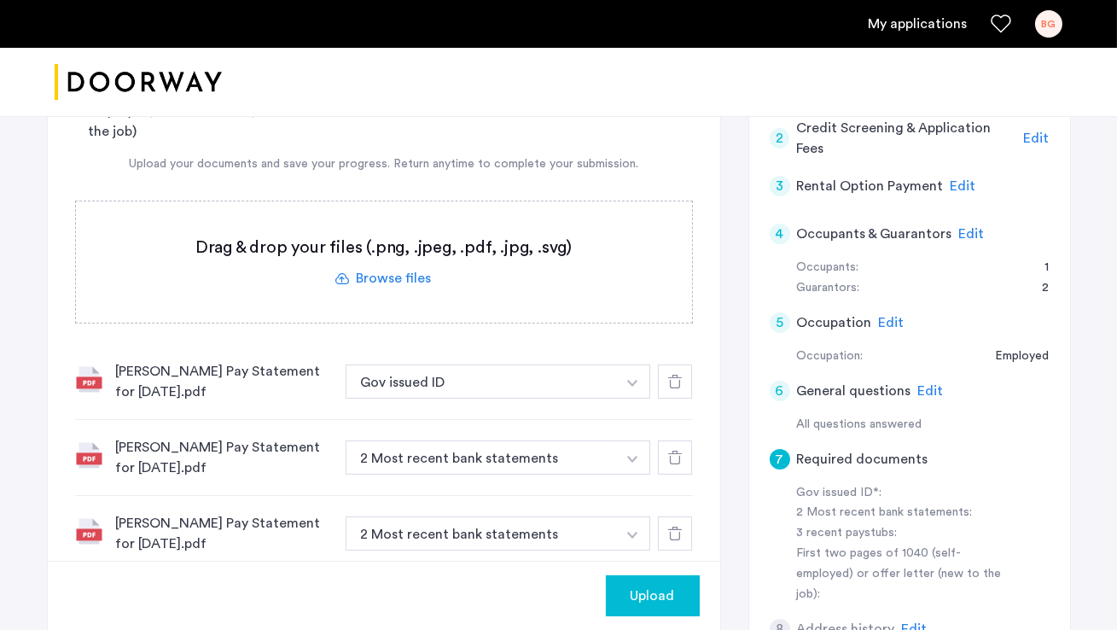
click at [628, 364] on button "button" at bounding box center [632, 381] width 35 height 34
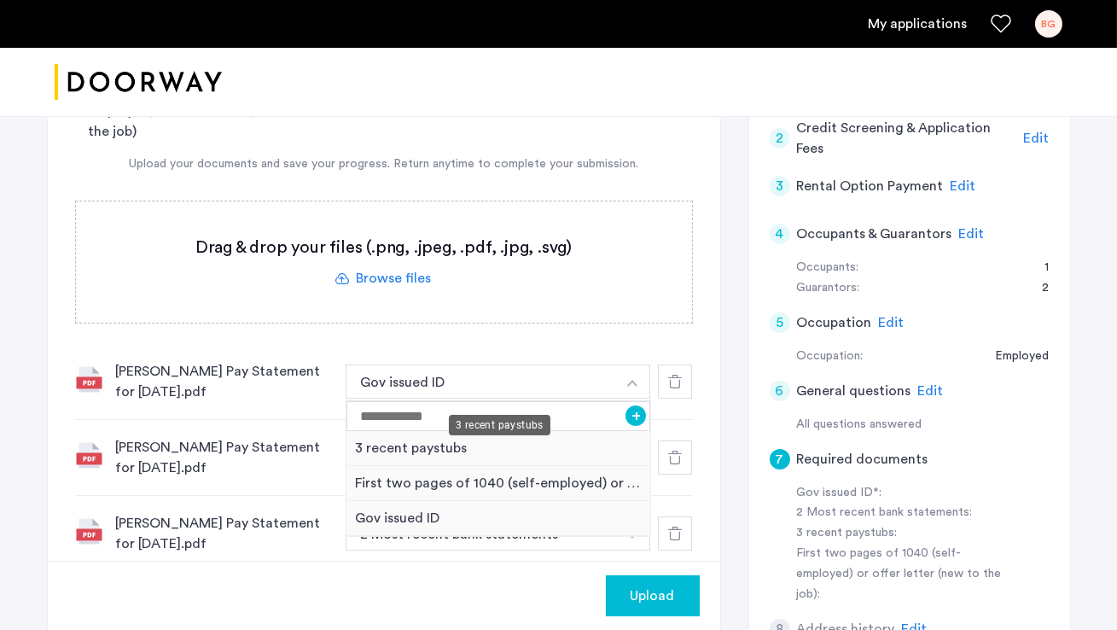
click at [514, 431] on div "3 recent paystubs" at bounding box center [498, 448] width 305 height 35
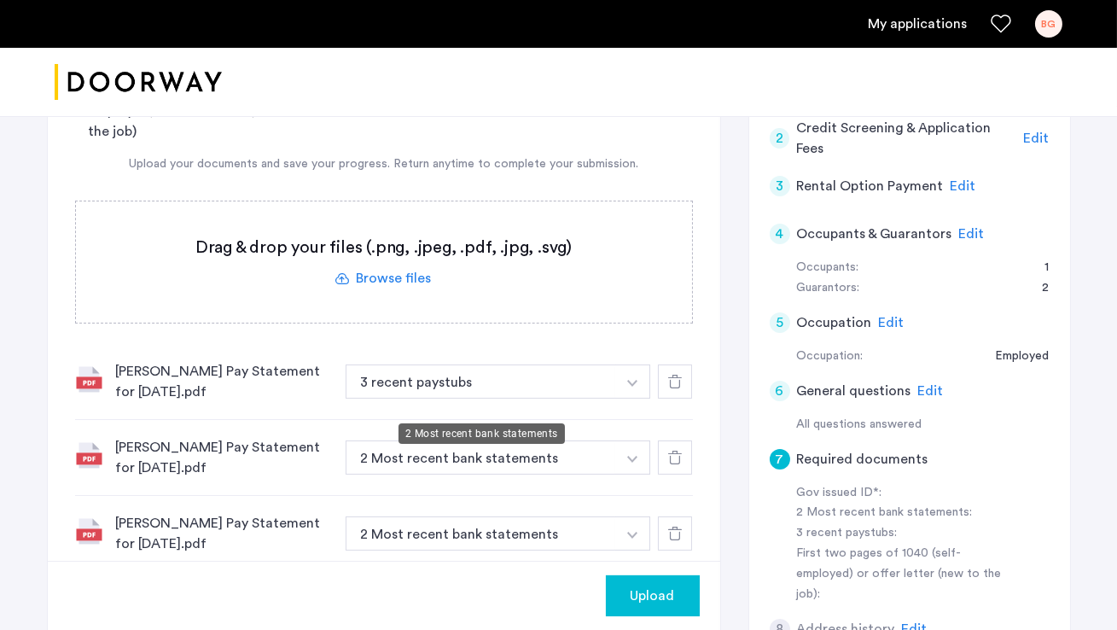
click at [585, 440] on button "2 Most recent bank statements" at bounding box center [481, 457] width 271 height 34
click at [633, 387] on img "button" at bounding box center [632, 383] width 10 height 7
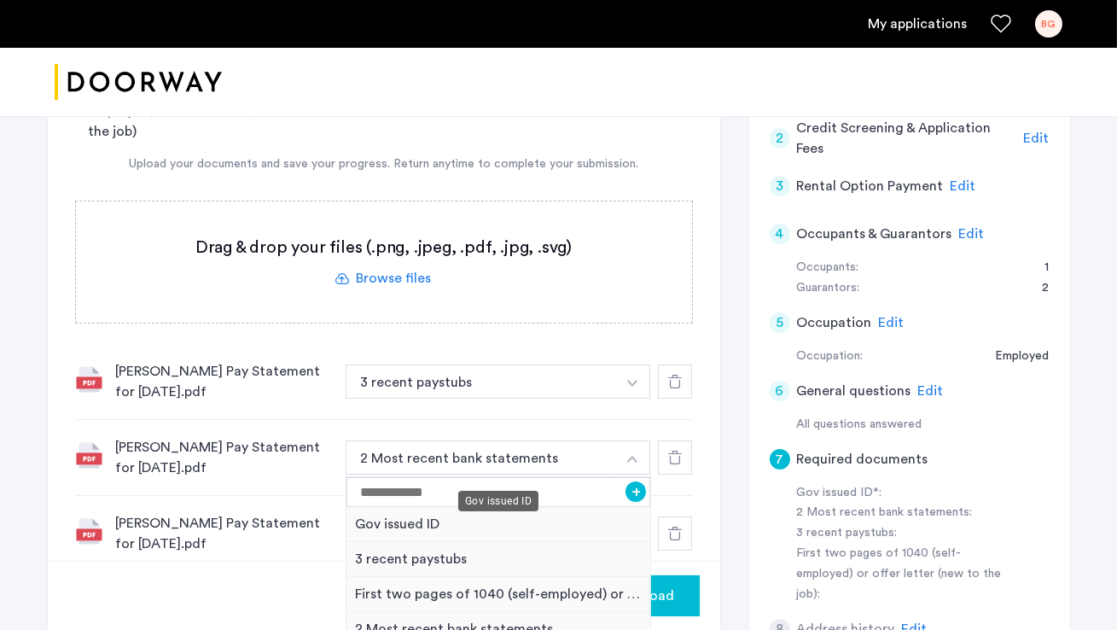
click at [506, 505] on div "Gov issued ID" at bounding box center [498, 501] width 80 height 20
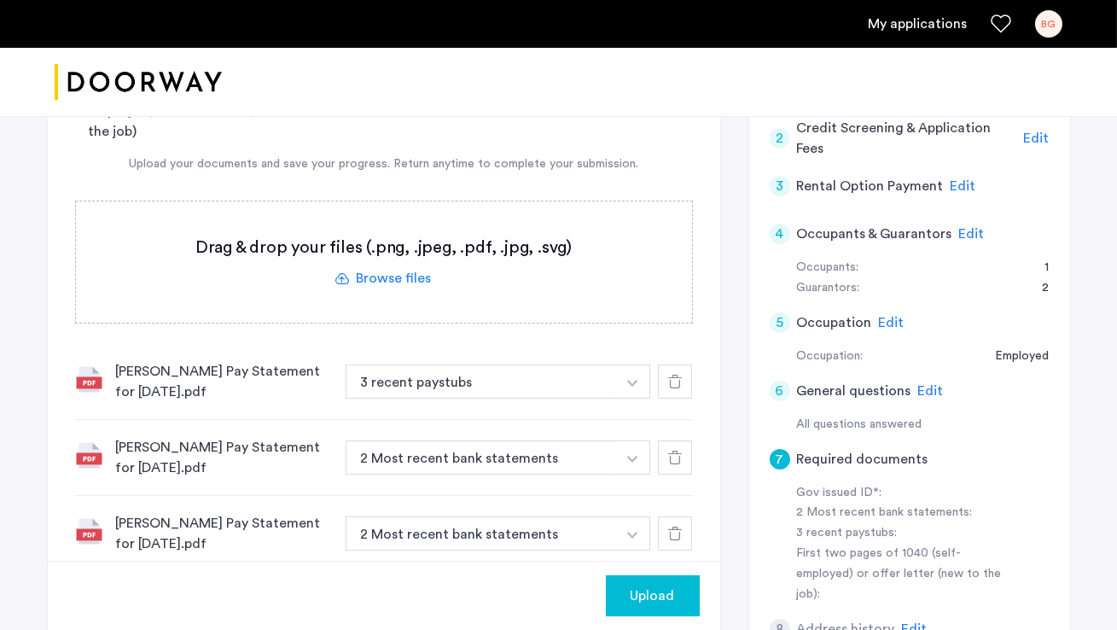
click at [633, 387] on img "button" at bounding box center [632, 383] width 10 height 7
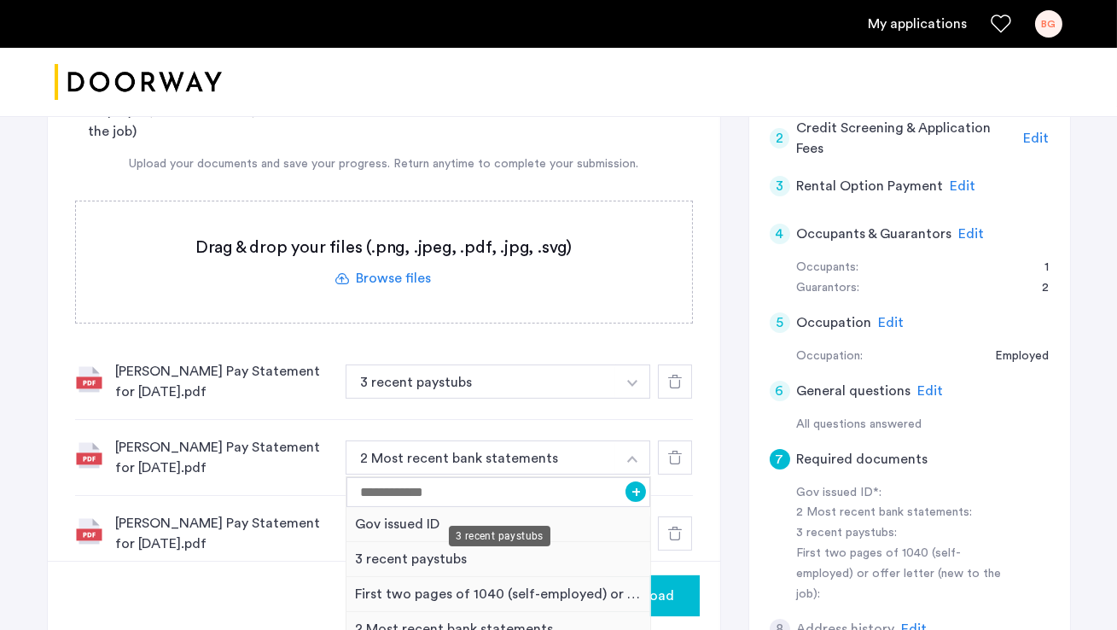
click at [568, 542] on div "3 recent paystubs" at bounding box center [498, 559] width 305 height 35
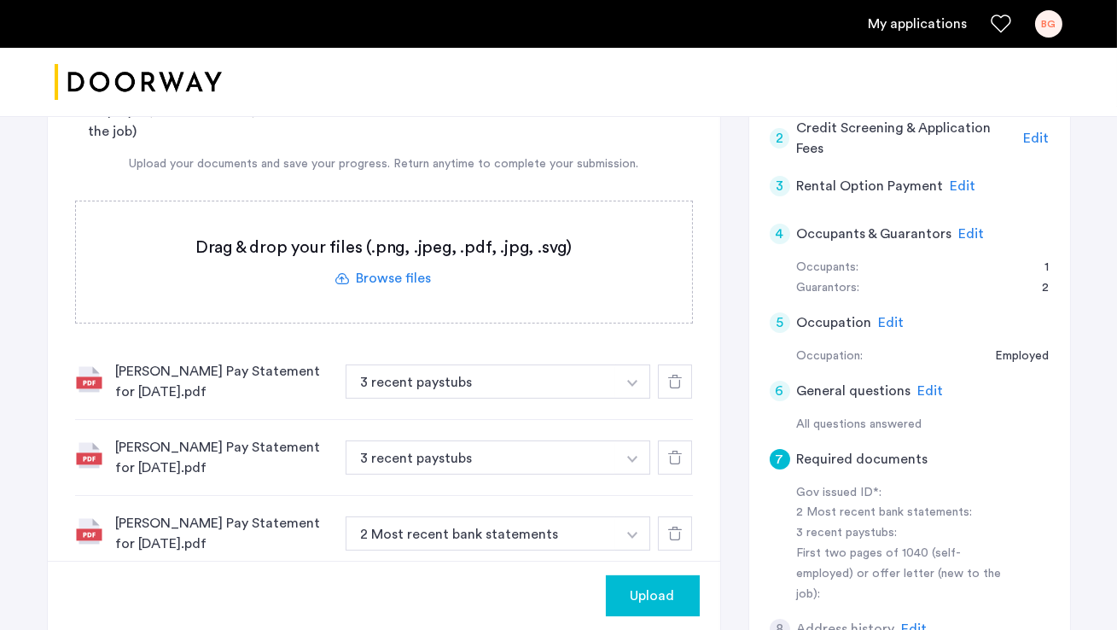
click at [632, 399] on button "button" at bounding box center [632, 381] width 35 height 34
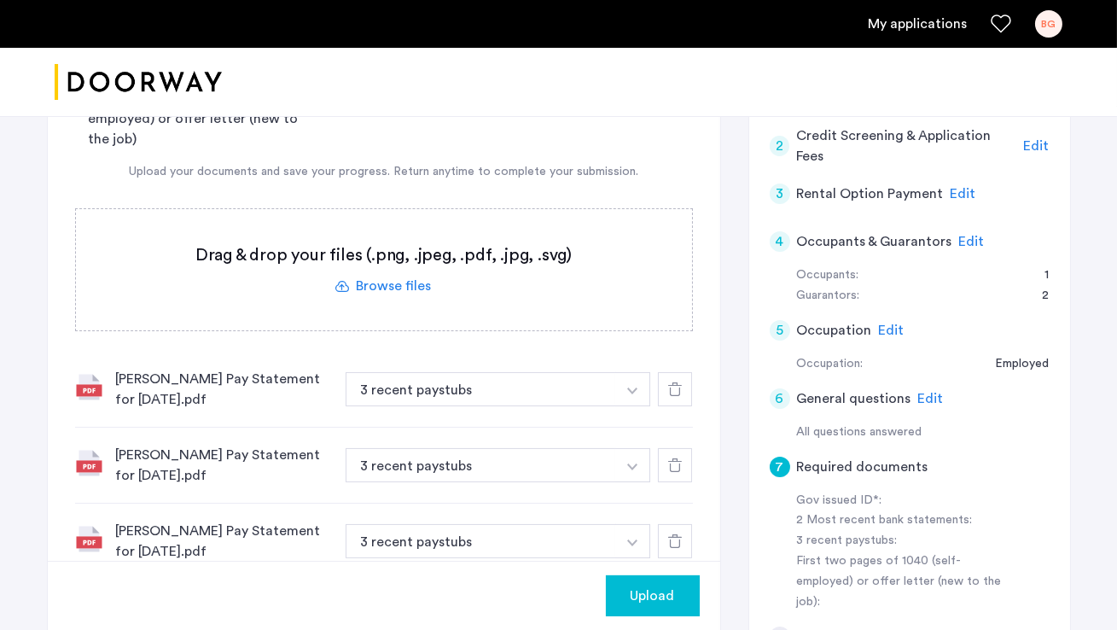
scroll to position [449, 0]
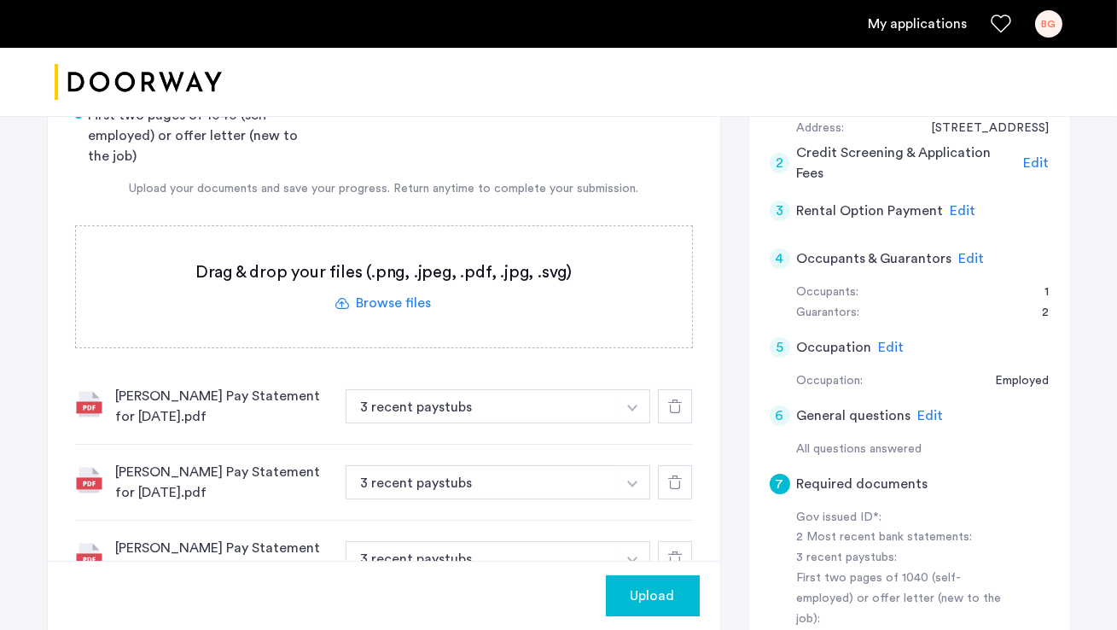
click at [368, 250] on label at bounding box center [384, 286] width 616 height 121
click at [0, 0] on input "file" at bounding box center [0, 0] width 0 height 0
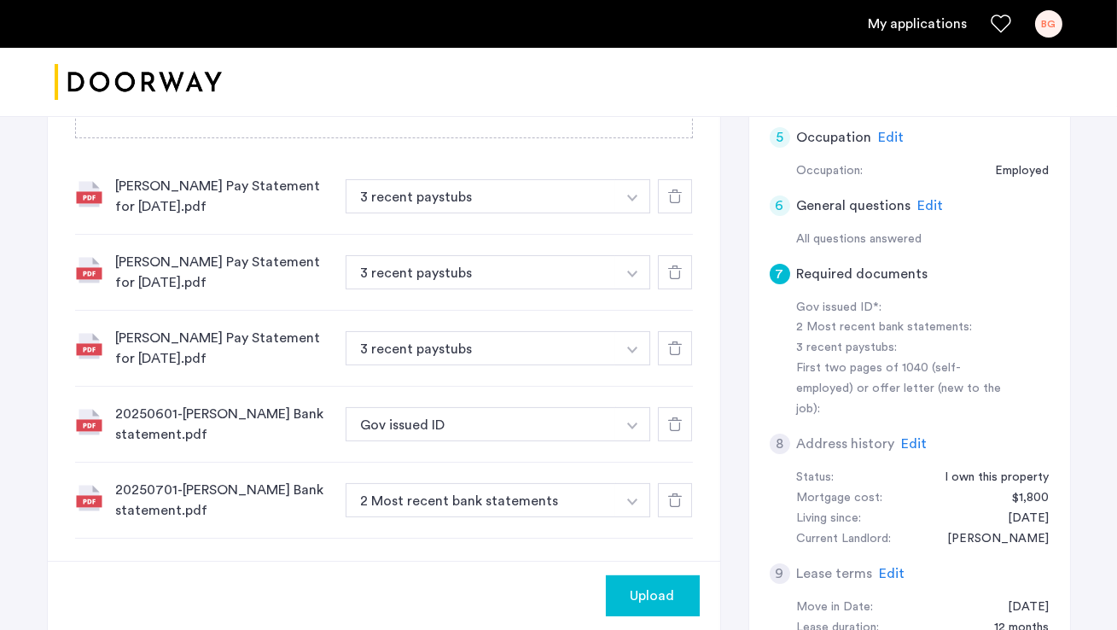
scroll to position [709, 0]
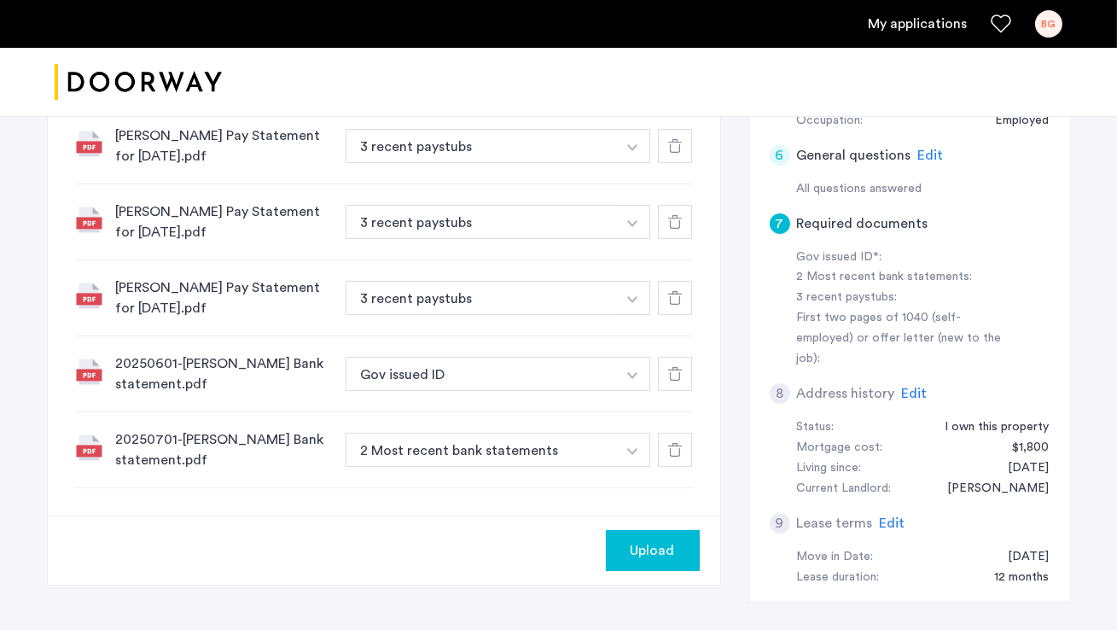
click at [632, 151] on img "button" at bounding box center [632, 147] width 10 height 7
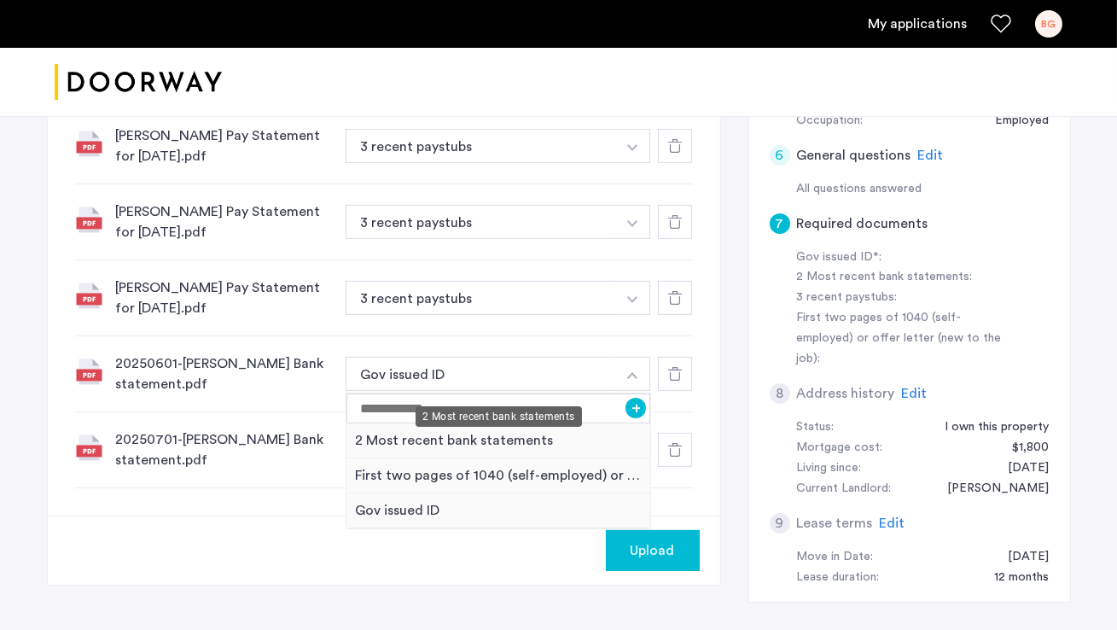
click at [488, 423] on div "2 Most recent bank statements" at bounding box center [498, 440] width 305 height 35
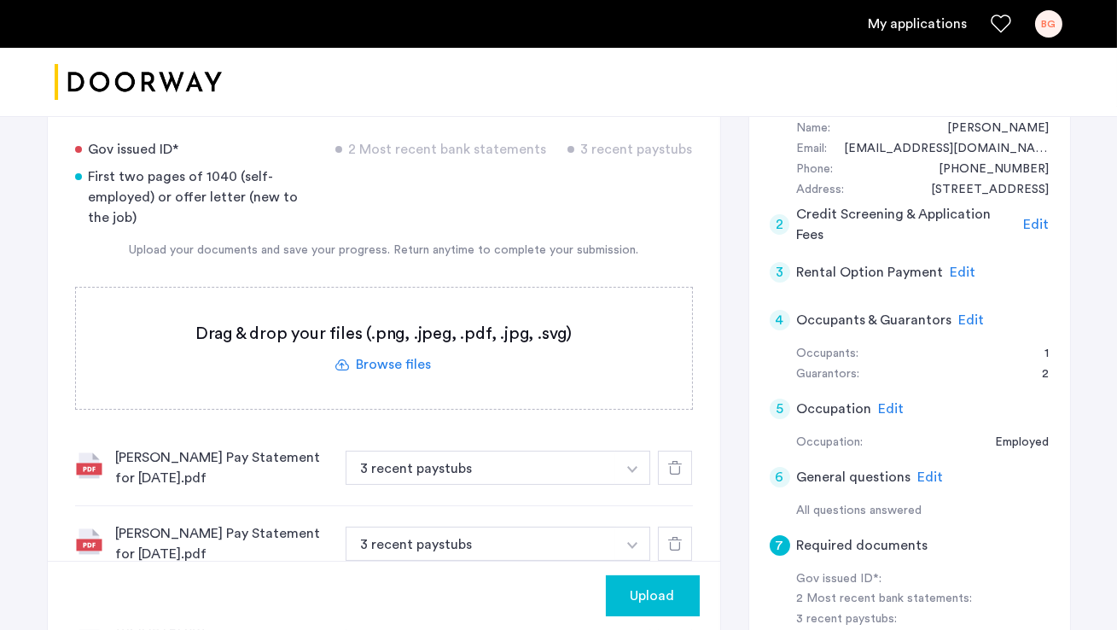
scroll to position [316, 0]
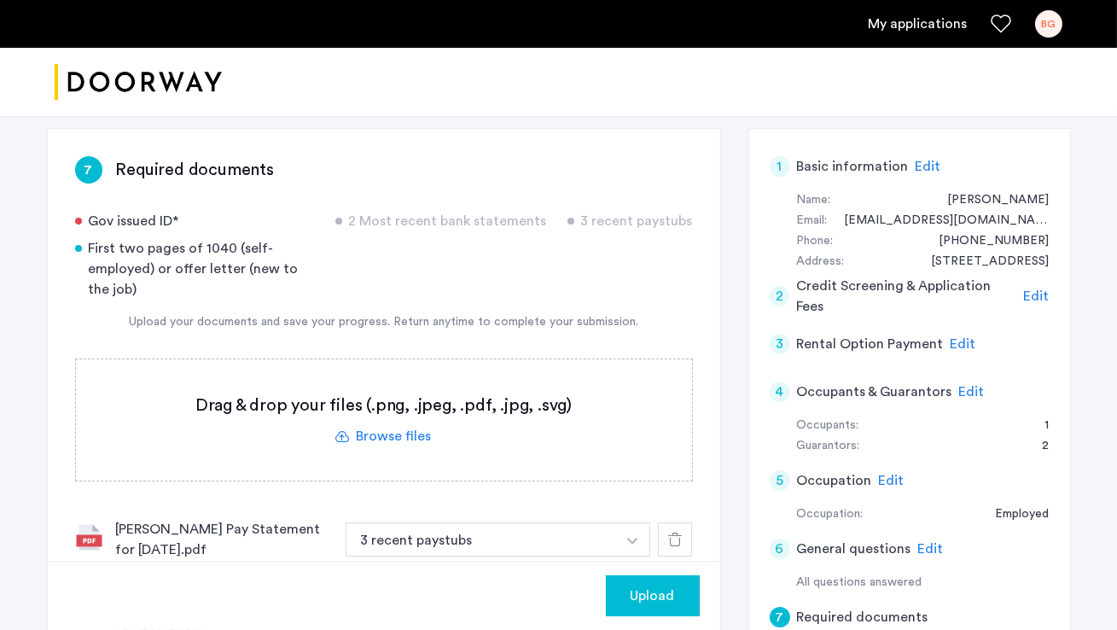
click at [353, 374] on label at bounding box center [384, 419] width 616 height 121
click at [0, 0] on input "file" at bounding box center [0, 0] width 0 height 0
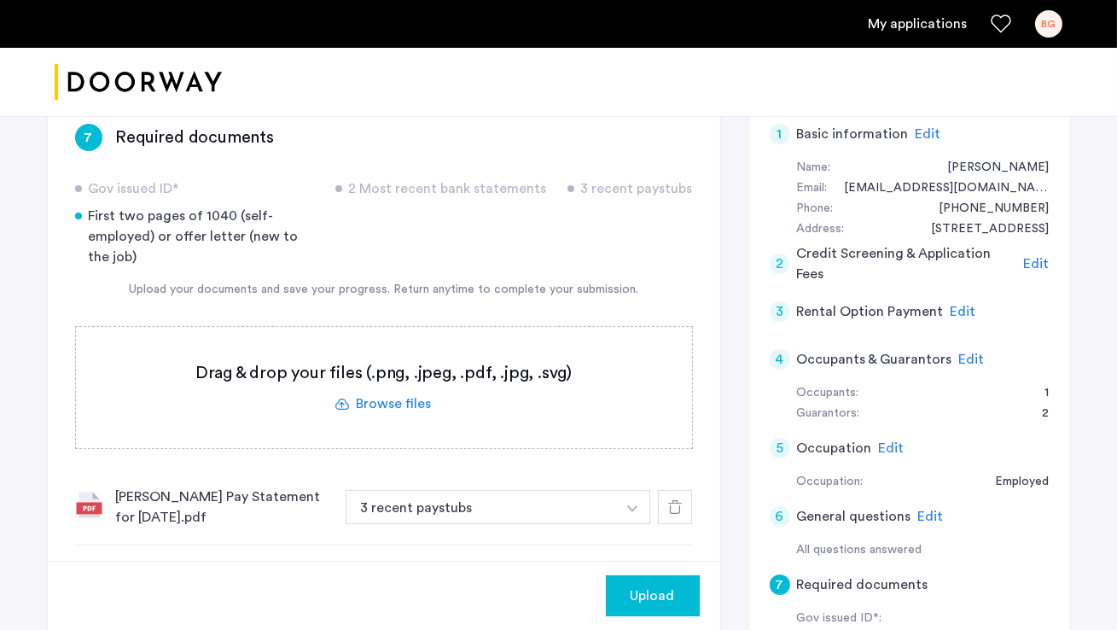
scroll to position [182, 0]
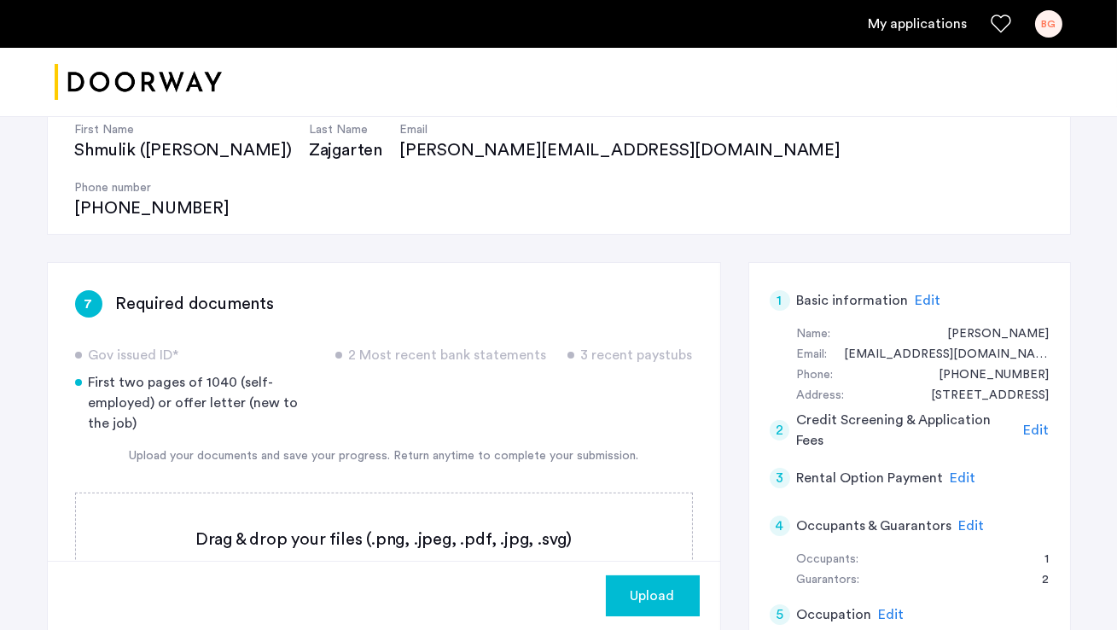
click at [398, 493] on label at bounding box center [384, 553] width 616 height 121
click at [0, 0] on input "file" at bounding box center [0, 0] width 0 height 0
click at [445, 504] on label at bounding box center [384, 553] width 616 height 121
click at [0, 0] on input "file" at bounding box center [0, 0] width 0 height 0
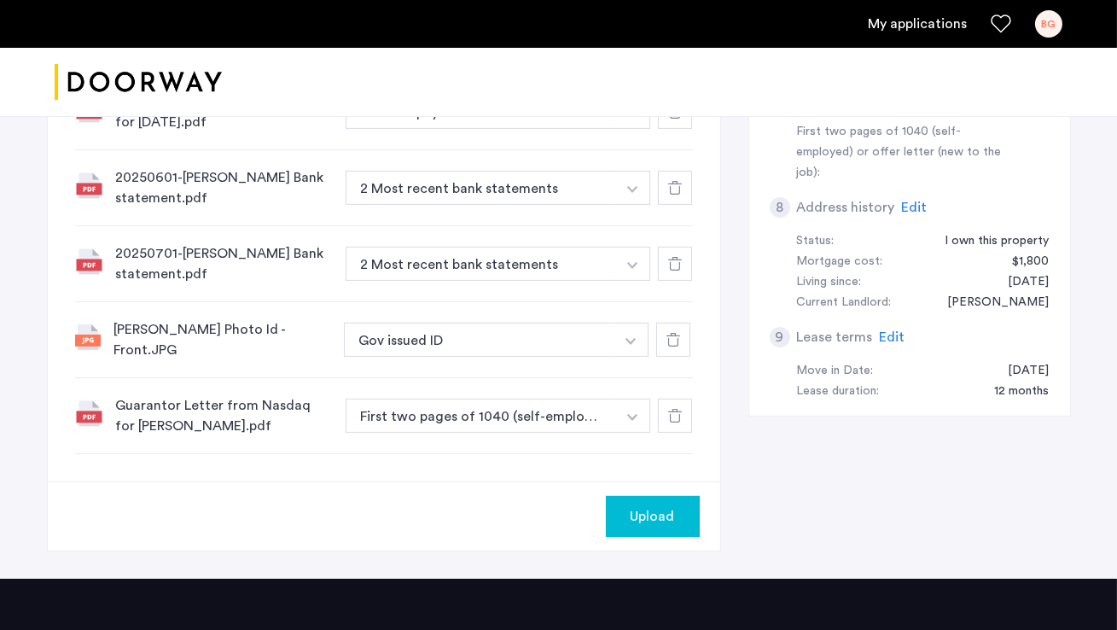
scroll to position [892, 0]
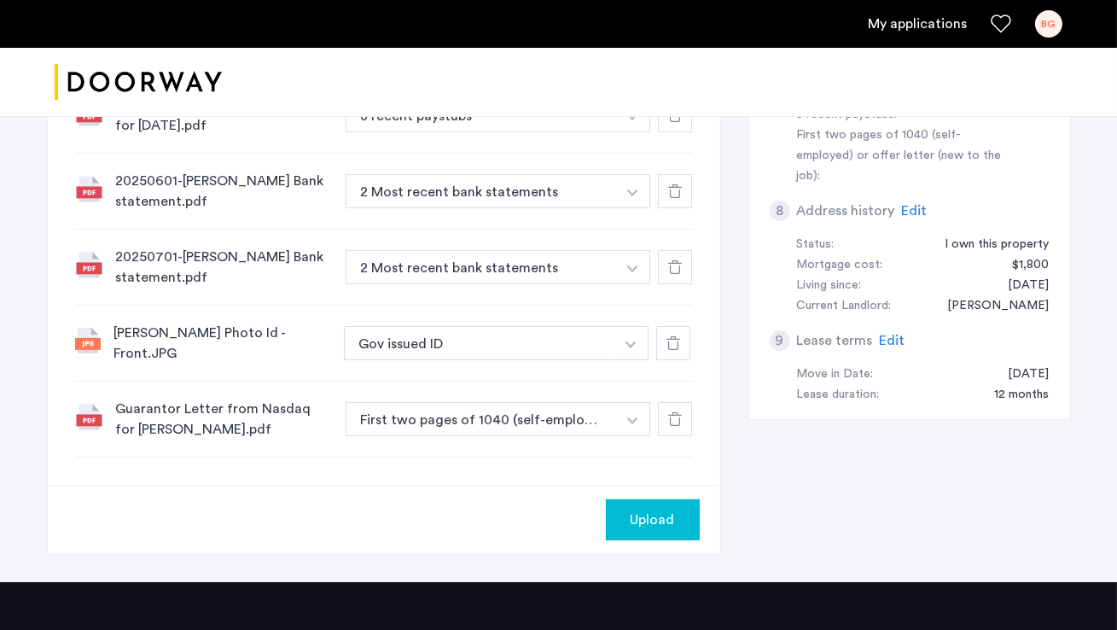
click at [643, 509] on span "Upload" at bounding box center [653, 519] width 44 height 20
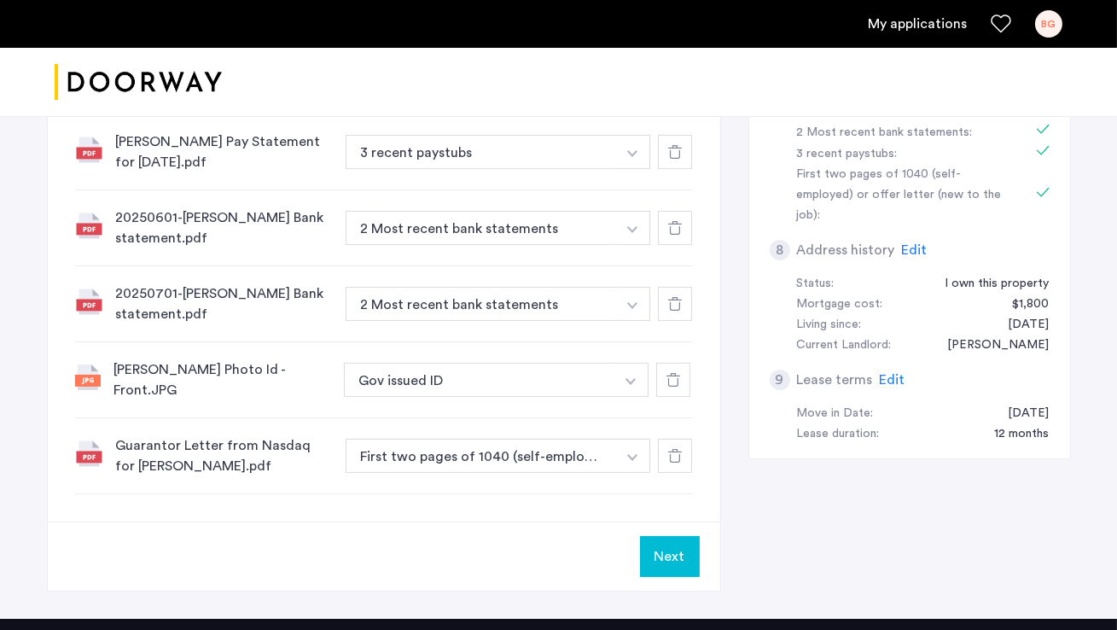
scroll to position [864, 0]
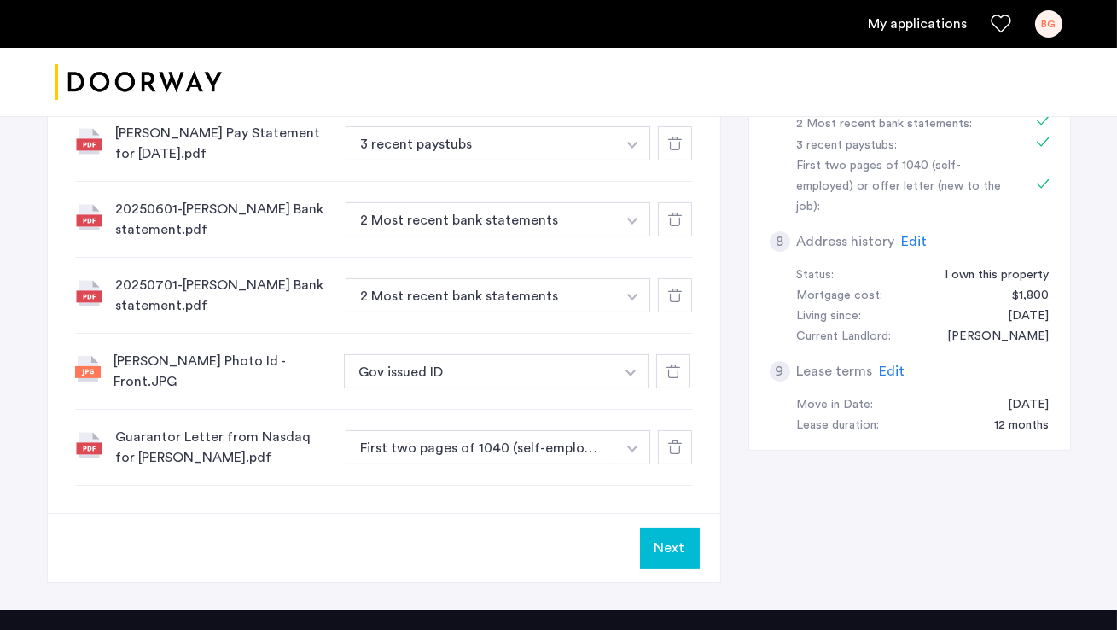
click at [669, 527] on button "Next" at bounding box center [670, 547] width 60 height 41
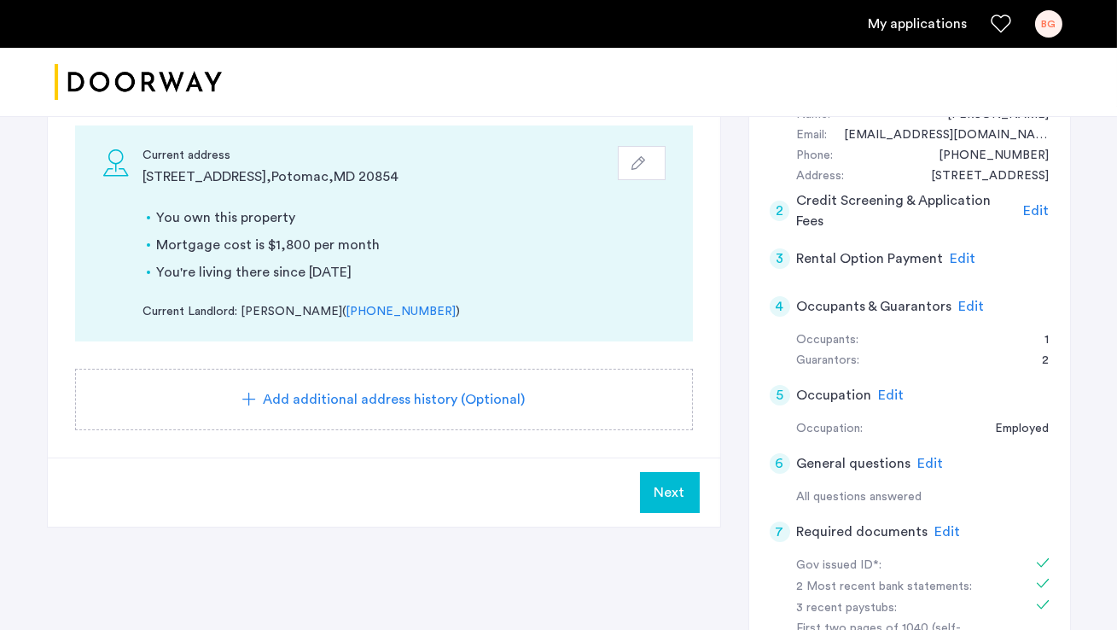
scroll to position [425, 0]
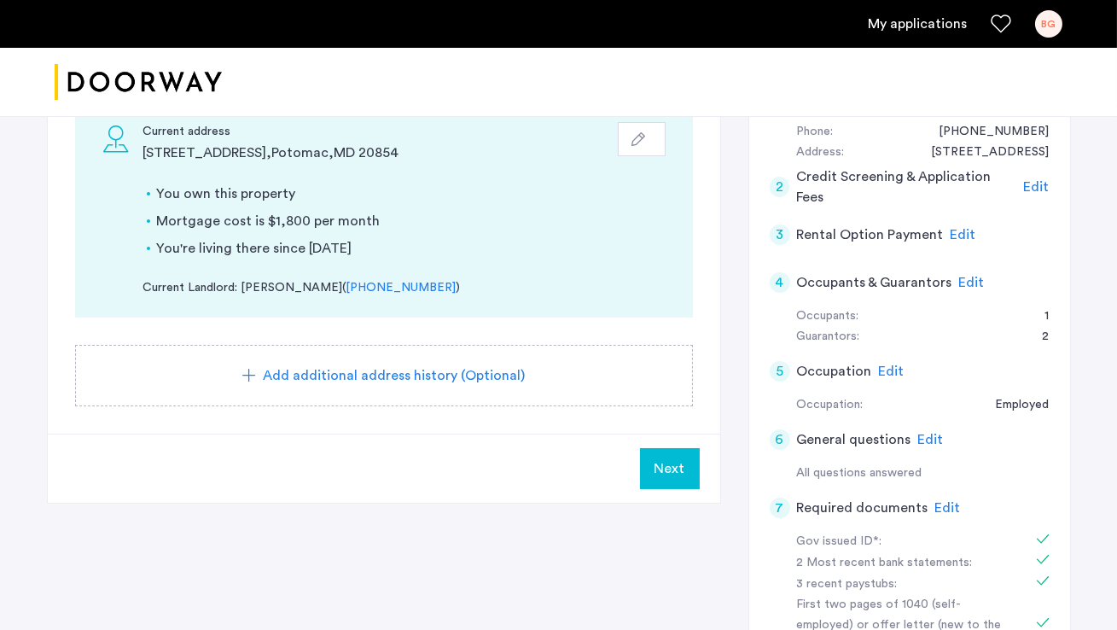
click at [673, 458] on span "Next" at bounding box center [670, 468] width 31 height 20
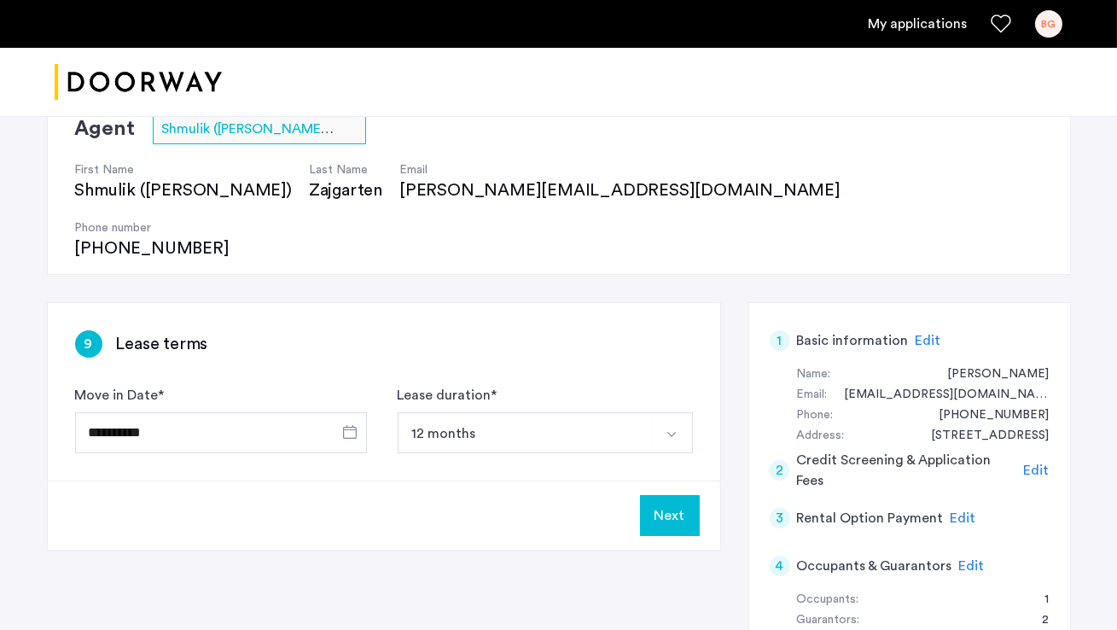
scroll to position [152, 0]
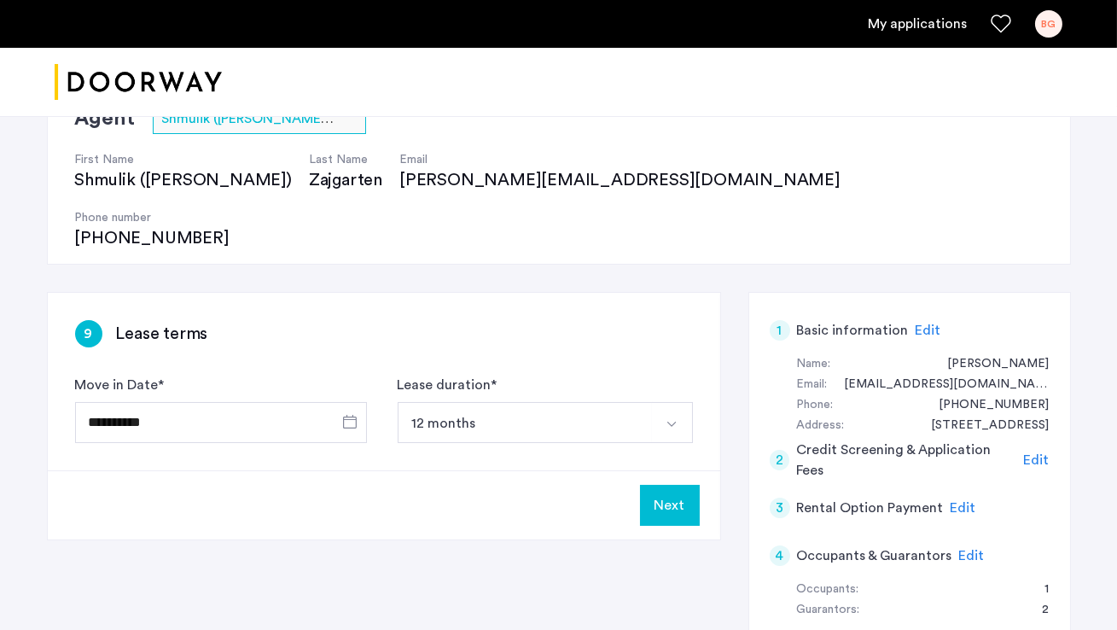
click at [681, 485] on button "Next" at bounding box center [670, 505] width 60 height 41
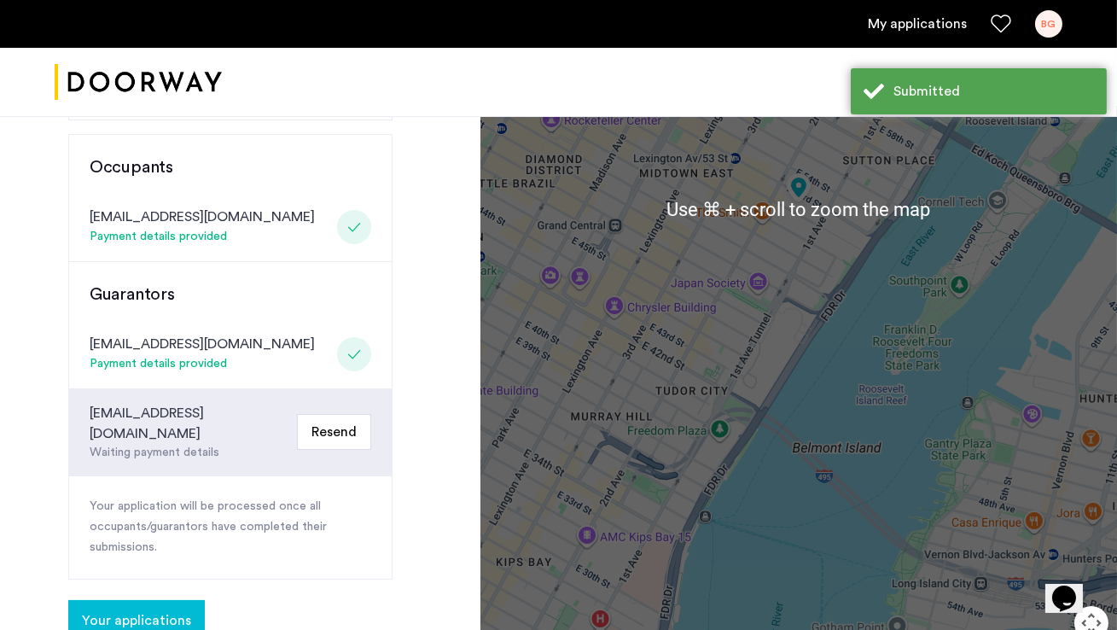
scroll to position [426, 0]
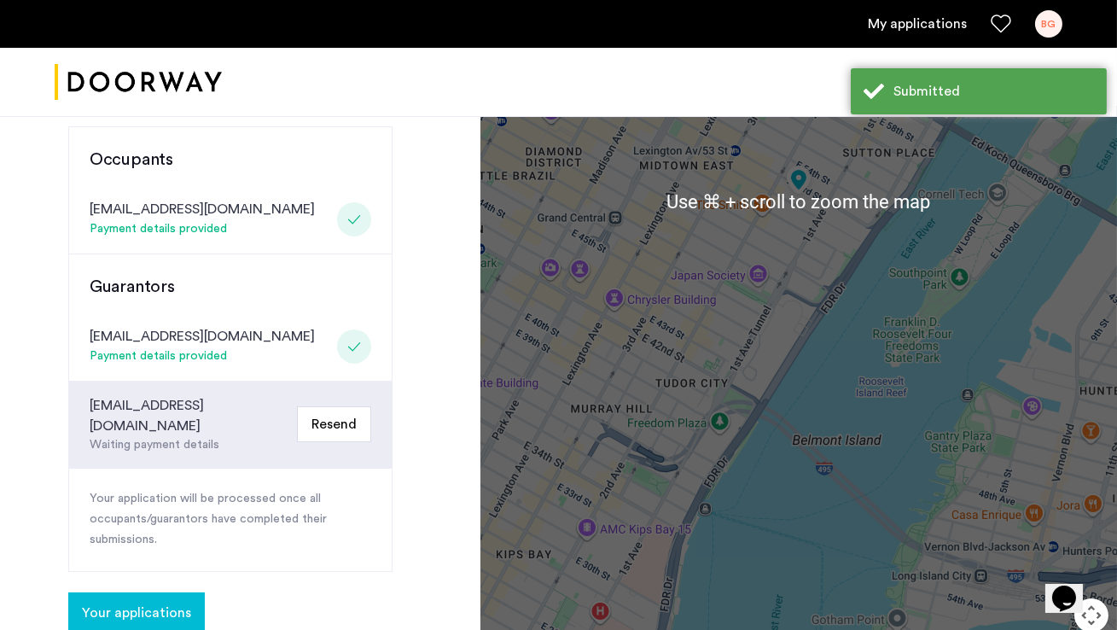
click at [335, 406] on button "Resend" at bounding box center [334, 424] width 74 height 36
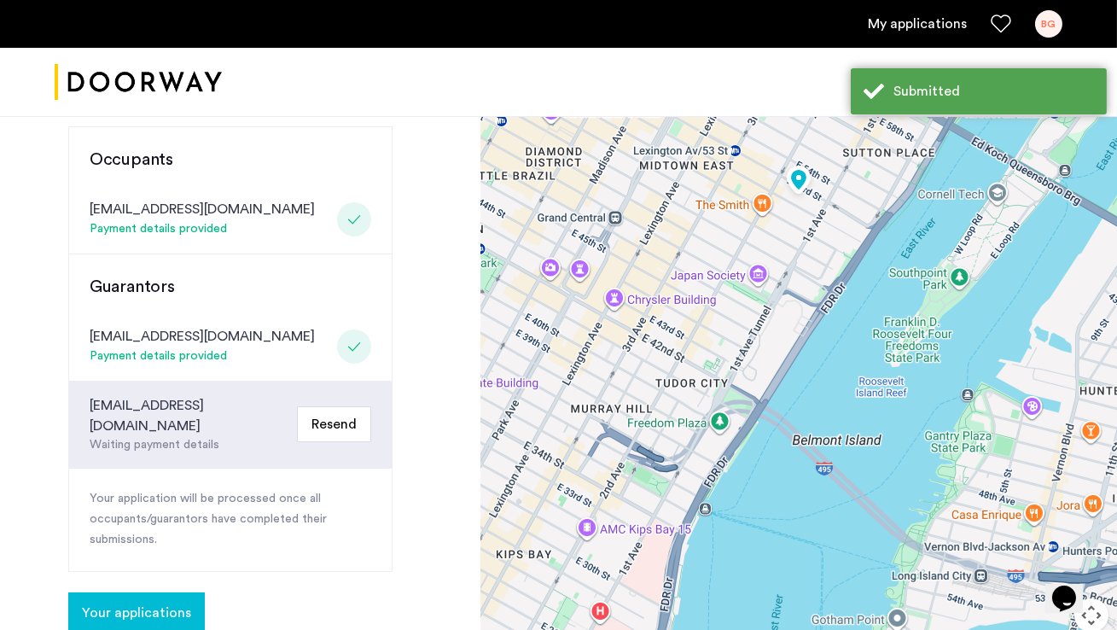
click at [314, 406] on button "Resend" at bounding box center [334, 424] width 74 height 36
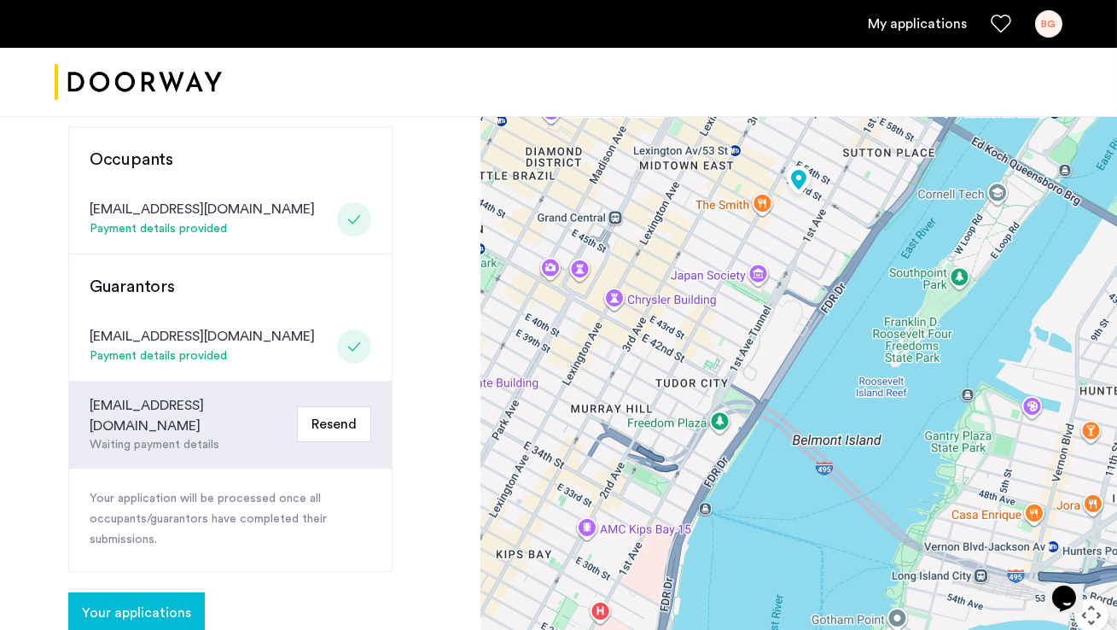
click at [334, 406] on button "Resend" at bounding box center [334, 424] width 74 height 36
click at [321, 406] on button "Resend" at bounding box center [334, 424] width 74 height 36
click at [343, 406] on button "Resend" at bounding box center [334, 424] width 74 height 36
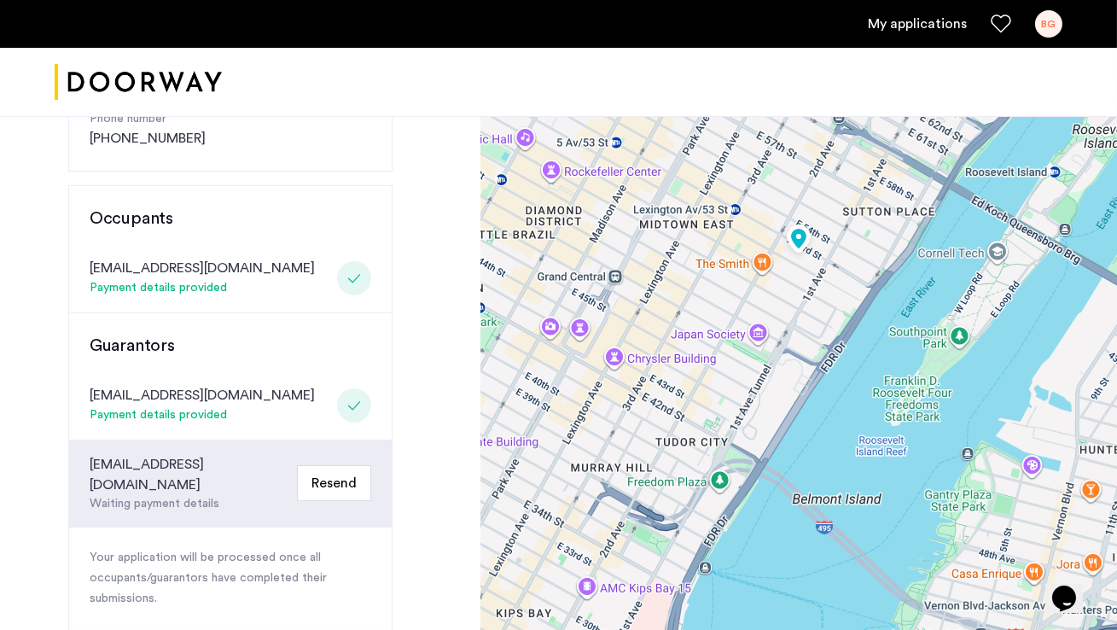
scroll to position [364, 0]
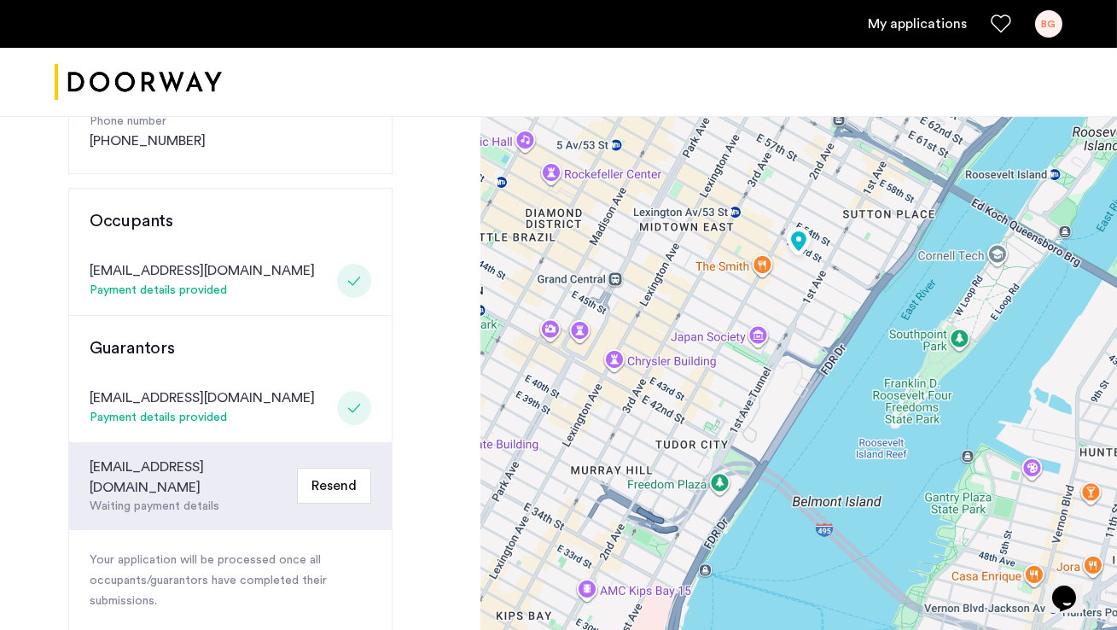
click at [341, 468] on button "Resend" at bounding box center [334, 486] width 74 height 36
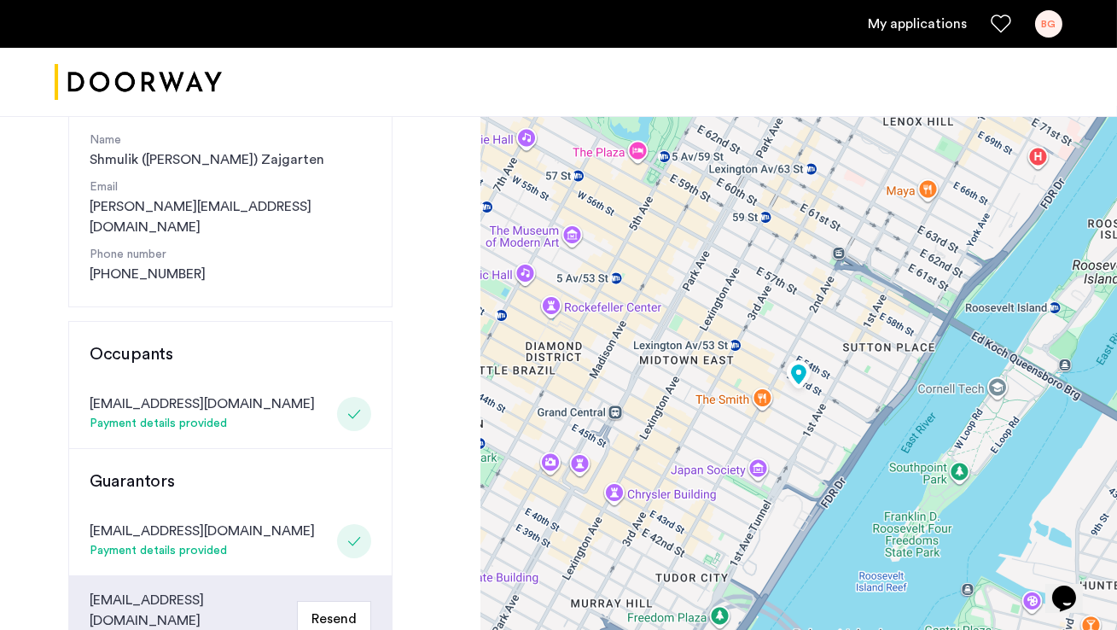
scroll to position [227, 0]
